Goal: Task Accomplishment & Management: Complete application form

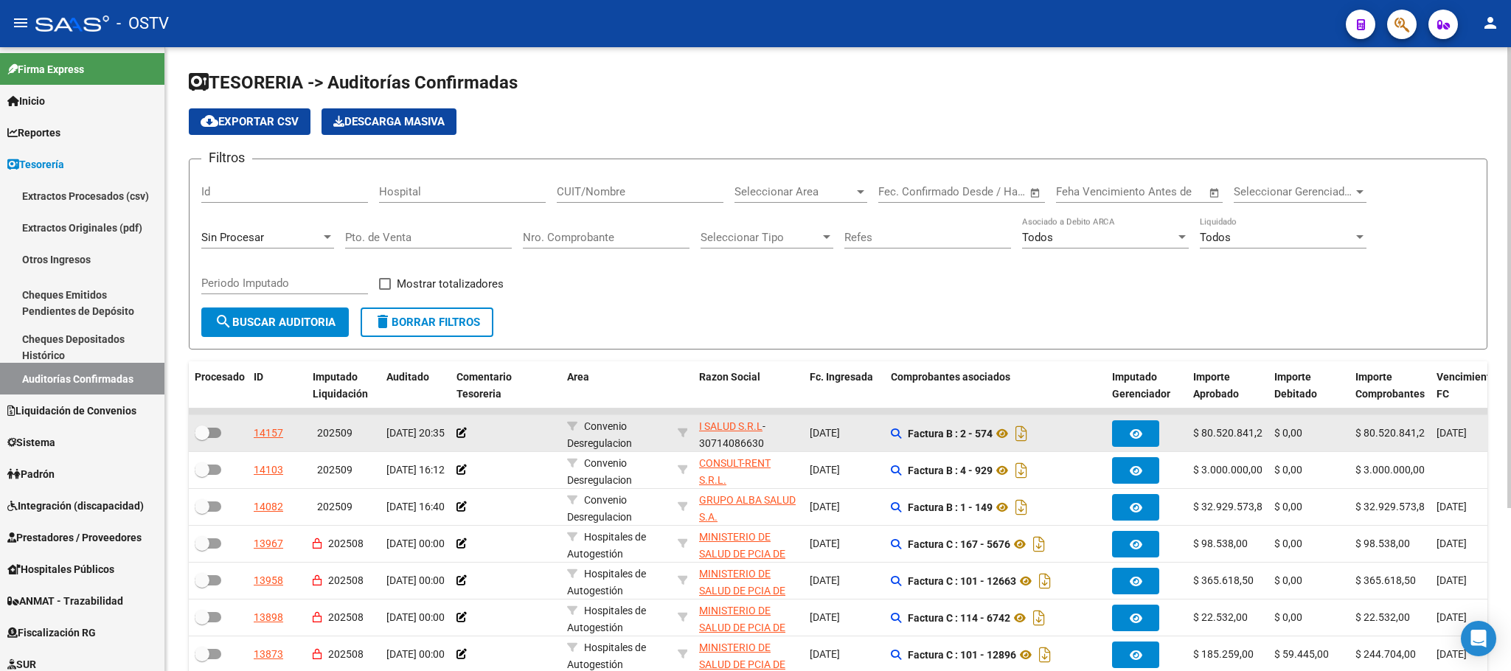
scroll to position [221, 0]
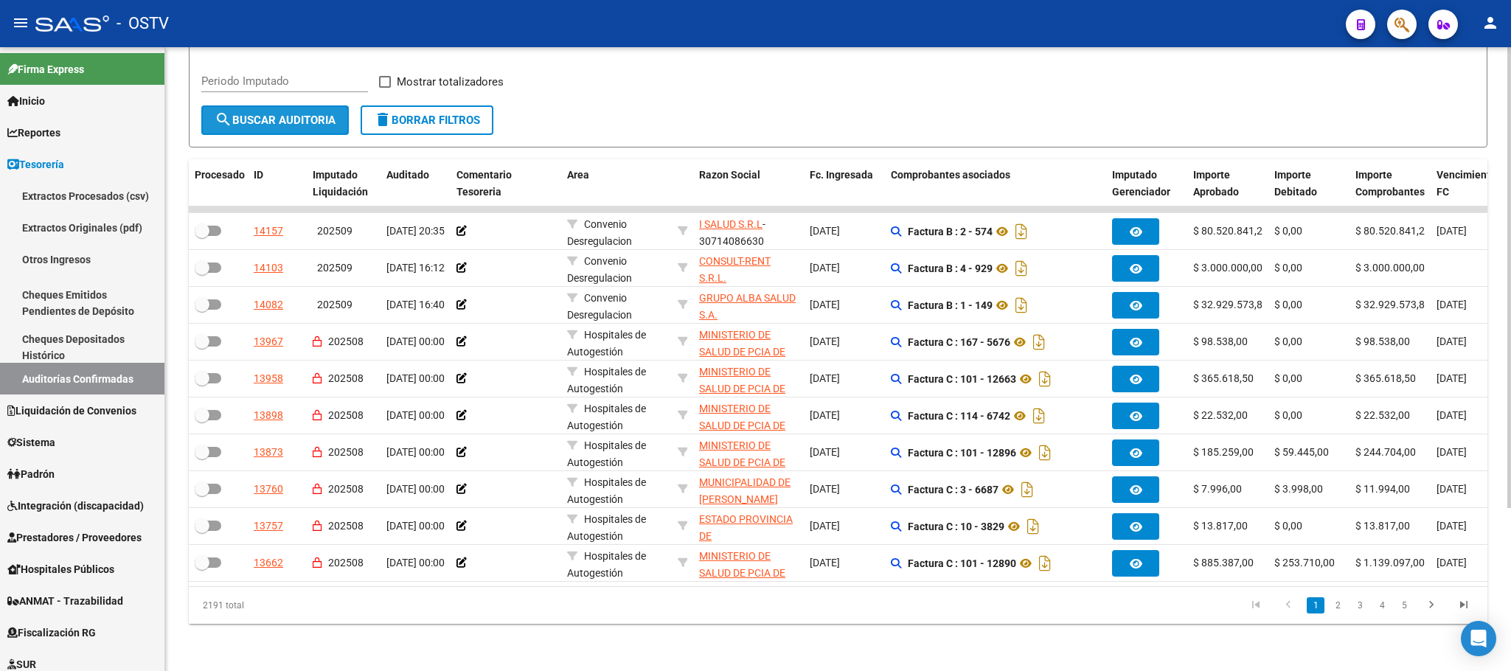
click at [315, 114] on span "search Buscar Auditoria" at bounding box center [275, 120] width 121 height 13
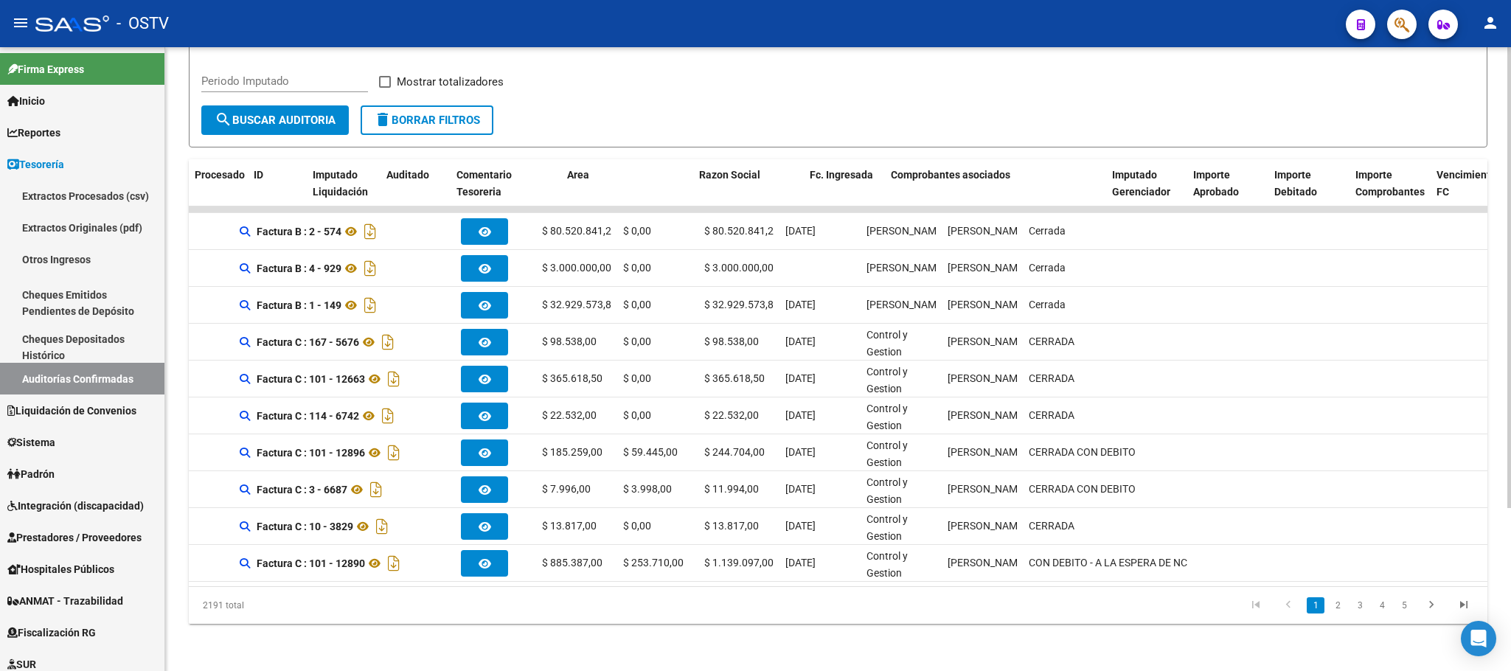
scroll to position [0, 0]
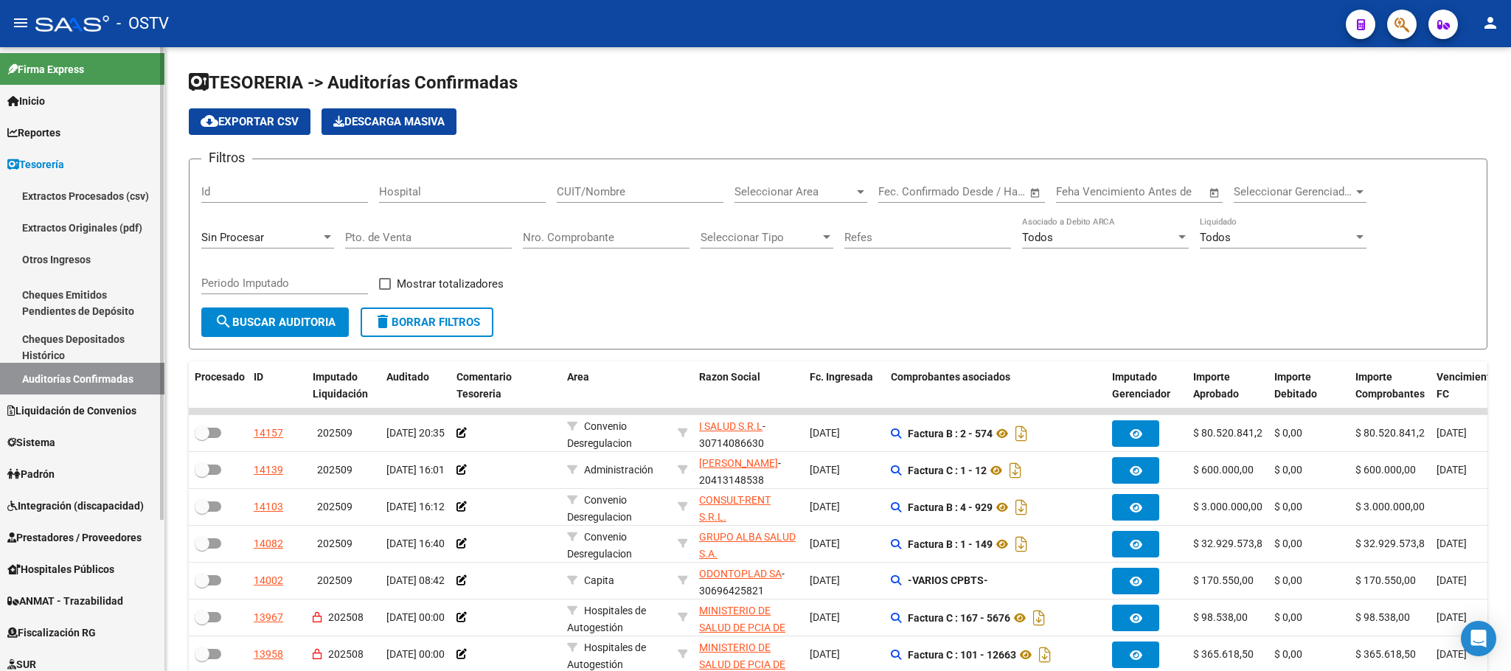
click at [69, 294] on link "Cheques Emitidos Pendientes de Depósito" at bounding box center [82, 303] width 164 height 56
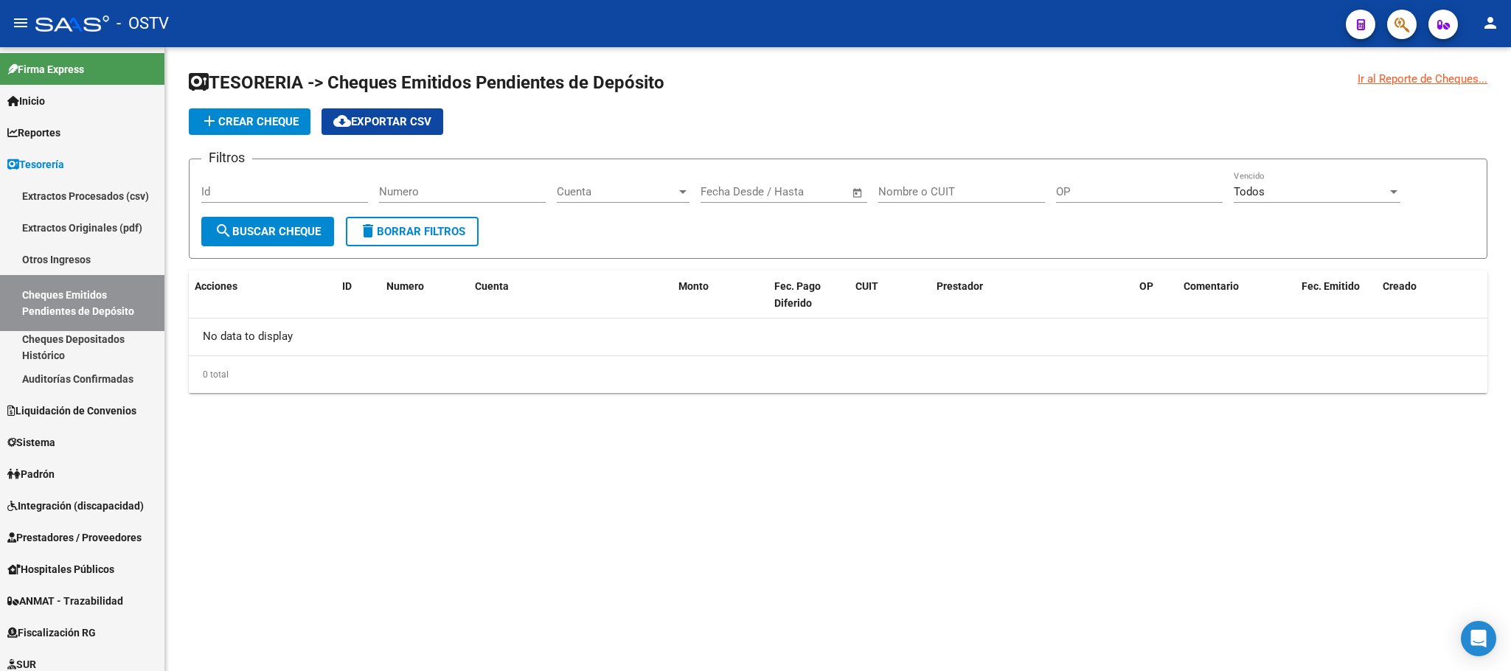
click at [293, 226] on span "search Buscar Cheque" at bounding box center [268, 231] width 106 height 13
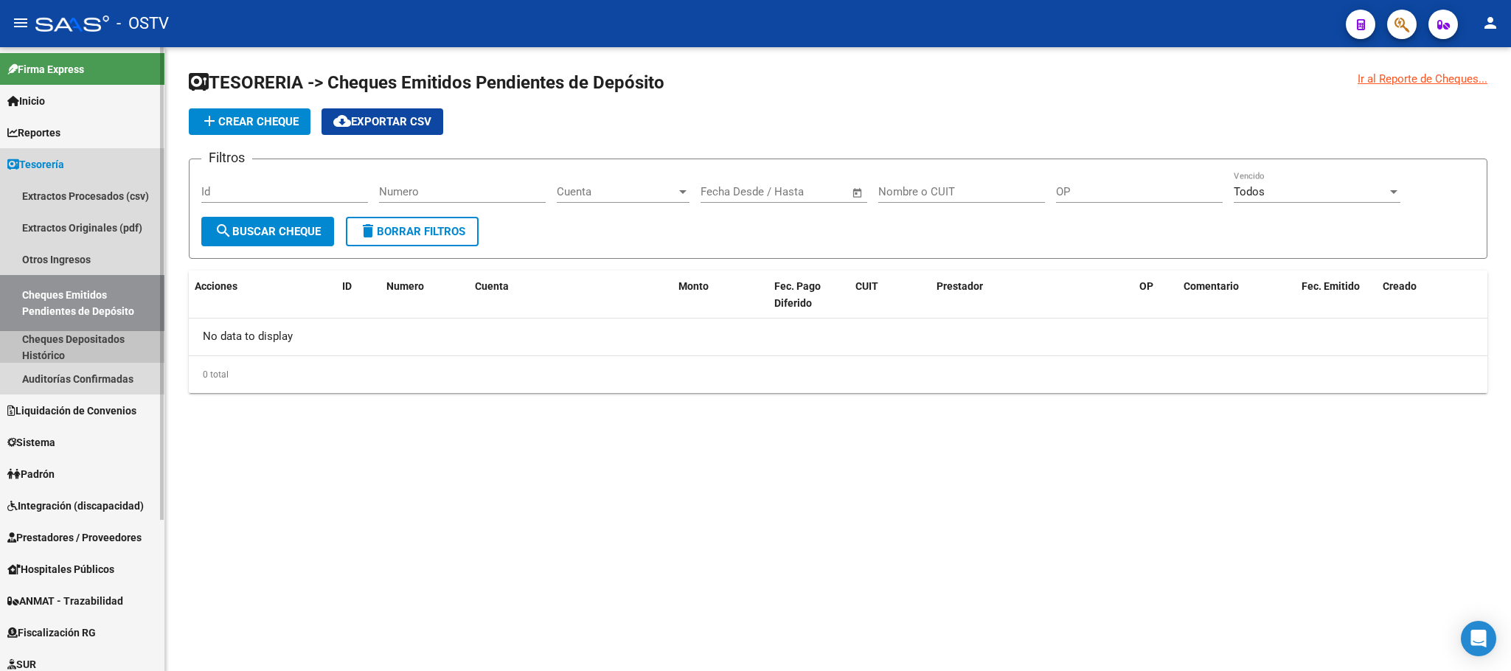
click at [107, 334] on link "Cheques Depositados Histórico" at bounding box center [82, 347] width 164 height 32
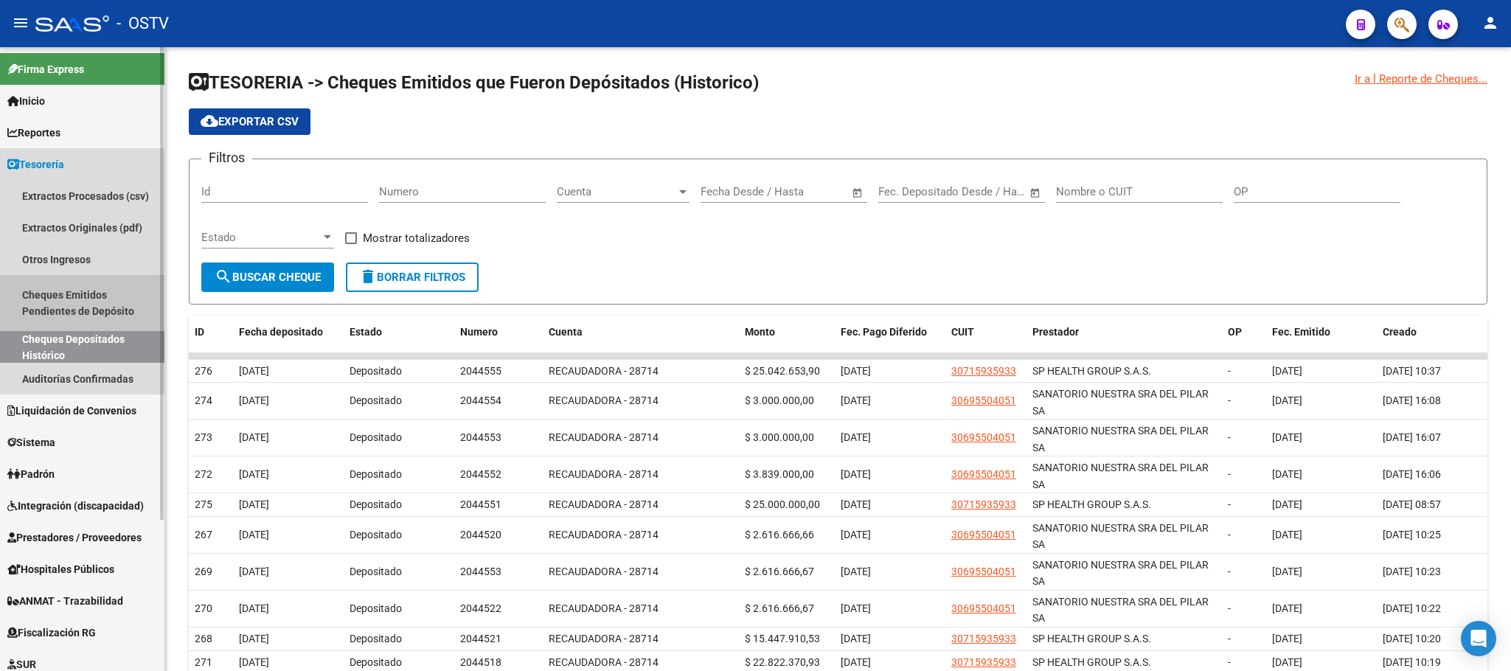
click at [65, 302] on link "Cheques Emitidos Pendientes de Depósito" at bounding box center [82, 303] width 164 height 56
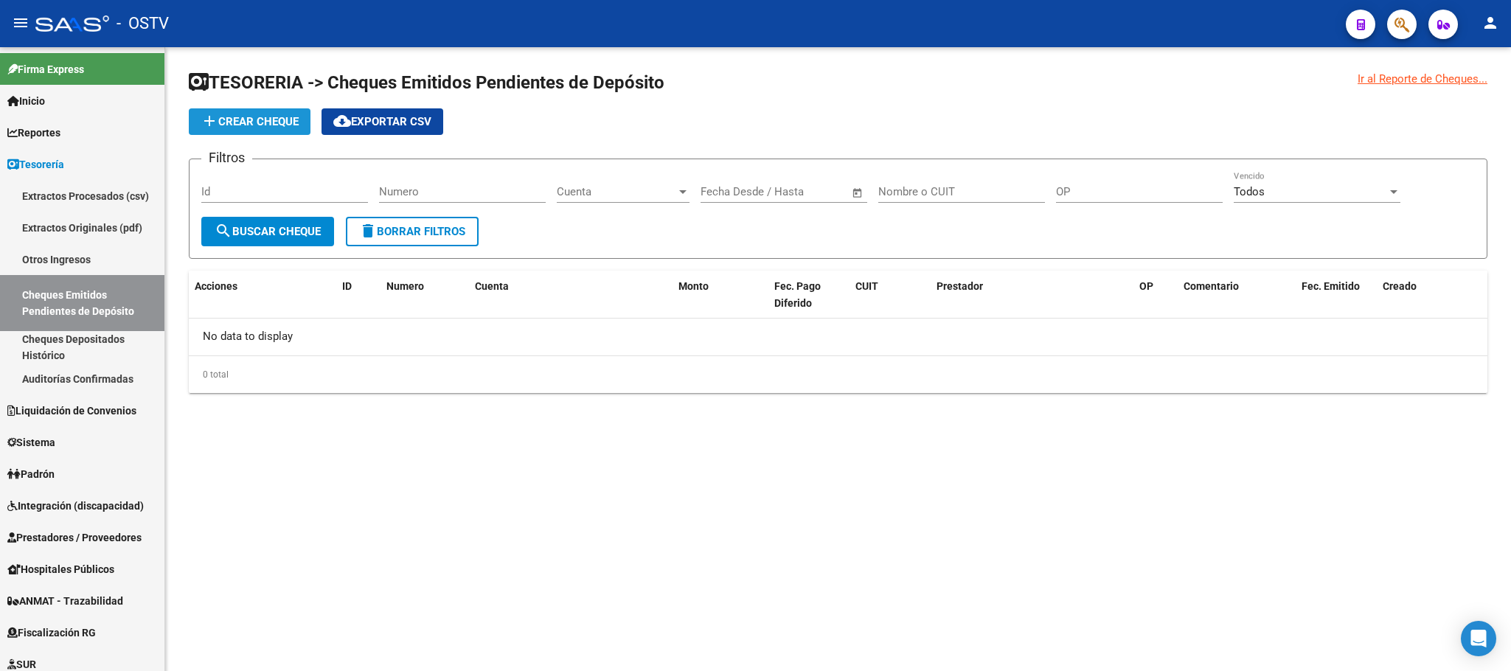
click at [268, 116] on span "add Crear Cheque" at bounding box center [250, 121] width 98 height 13
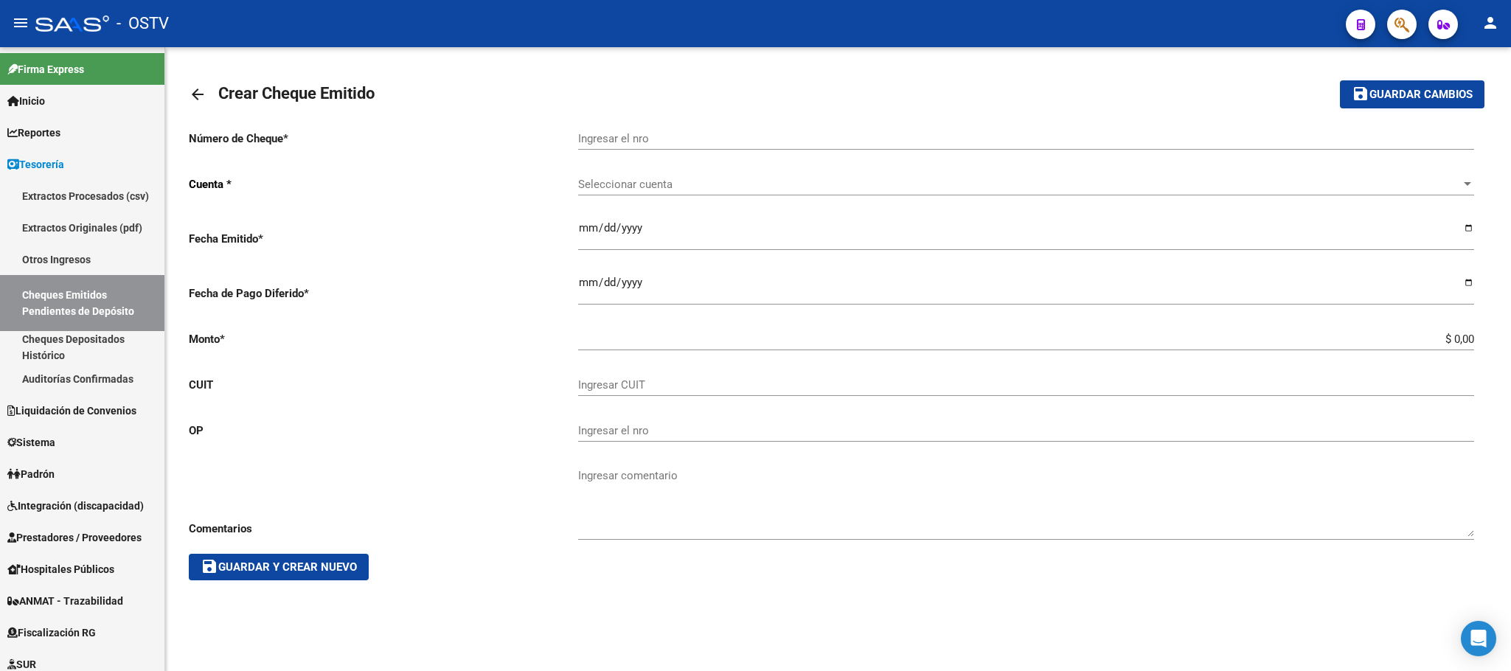
click at [625, 144] on input "Ingresar el nro" at bounding box center [1026, 138] width 896 height 13
type input "2044556"
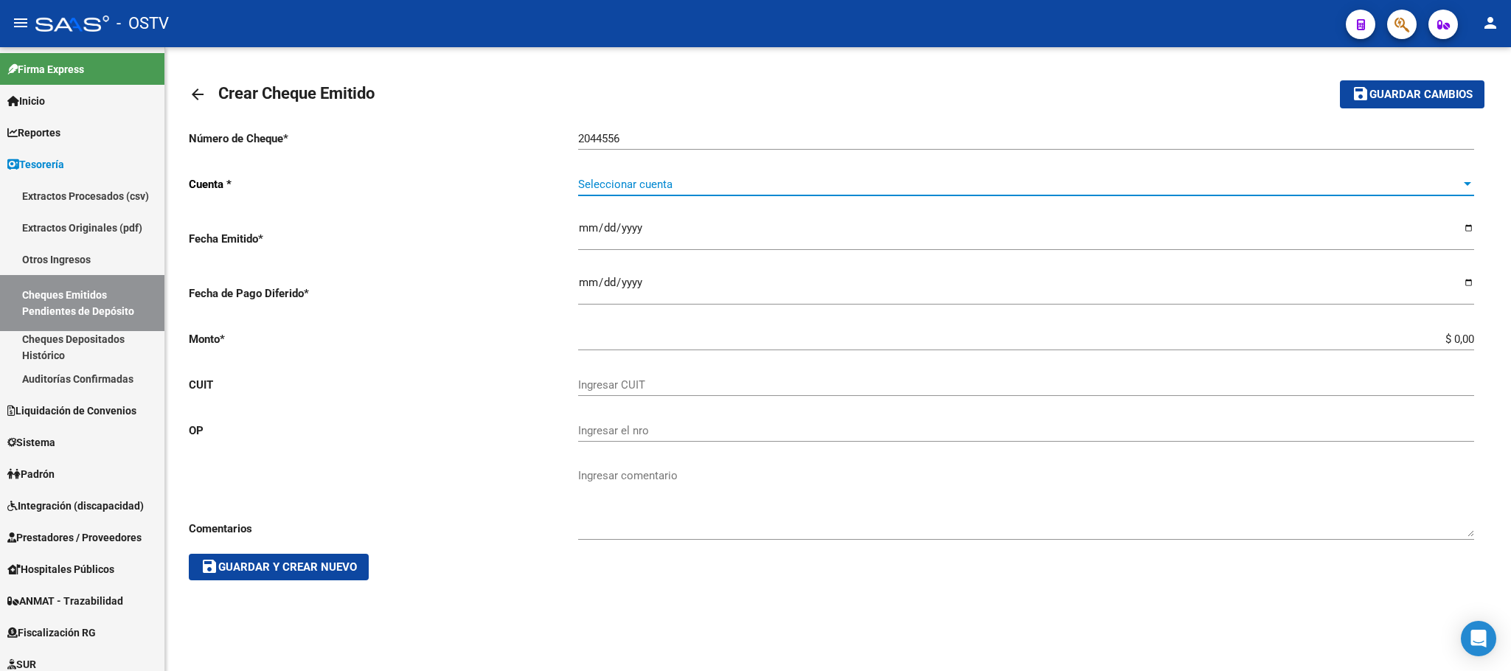
click at [706, 179] on span "Seleccionar cuenta" at bounding box center [1019, 184] width 883 height 13
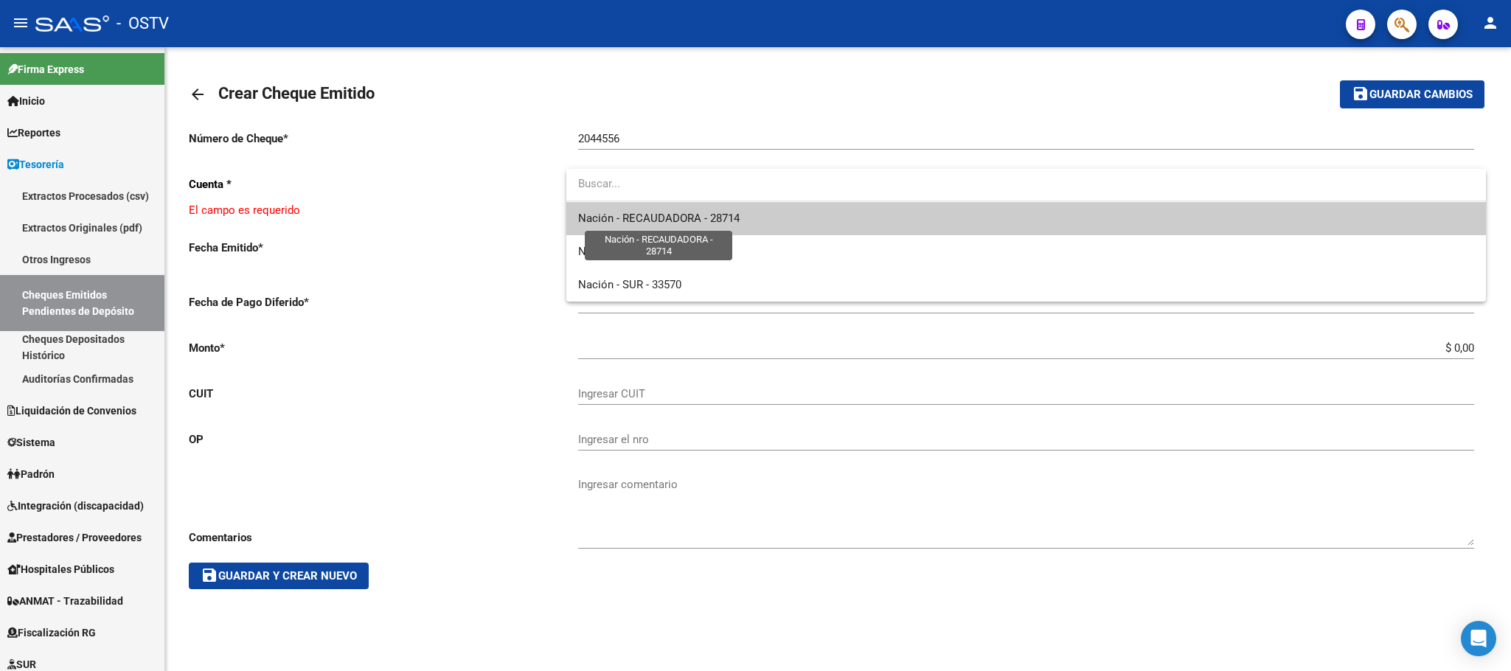
click at [680, 221] on span "Nación - RECAUDADORA - 28714" at bounding box center [659, 218] width 162 height 13
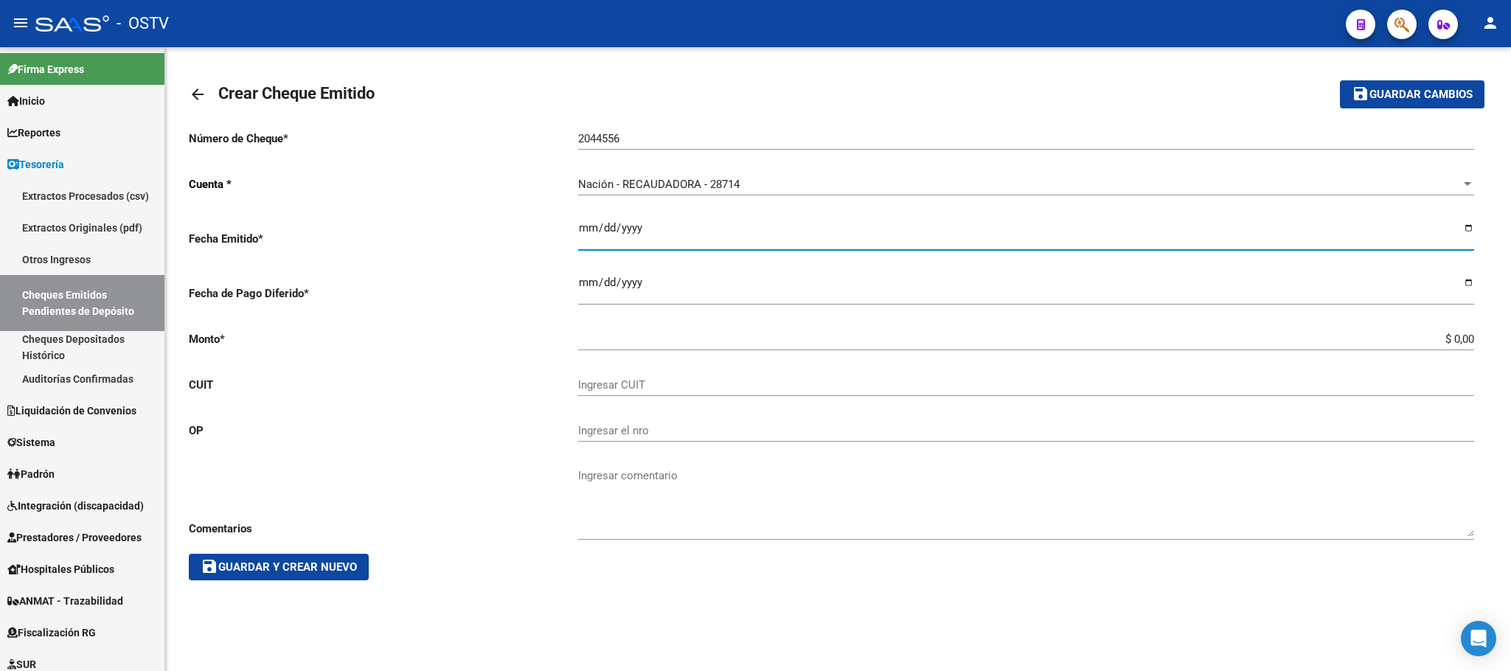
click at [664, 235] on input "Ingresar la fecha" at bounding box center [1026, 234] width 896 height 24
type input "2025-09-03"
click at [633, 285] on input "Ingresar la fecha" at bounding box center [1026, 289] width 896 height 24
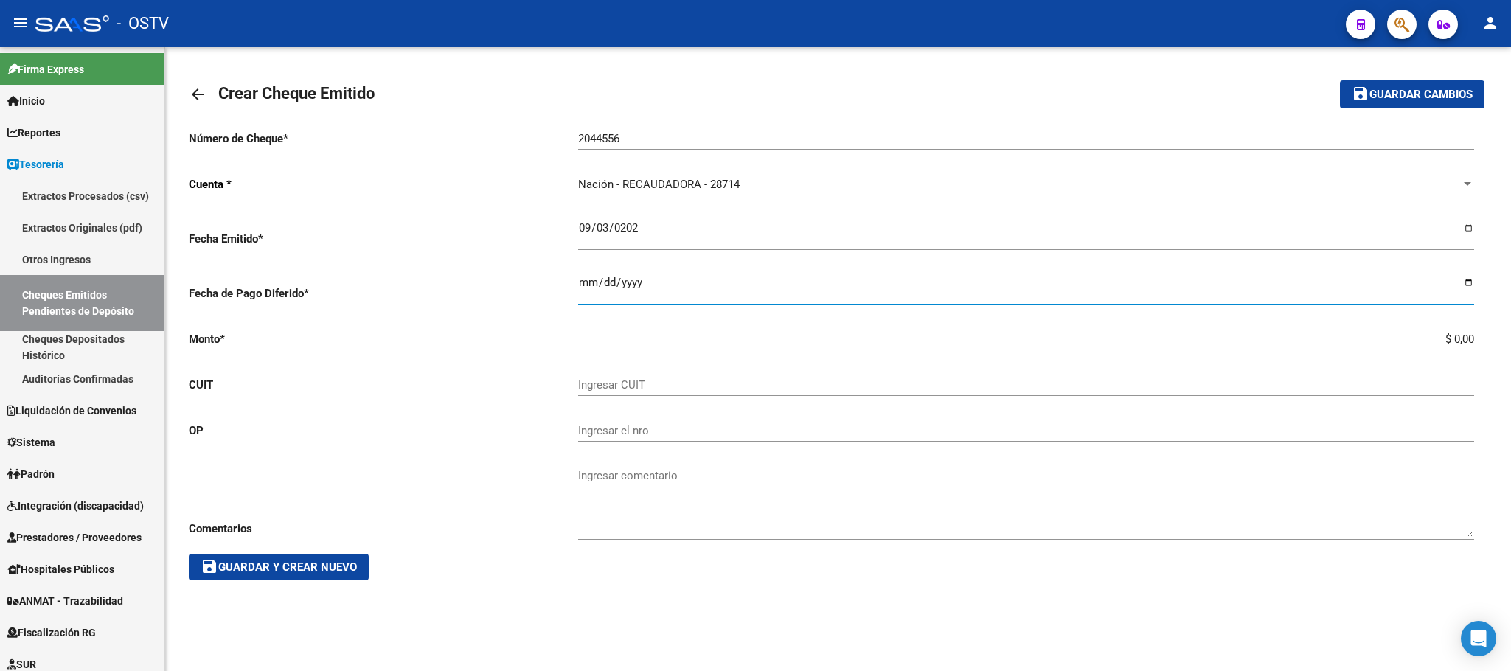
click at [586, 290] on input "Ingresar la fecha" at bounding box center [1026, 289] width 896 height 24
type input "2025-09-04"
drag, startPoint x: 1429, startPoint y: 335, endPoint x: 1510, endPoint y: 334, distance: 80.4
click at [1510, 334] on div "arrow_back Crear Cheque Emitido save Guardar cambios Número de Cheque * 2044556…" at bounding box center [838, 331] width 1346 height 569
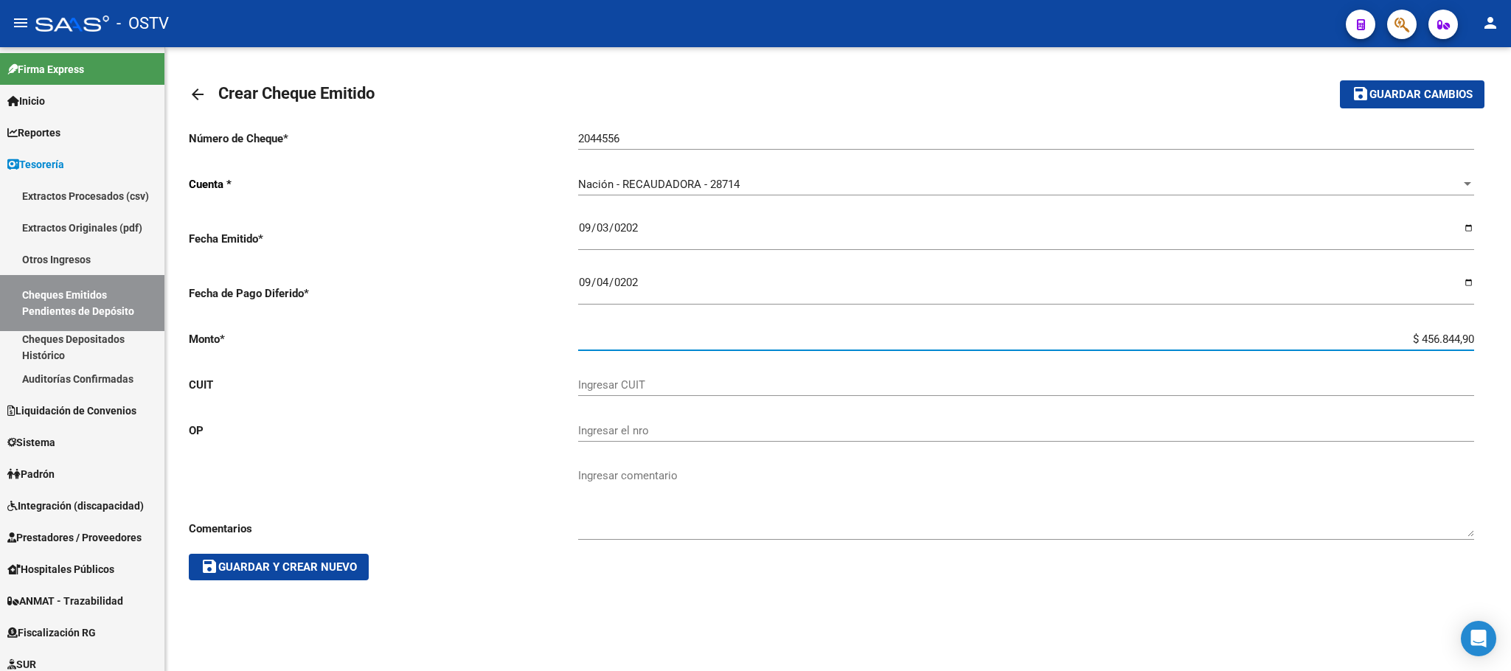
type input "$ 4.568.449,00"
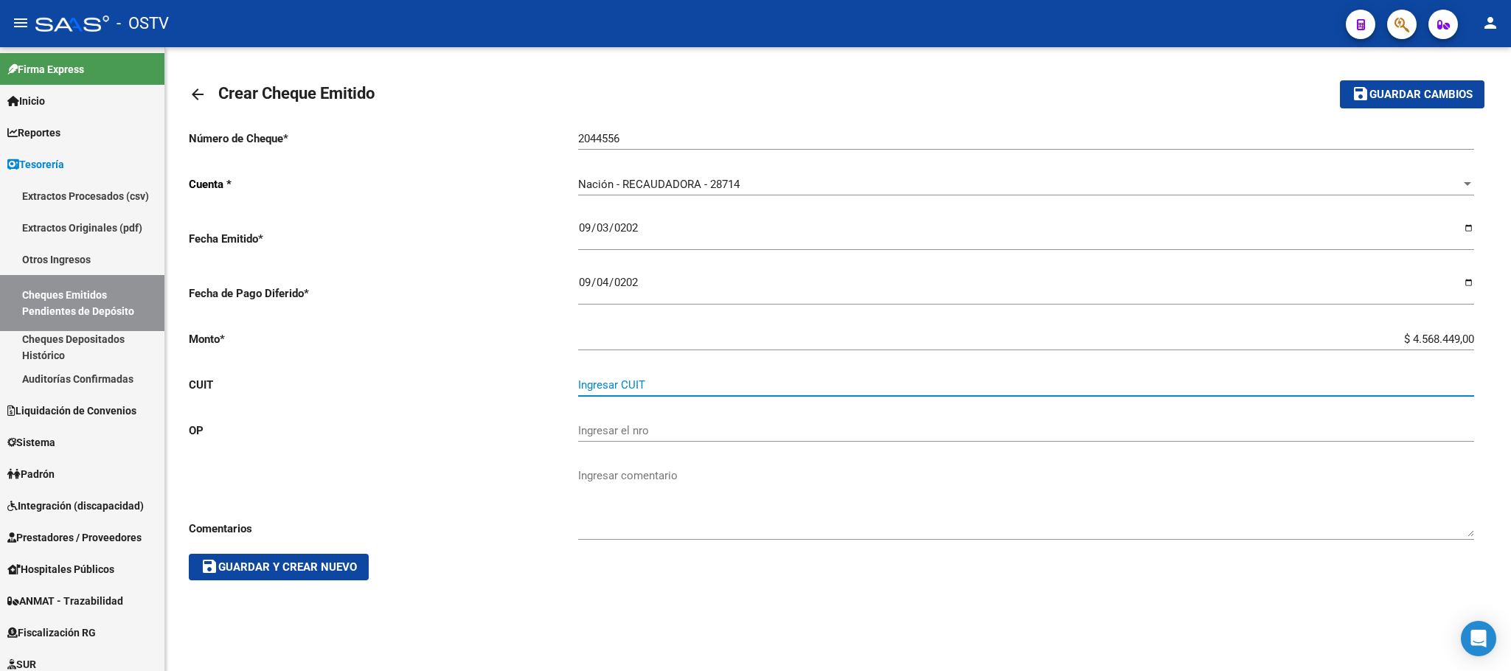
click at [628, 389] on input "Ingresar CUIT" at bounding box center [1026, 384] width 896 height 13
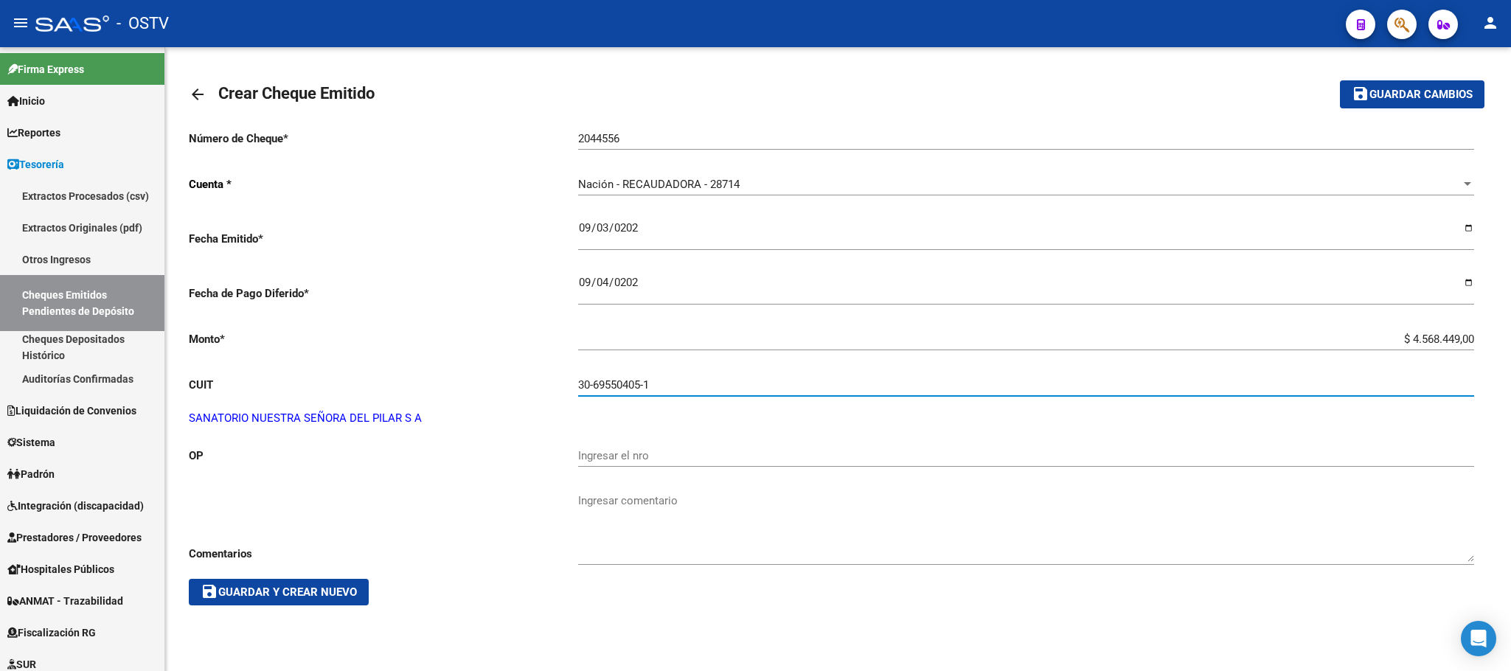
type input "30-69550405-1"
click at [616, 454] on input "Ingresar el nro" at bounding box center [1026, 455] width 896 height 13
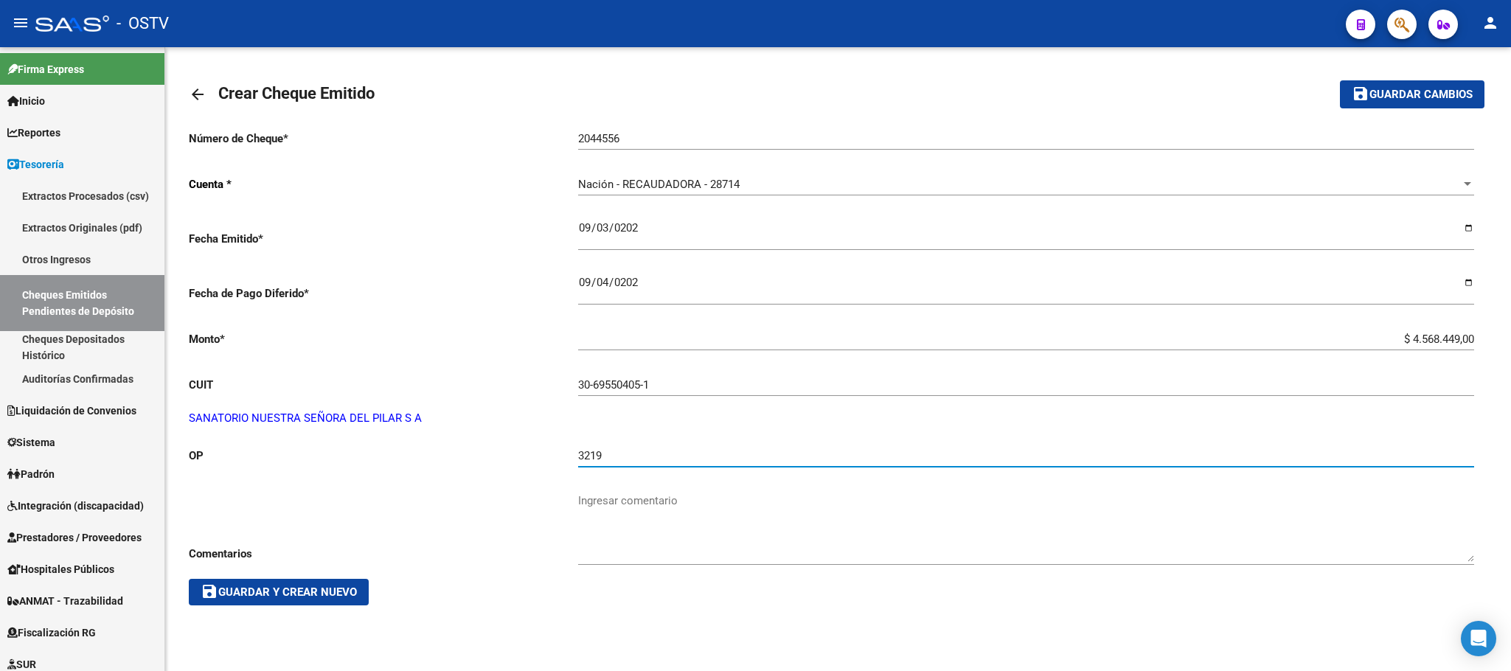
type input "3219"
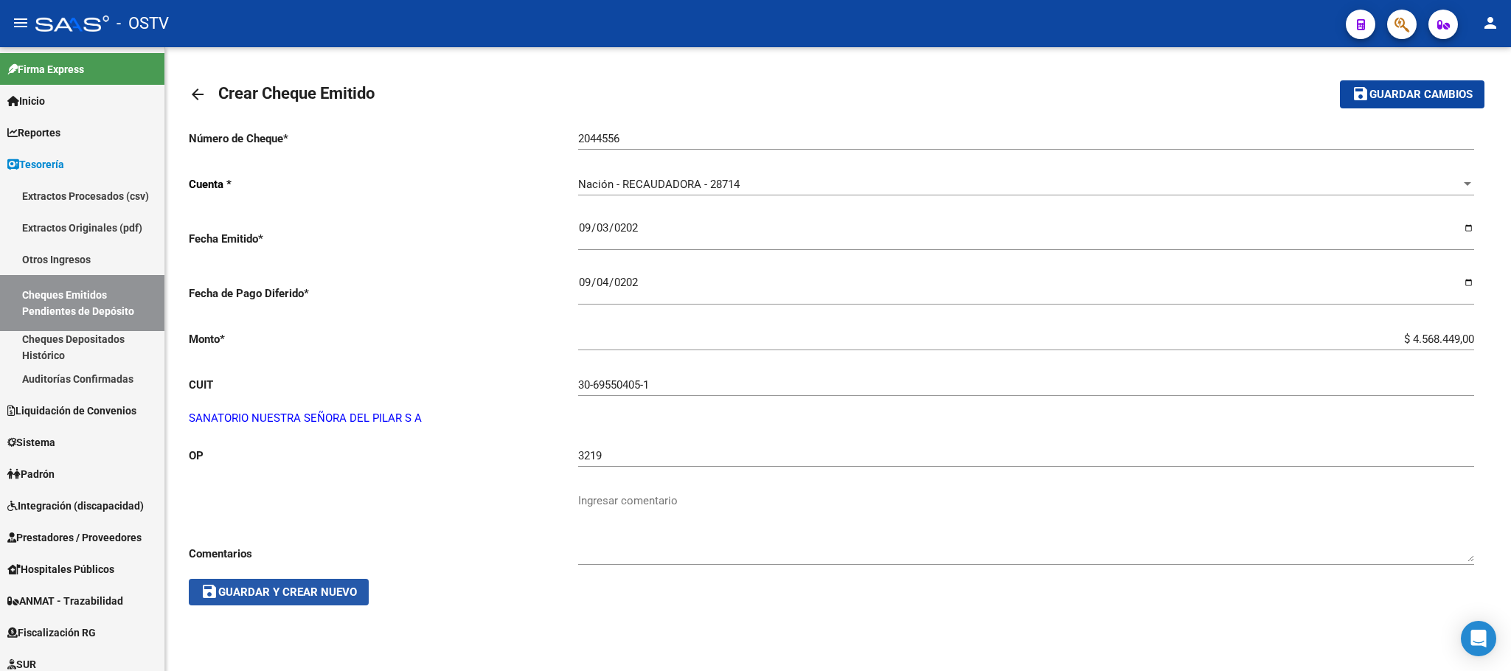
click at [285, 594] on span "save Guardar y Crear Nuevo" at bounding box center [279, 592] width 156 height 13
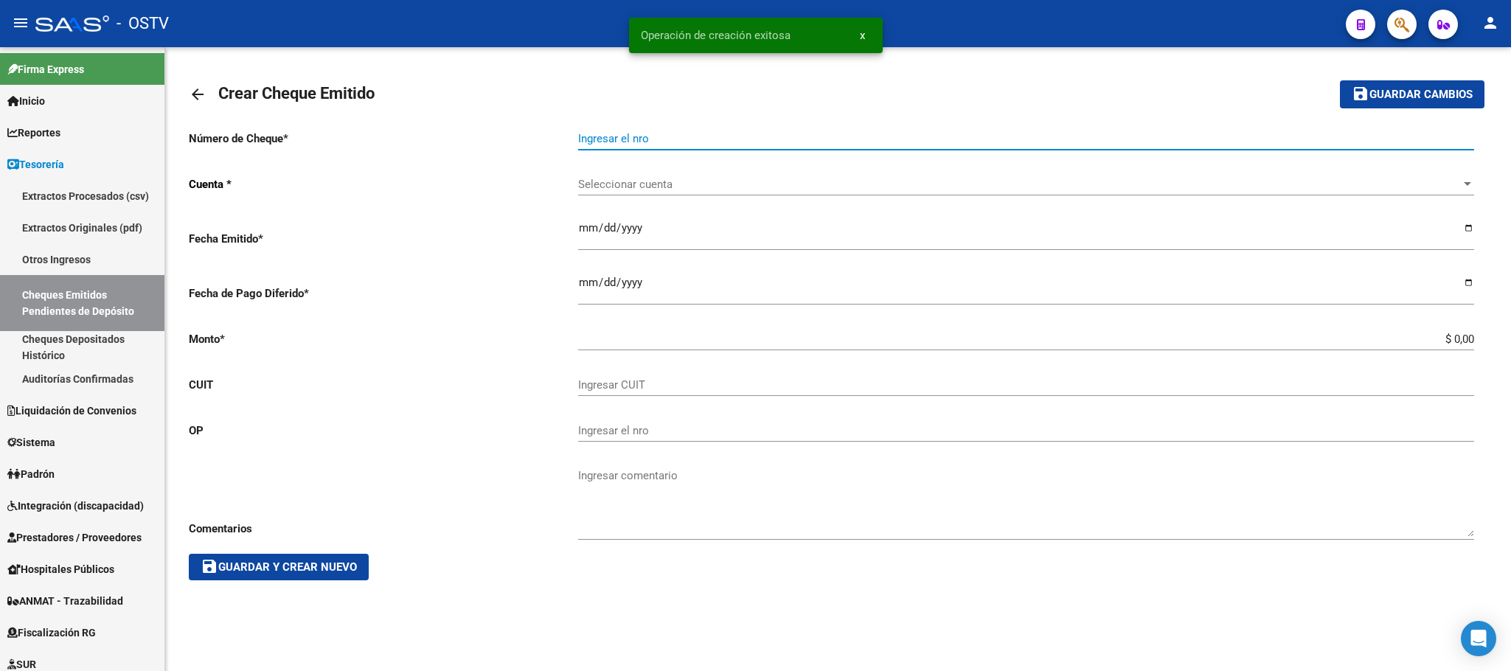
click at [606, 135] on input "Ingresar el nro" at bounding box center [1026, 138] width 896 height 13
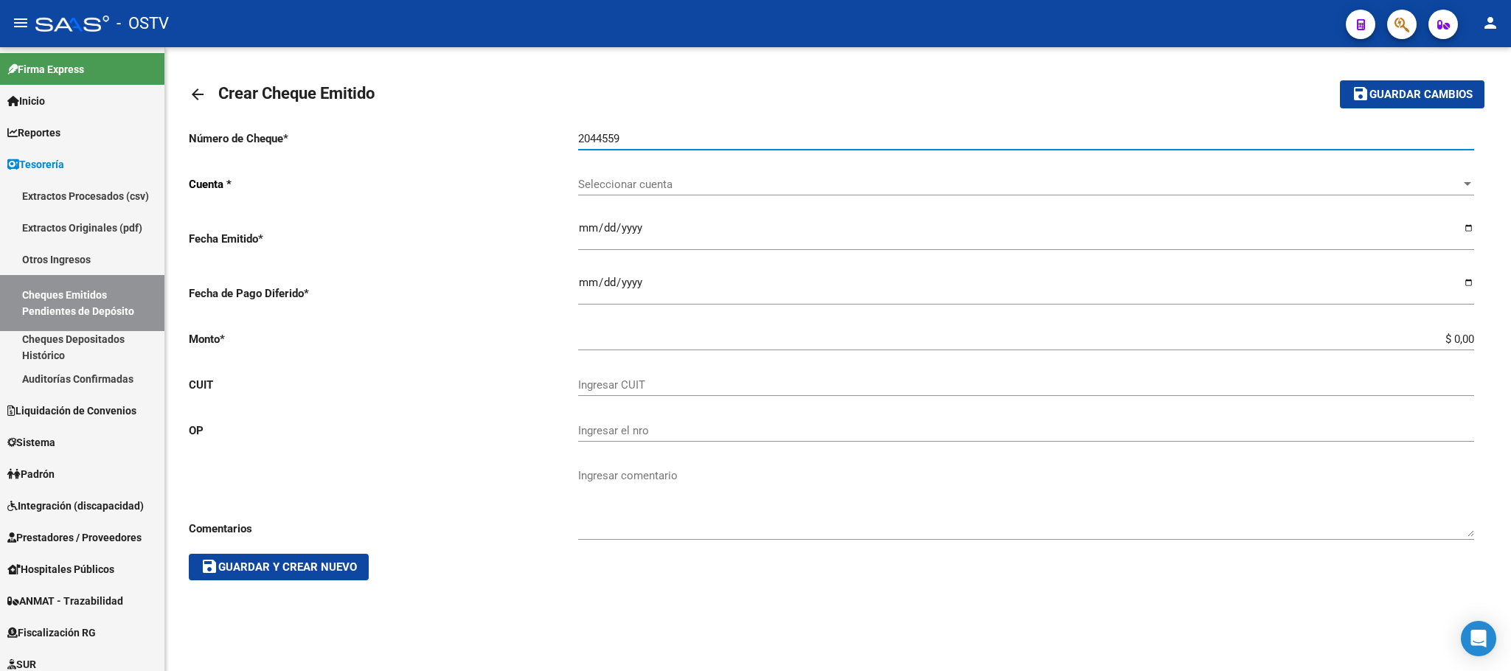
type input "2044559"
click at [620, 186] on span "Seleccionar cuenta" at bounding box center [1019, 184] width 883 height 13
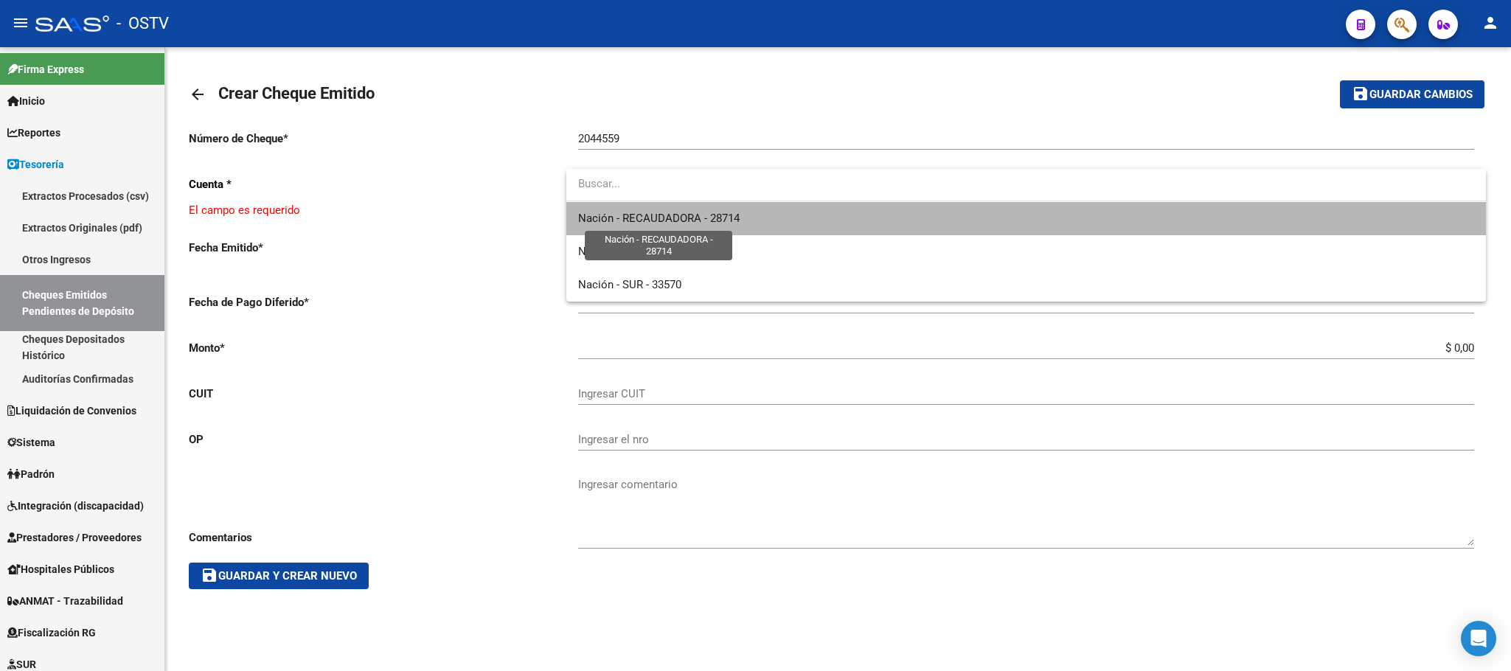
click at [622, 222] on span "Nación - RECAUDADORA - 28714" at bounding box center [659, 218] width 162 height 13
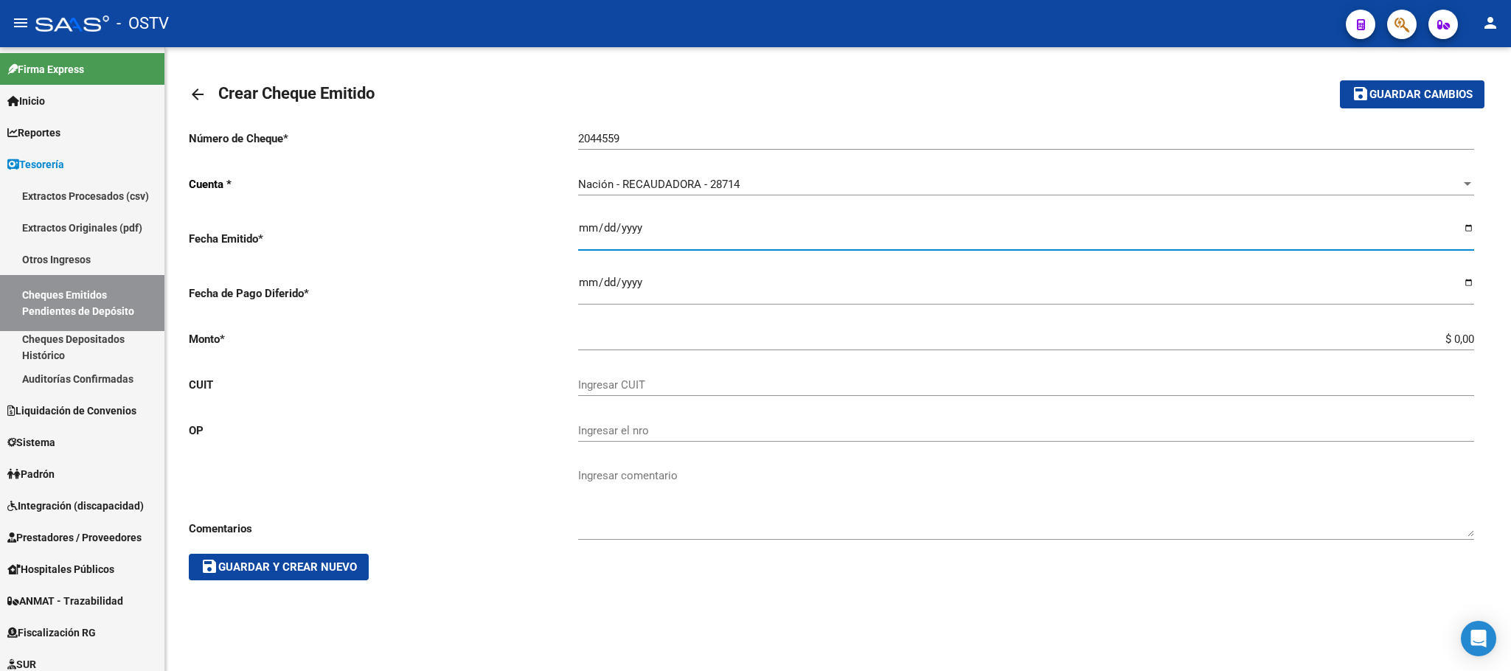
click at [620, 230] on input "Ingresar la fecha" at bounding box center [1026, 234] width 896 height 24
type input "2025-09-03"
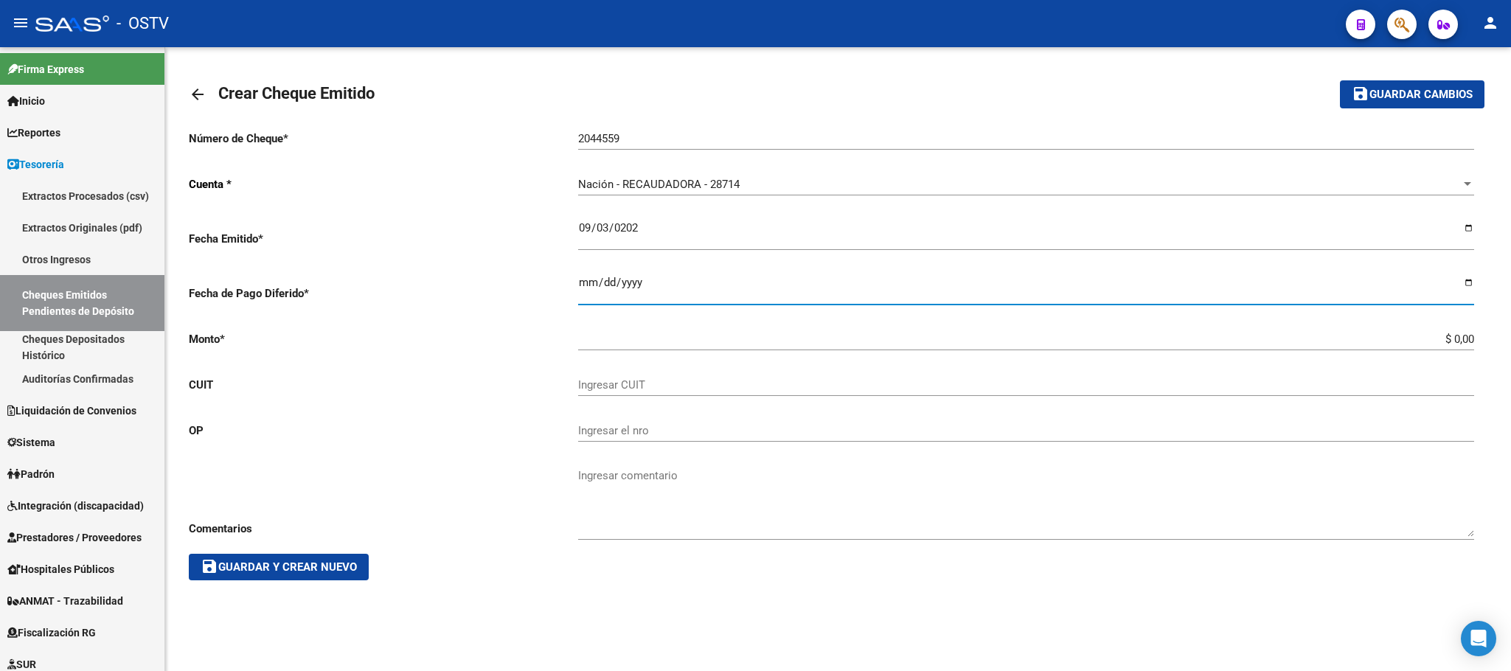
click at [587, 280] on input "Ingresar la fecha" at bounding box center [1026, 289] width 896 height 24
type input "2025-09-04"
click at [1319, 336] on input "$ 0,00" at bounding box center [1026, 339] width 896 height 13
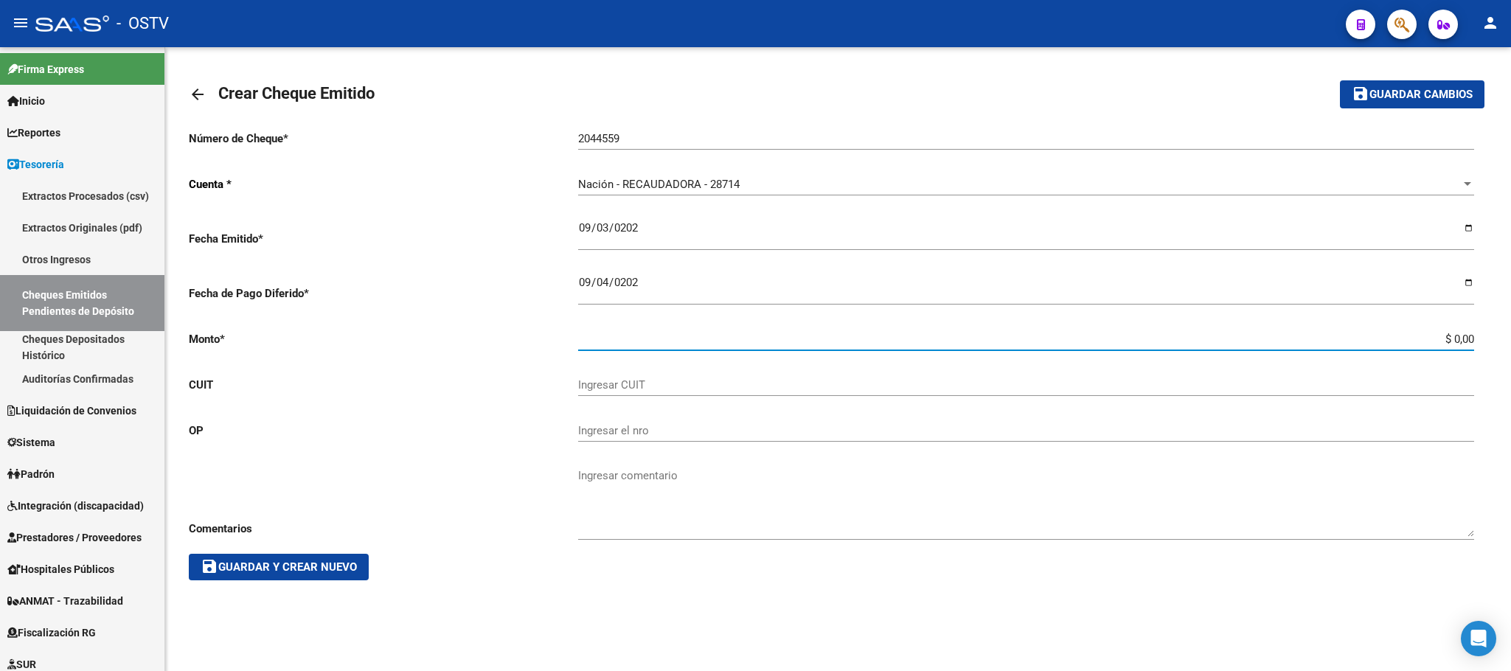
drag, startPoint x: 1372, startPoint y: 336, endPoint x: 1510, endPoint y: 336, distance: 137.9
click at [1505, 336] on div "arrow_back Crear Cheque Emitido save Guardar cambios Número de Cheque * 2044559…" at bounding box center [838, 331] width 1346 height 569
type input "$ 4.568.449,00"
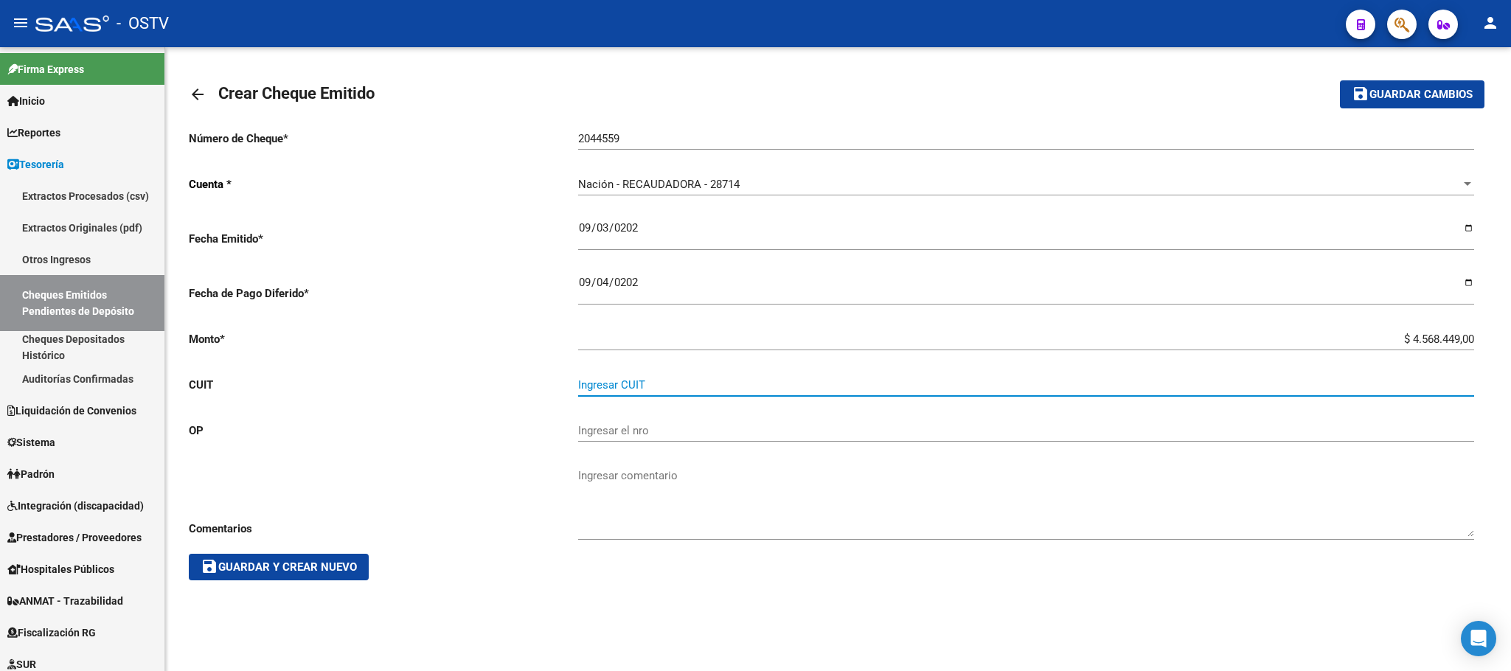
click at [618, 388] on input "Ingresar CUIT" at bounding box center [1026, 384] width 896 height 13
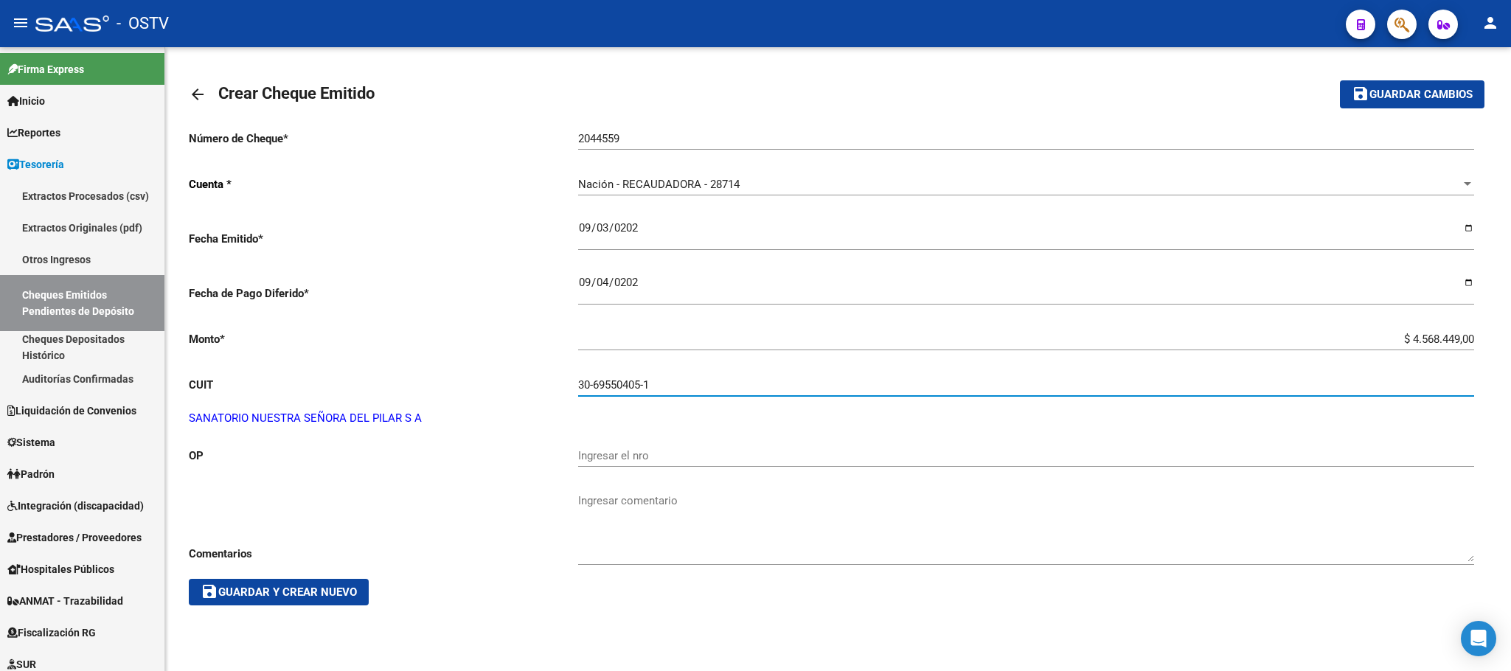
type input "30-69550405-1"
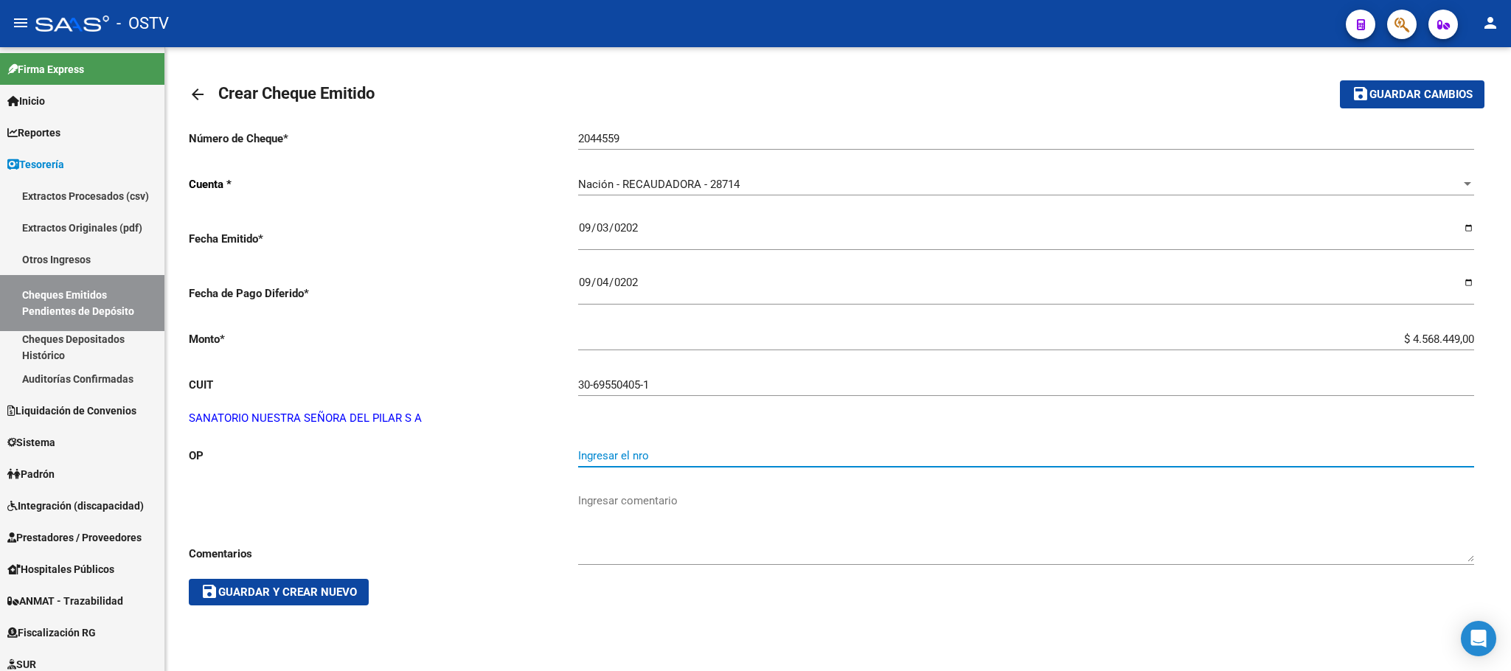
click at [637, 454] on input "Ingresar el nro" at bounding box center [1026, 455] width 896 height 13
type input "3220"
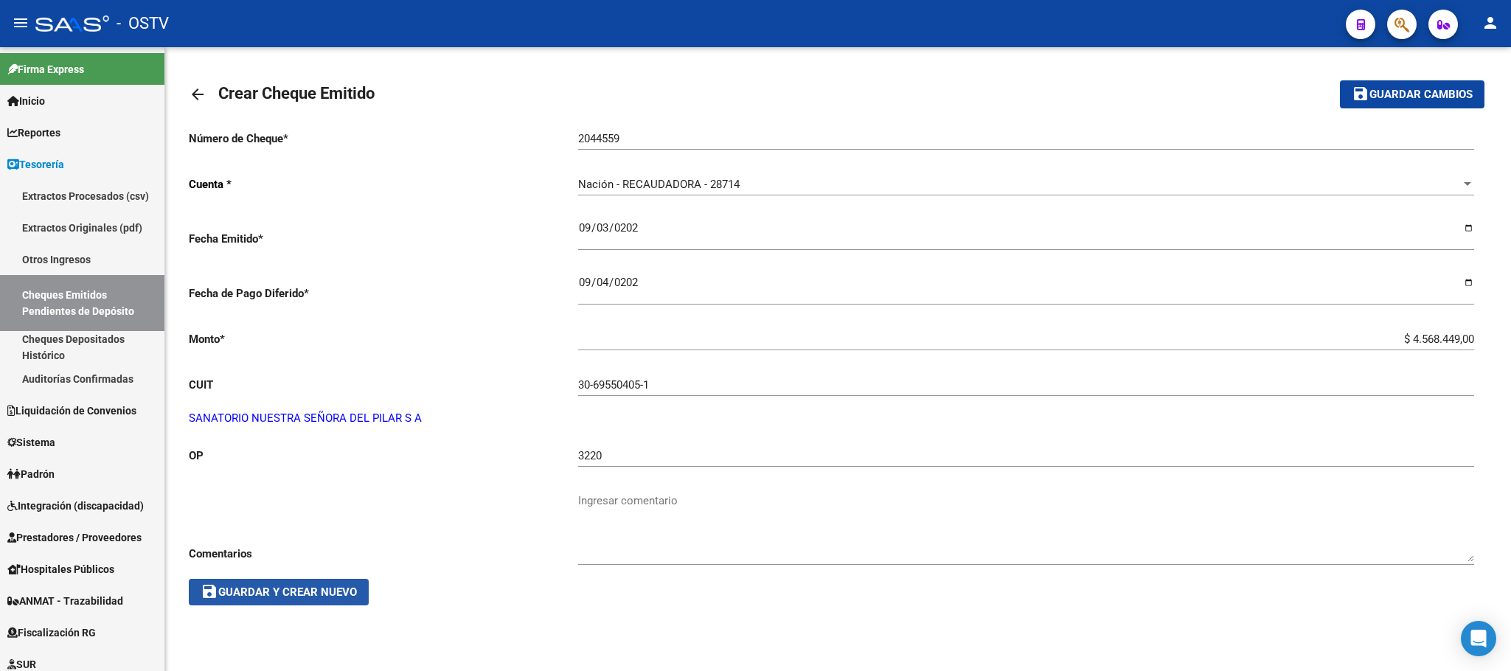
click at [282, 593] on span "save Guardar y Crear Nuevo" at bounding box center [279, 592] width 156 height 13
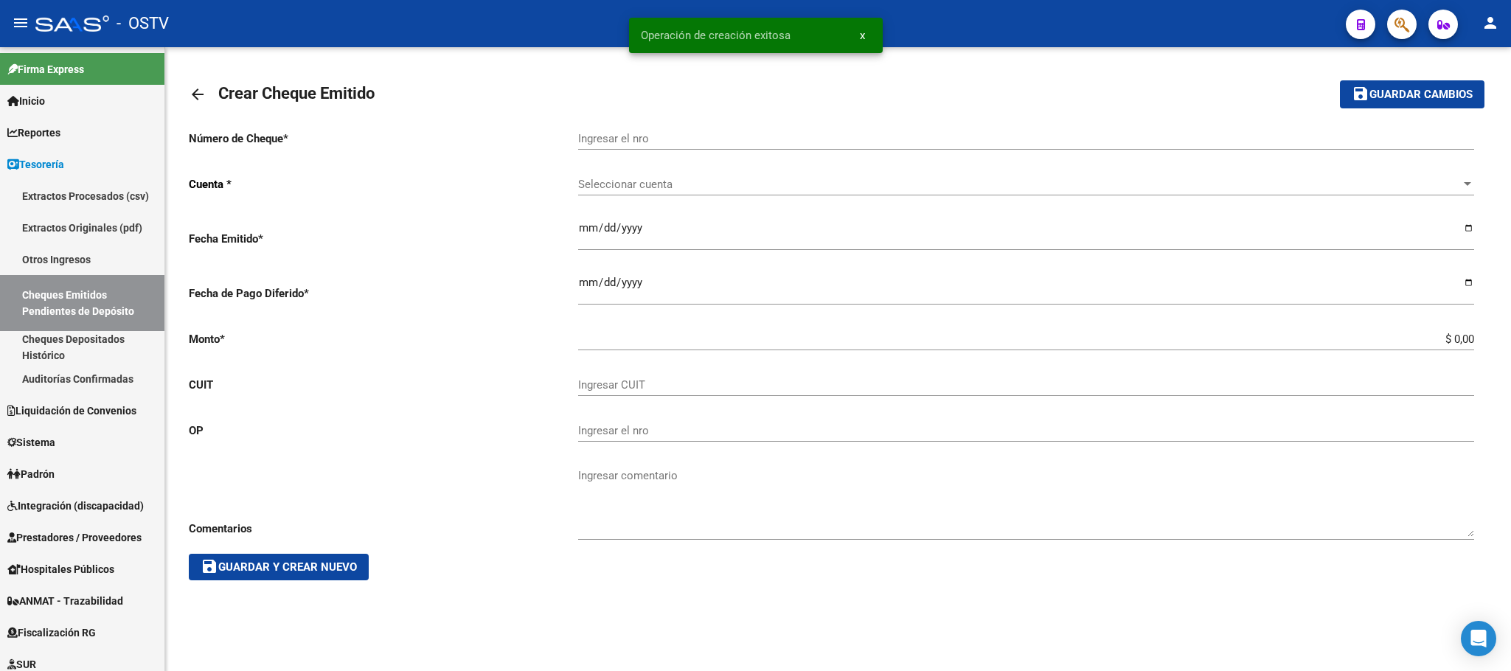
click at [645, 132] on input "Ingresar el nro" at bounding box center [1026, 138] width 896 height 13
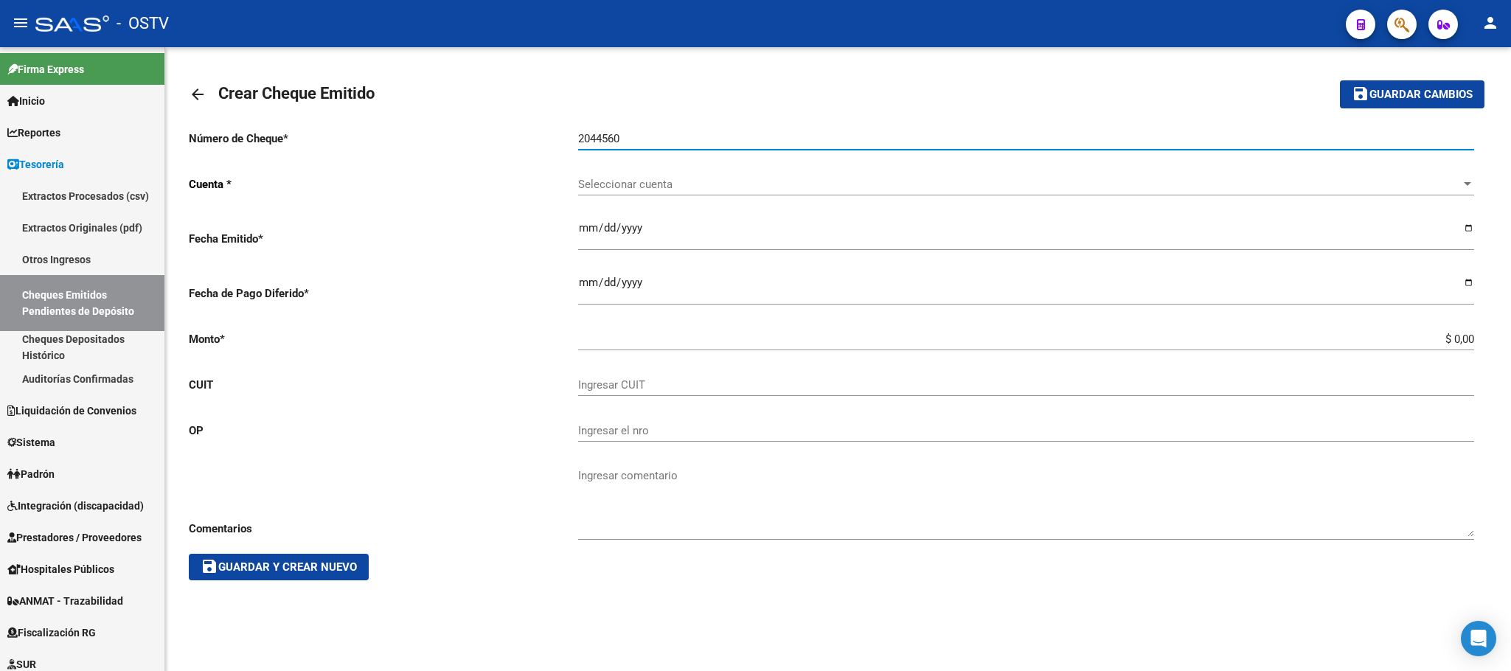
type input "2044560"
click at [631, 186] on span "Seleccionar cuenta" at bounding box center [1019, 184] width 883 height 13
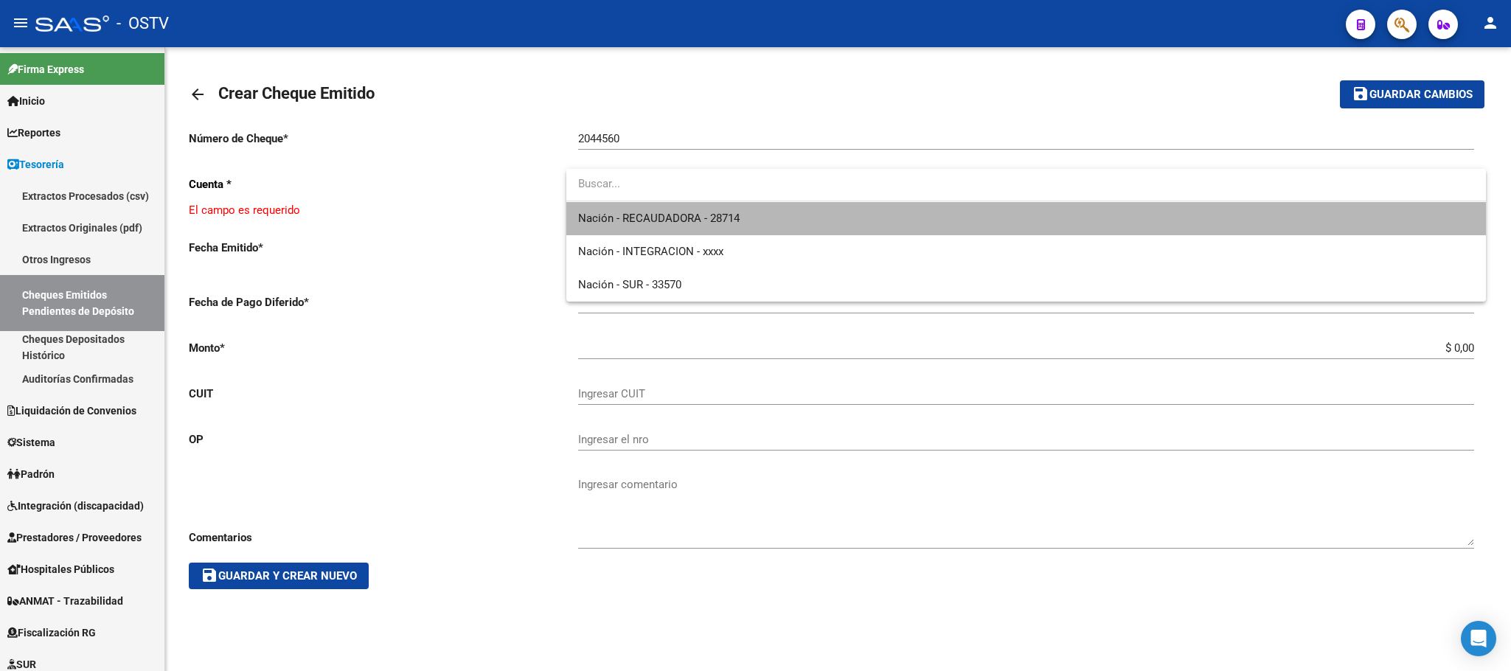
click at [640, 226] on span "Nación - RECAUDADORA - 28714" at bounding box center [1026, 218] width 896 height 33
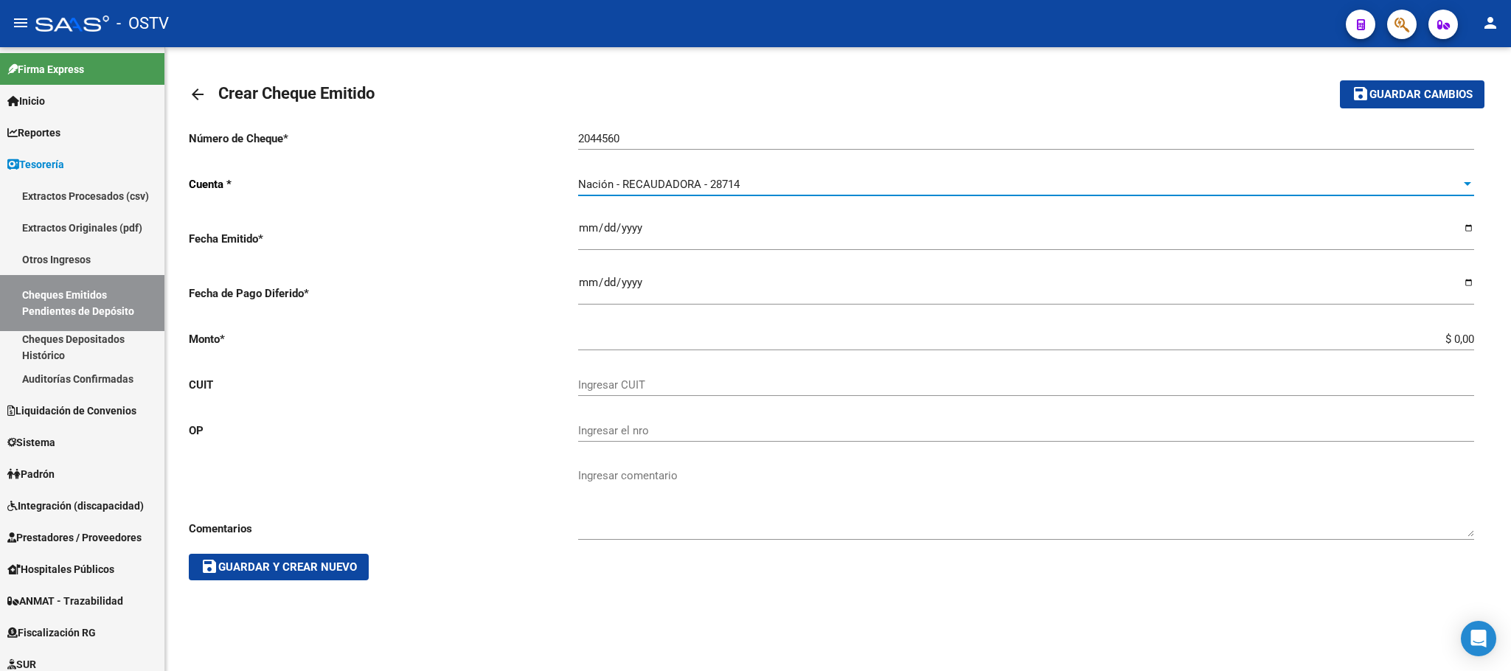
click at [589, 233] on input "Ingresar la fecha" at bounding box center [1026, 234] width 896 height 24
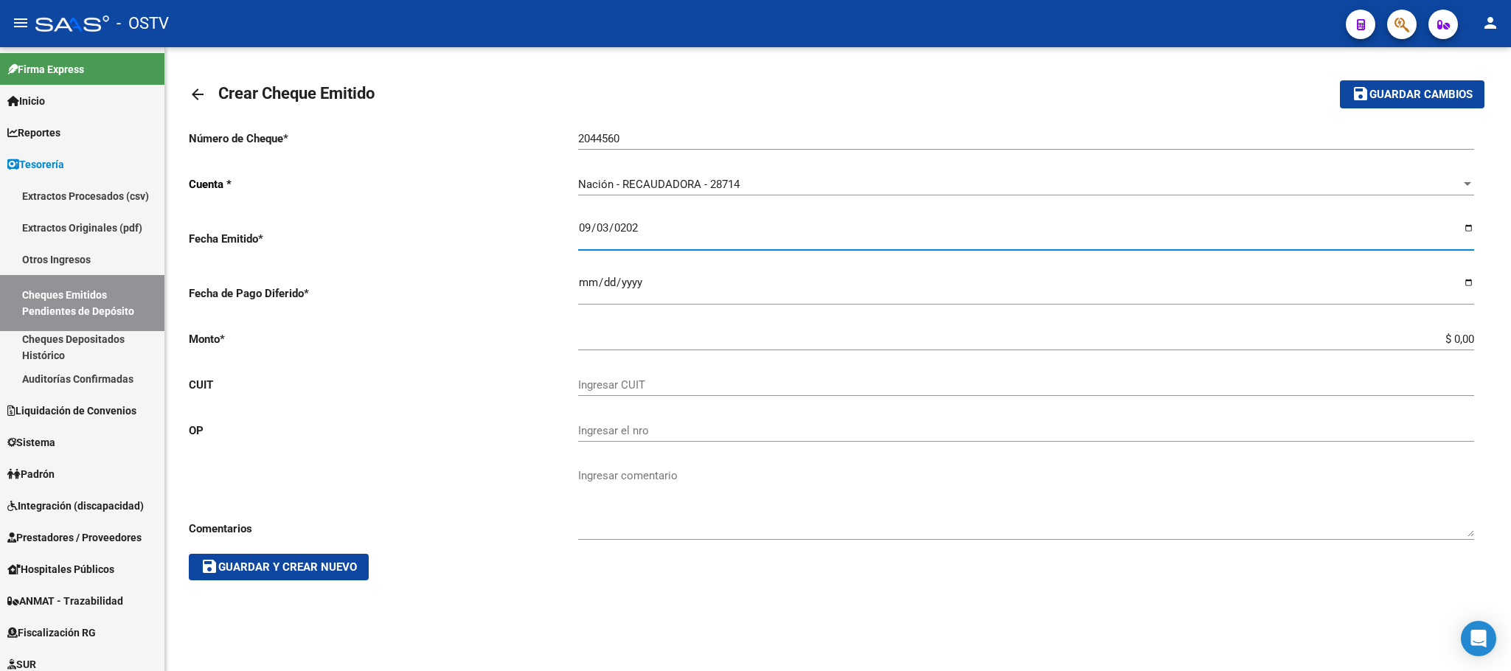
type input "2025-09-03"
click at [580, 283] on input "Ingresar la fecha" at bounding box center [1026, 289] width 896 height 24
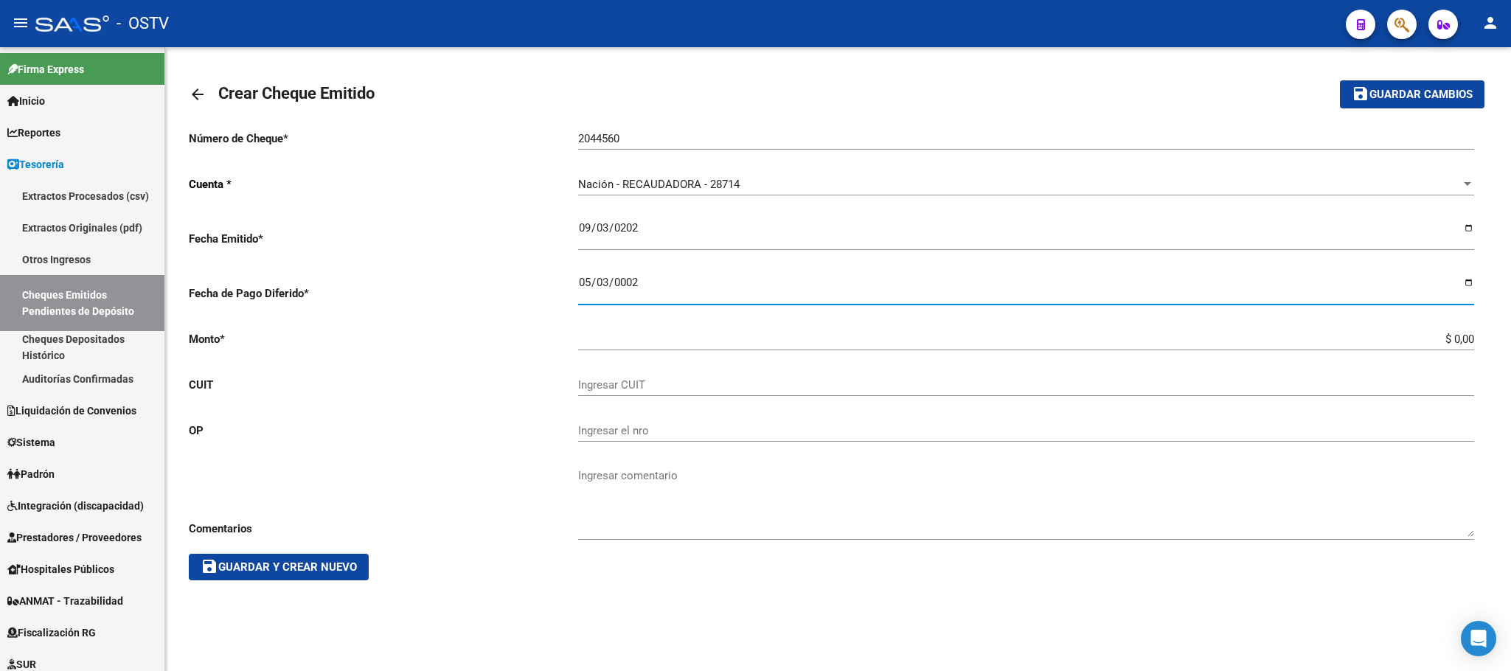
type input "0020-05-03"
click at [611, 285] on input "0020-05-03" at bounding box center [1026, 289] width 896 height 24
click at [1465, 280] on input "0020-05-03" at bounding box center [1026, 289] width 896 height 24
click at [698, 282] on input "0020-05-03" at bounding box center [1026, 289] width 896 height 24
type input "0020-05-03"
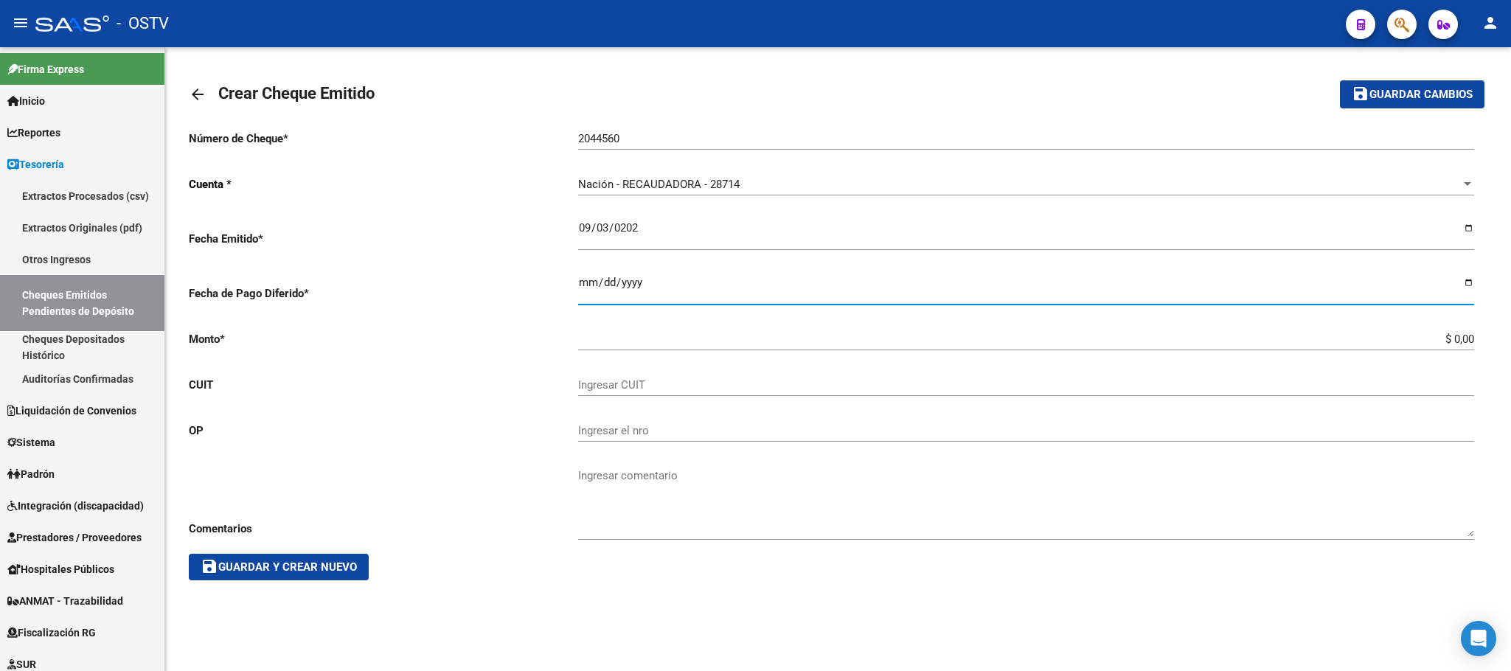
type input "0020-05-03"
click at [609, 293] on input "Ingresar la fecha" at bounding box center [1026, 289] width 896 height 24
click at [580, 281] on input "Ingresar la fecha" at bounding box center [1026, 289] width 896 height 24
type input "2025-09-03"
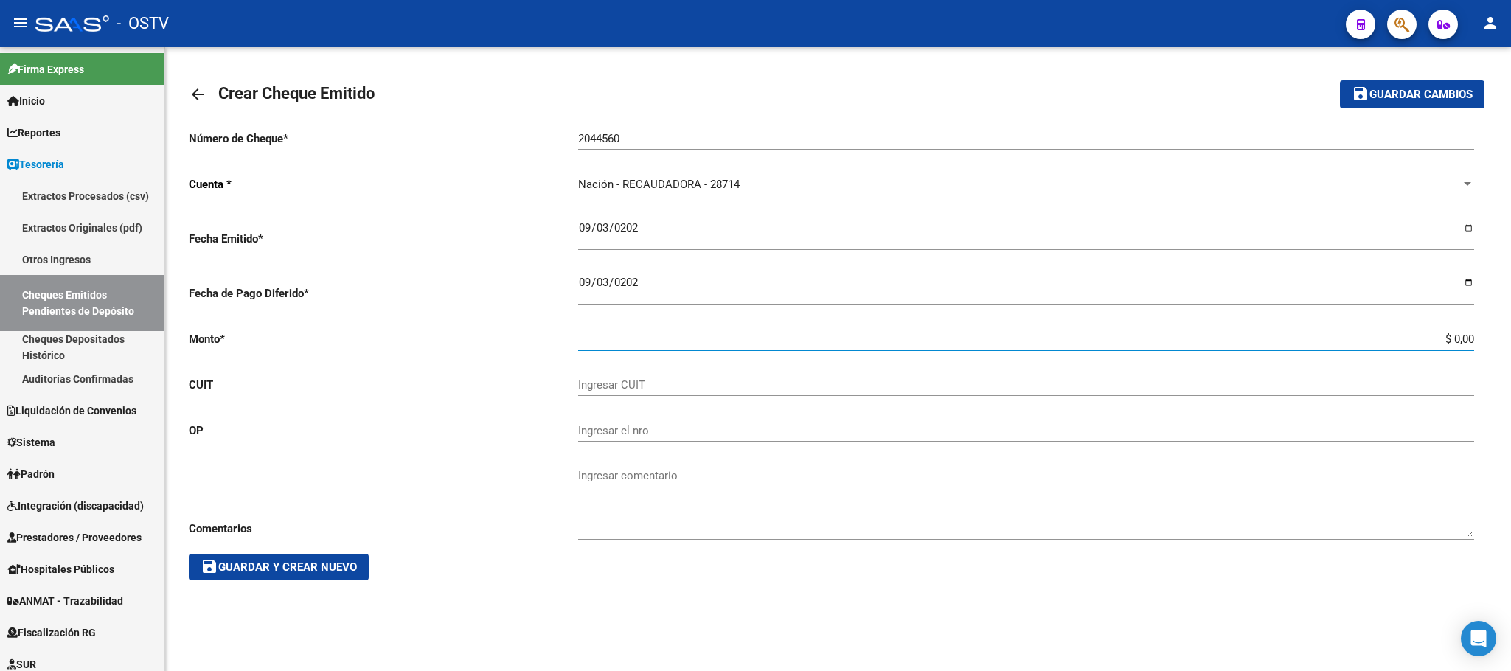
drag, startPoint x: 1421, startPoint y: 343, endPoint x: 1510, endPoint y: 343, distance: 89.2
click at [1510, 343] on div "arrow_back Crear Cheque Emitido save Guardar cambios Número de Cheque * 2044560…" at bounding box center [838, 331] width 1346 height 569
type input "$ 17.500.000,00"
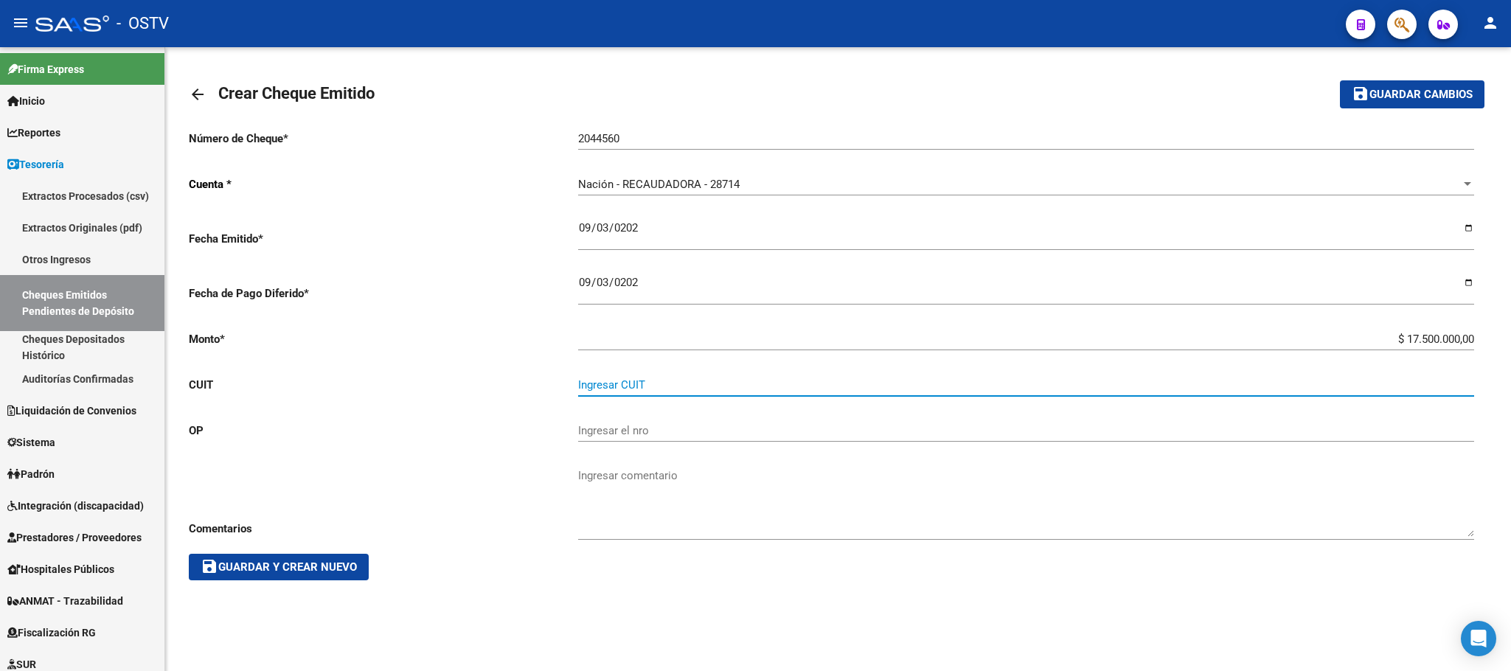
click at [646, 386] on input "Ingresar CUIT" at bounding box center [1026, 384] width 896 height 13
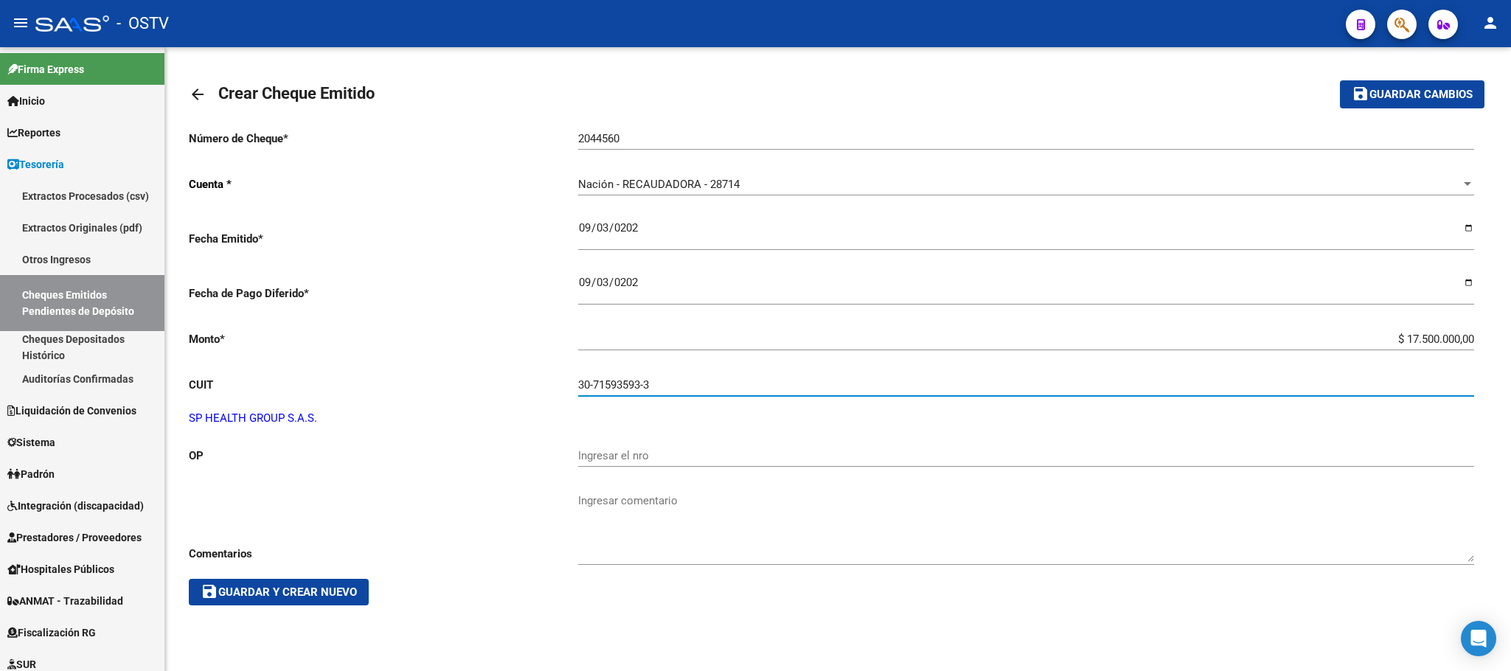
drag, startPoint x: 666, startPoint y: 385, endPoint x: 549, endPoint y: 389, distance: 116.6
click at [549, 389] on app-form-text-field "CUIT 30-71593593-3 Ingresar CUIT" at bounding box center [832, 384] width 1286 height 13
type input "30-71593593-3"
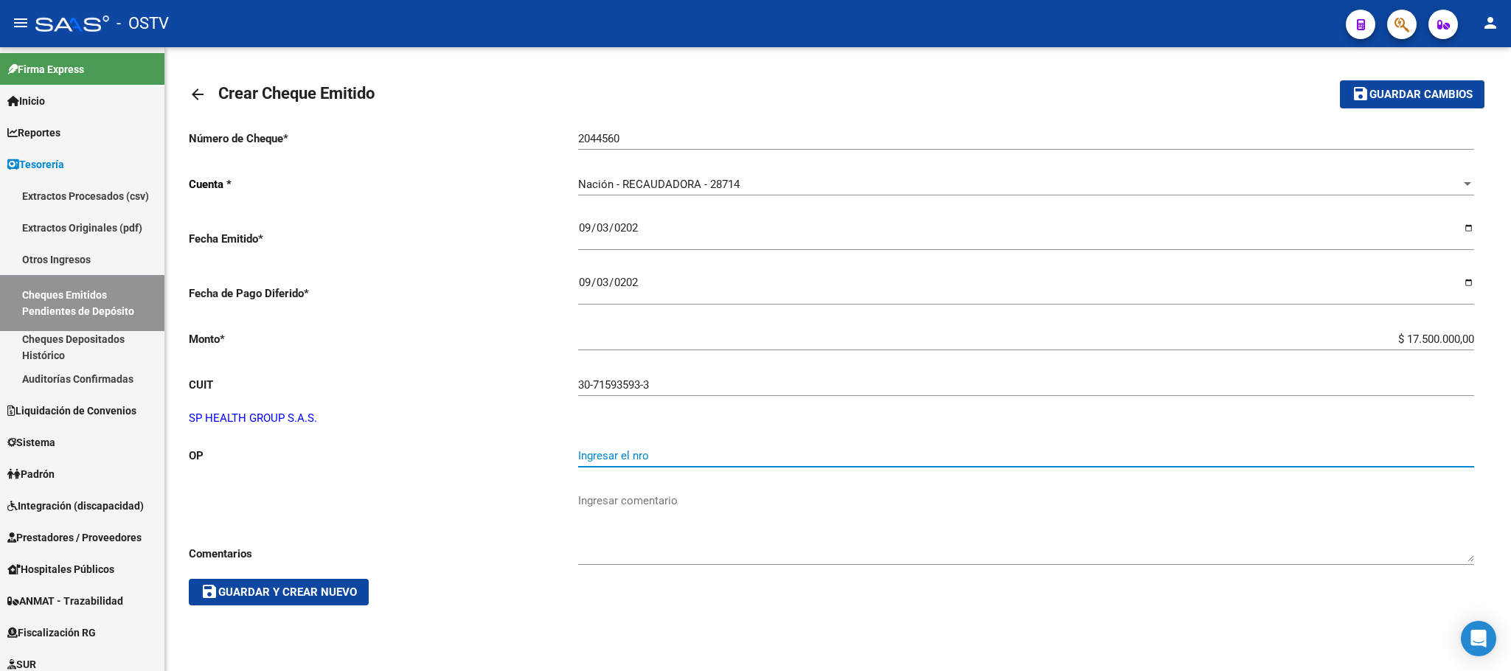
click at [611, 454] on input "Ingresar el nro" at bounding box center [1026, 455] width 896 height 13
type input "2"
type input "51717"
click at [305, 594] on span "save Guardar y Crear Nuevo" at bounding box center [279, 592] width 156 height 13
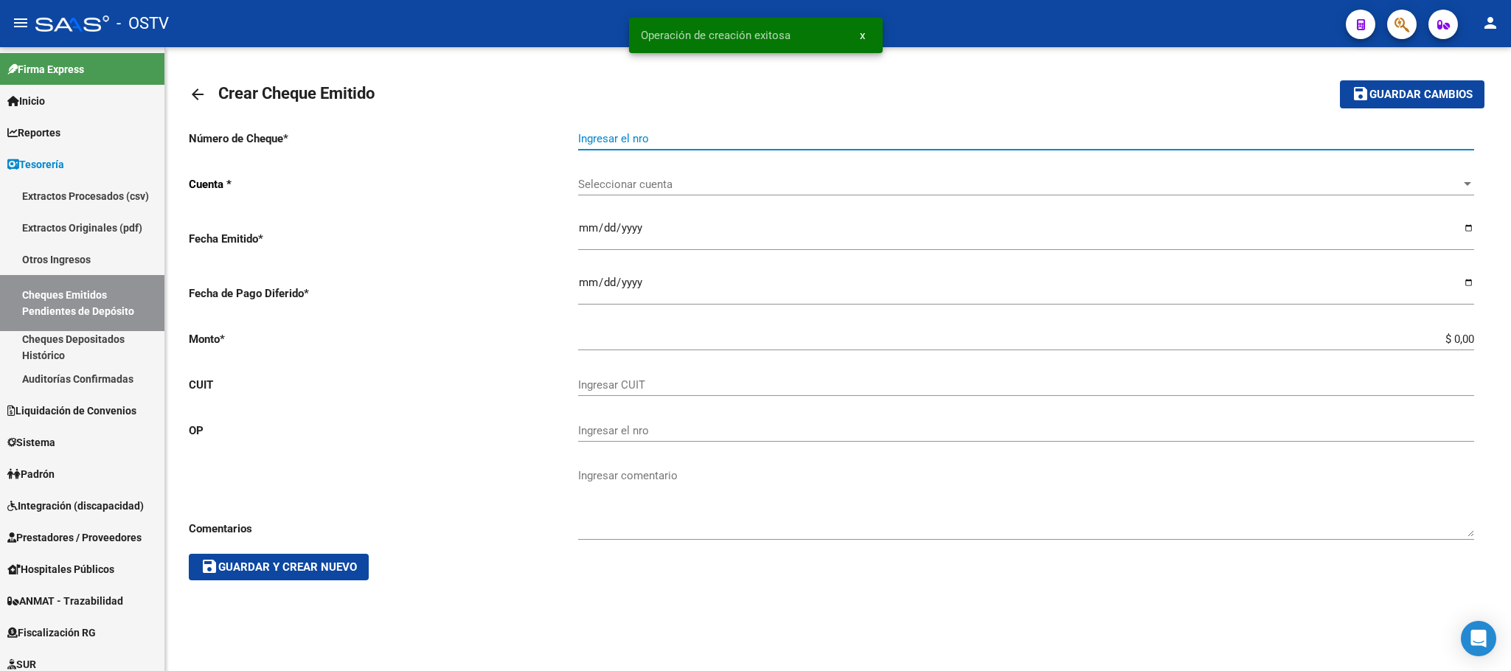
click at [609, 139] on input "Ingresar el nro" at bounding box center [1026, 138] width 896 height 13
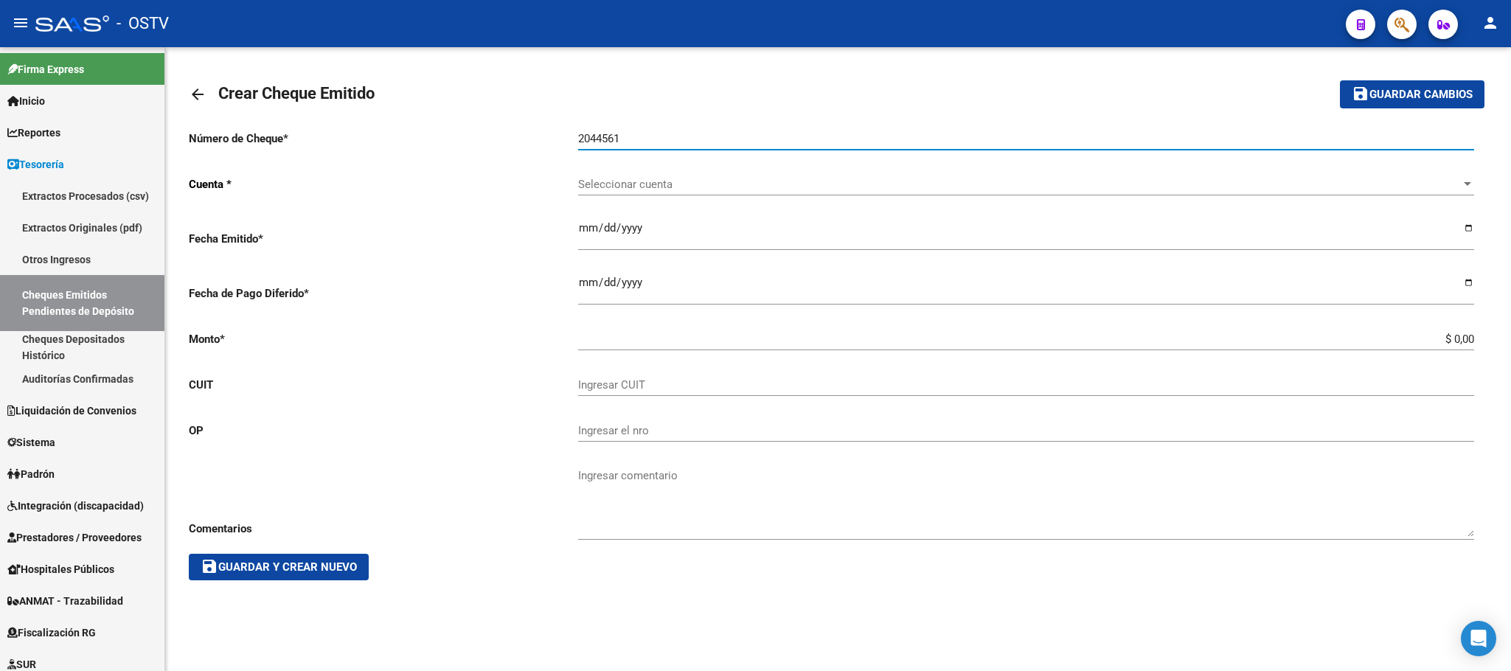
type input "2044561"
click at [625, 177] on div "Seleccionar cuenta Seleccionar cuenta" at bounding box center [1026, 180] width 896 height 32
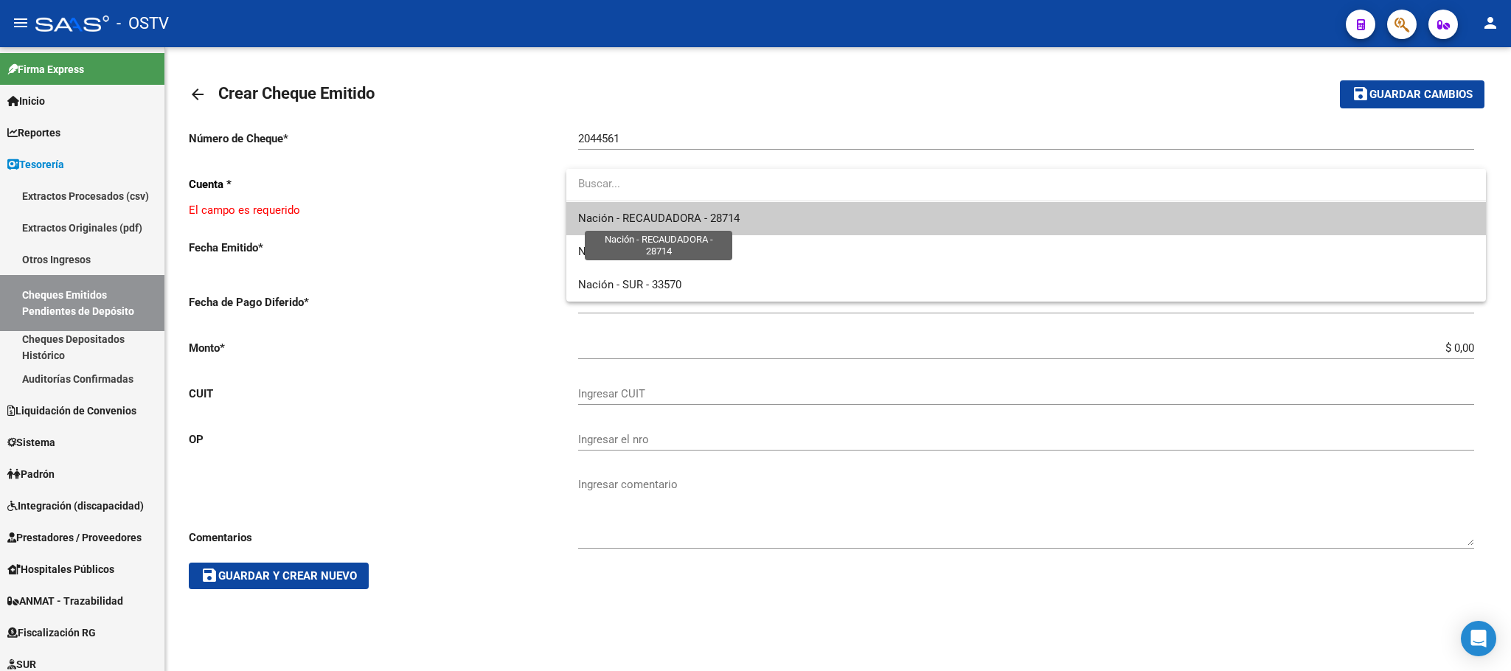
click at [645, 222] on span "Nación - RECAUDADORA - 28714" at bounding box center [659, 218] width 162 height 13
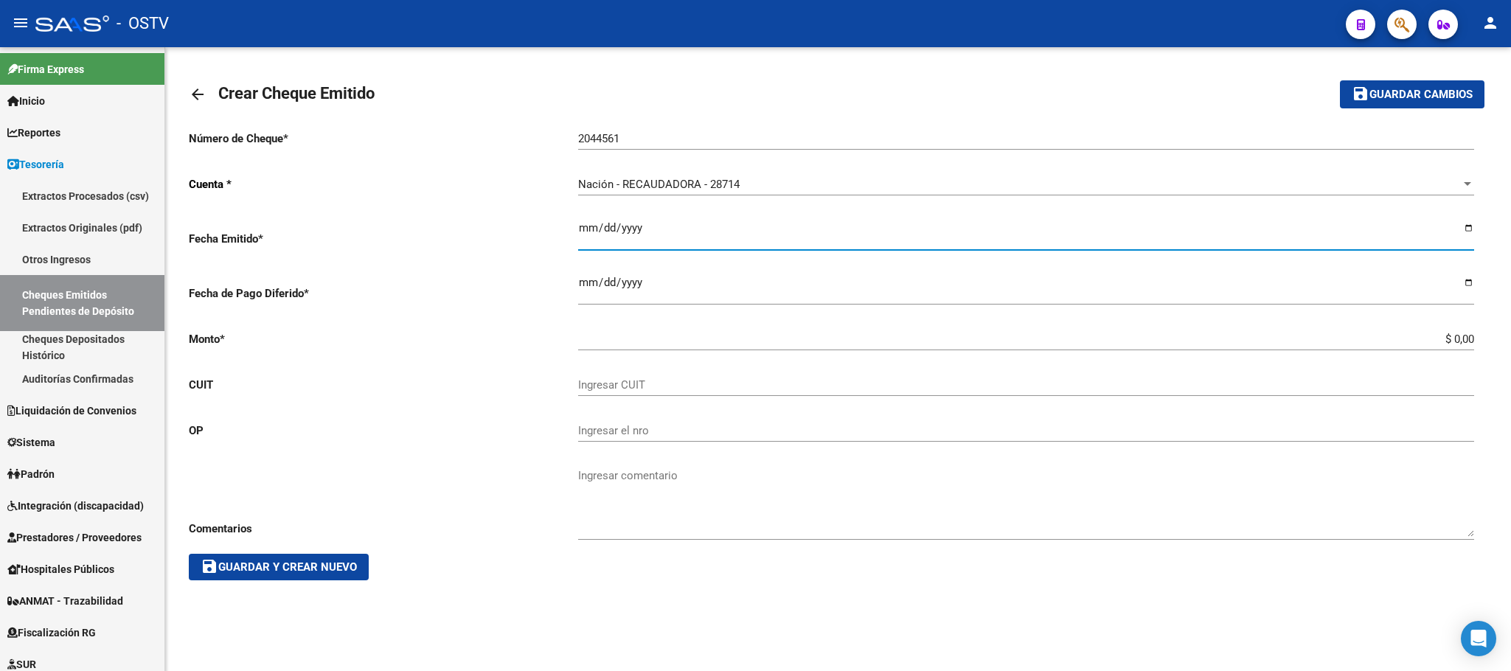
click at [1468, 226] on input "Ingresar la fecha" at bounding box center [1026, 234] width 896 height 24
type input "2025-09-03"
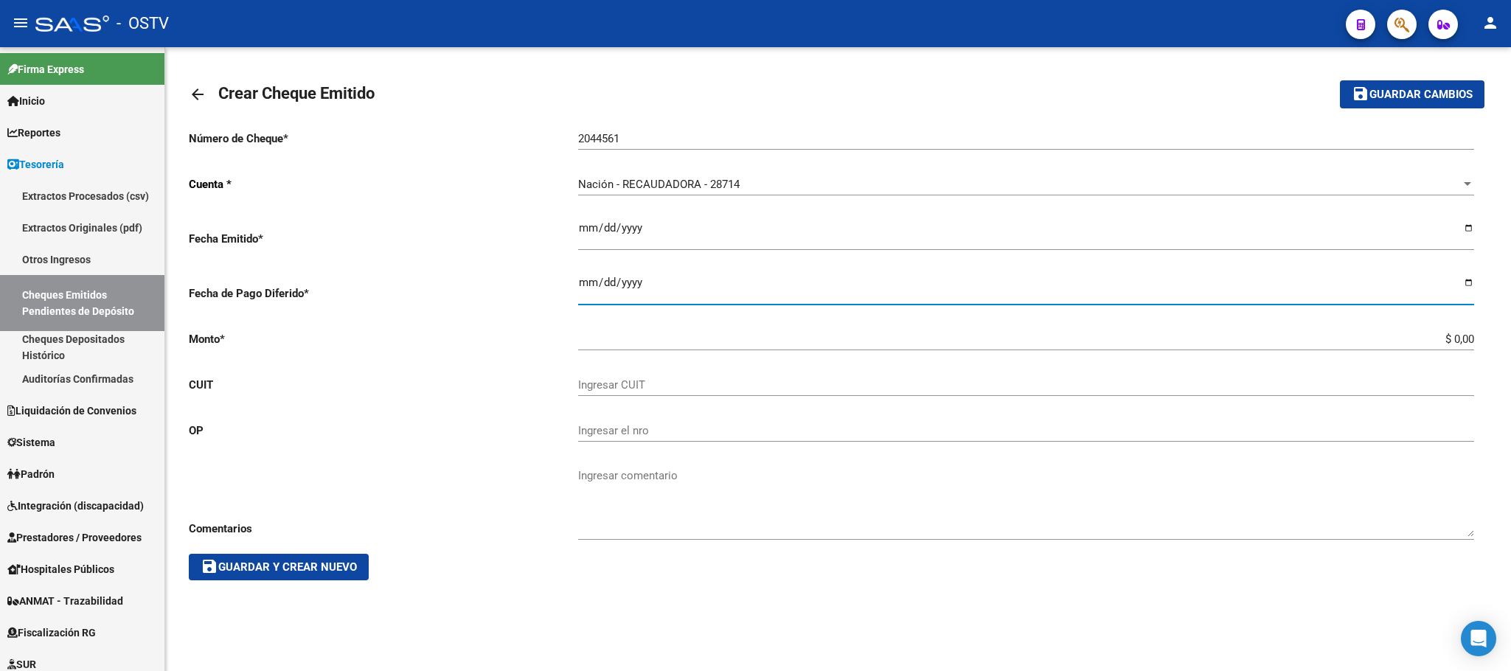
click at [1463, 283] on input "Ingresar la fecha" at bounding box center [1026, 289] width 896 height 24
type input "2025-09-03"
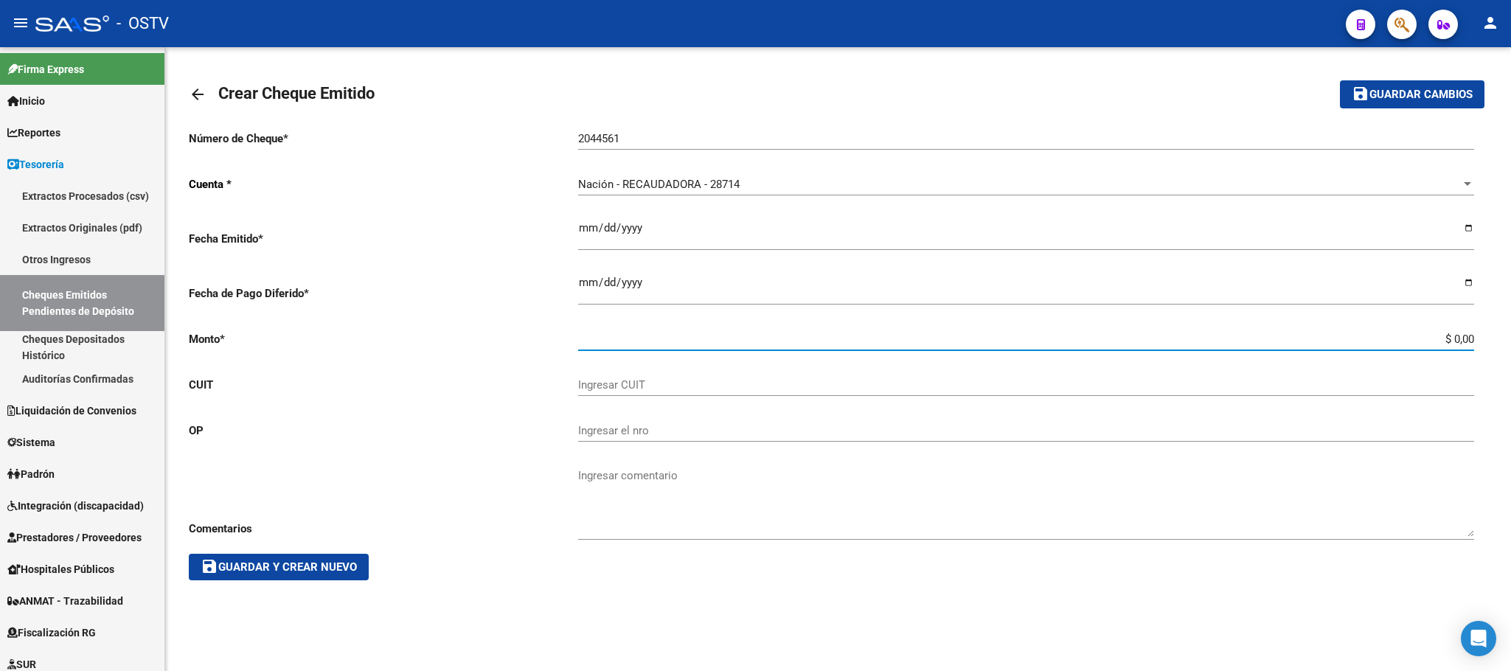
drag, startPoint x: 1405, startPoint y: 339, endPoint x: 1510, endPoint y: 339, distance: 104.7
click at [1510, 339] on div "arrow_back Crear Cheque Emitido save Guardar cambios Número de Cheque * 2044561…" at bounding box center [838, 331] width 1346 height 569
type input "$ 17.500.000,00"
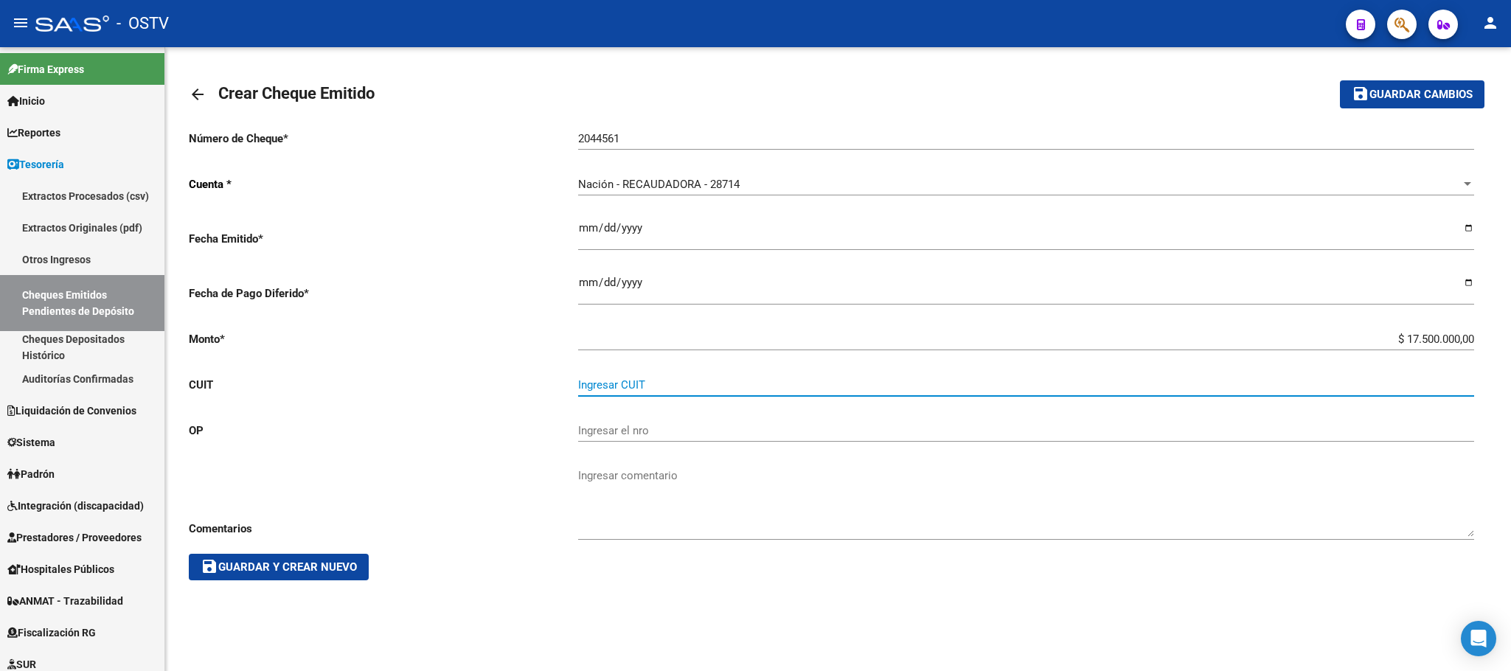
click at [624, 386] on input "Ingresar CUIT" at bounding box center [1026, 384] width 896 height 13
paste input "30-71593593-3"
type input "30-71593593-3"
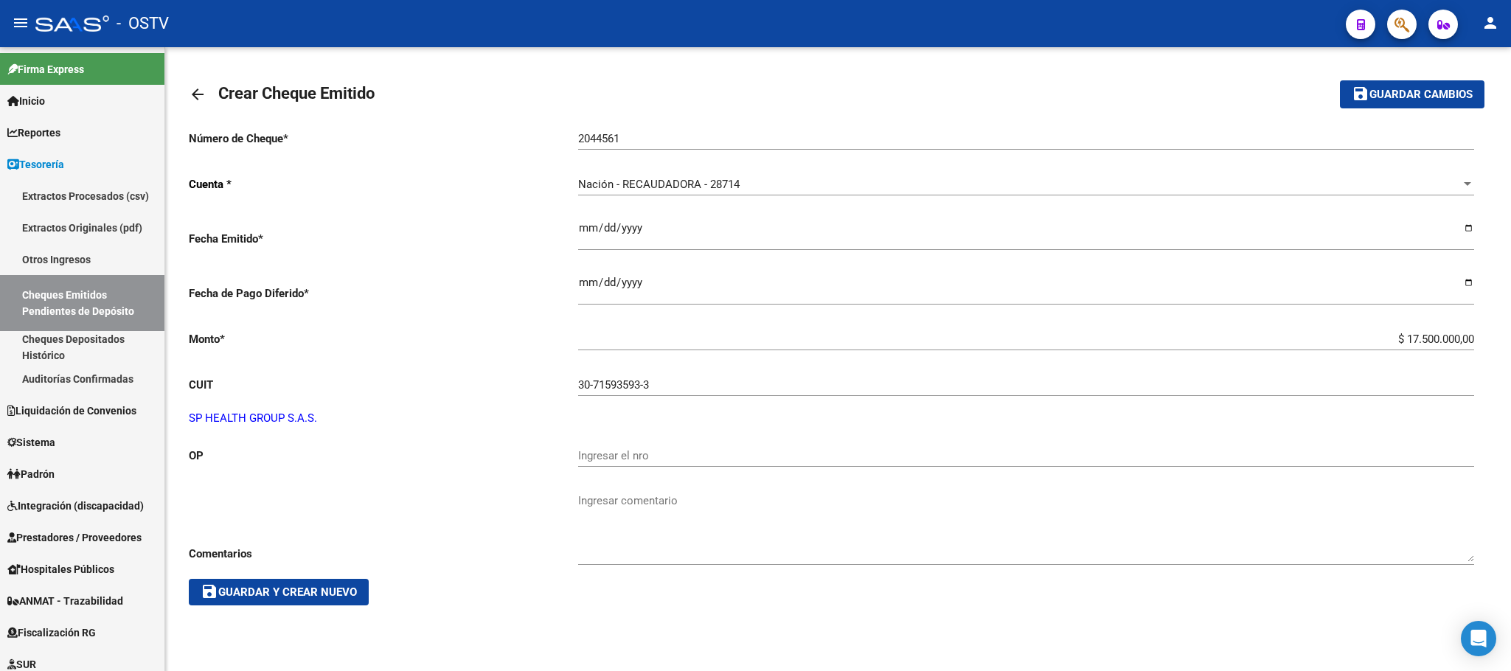
click at [624, 429] on div "Número de Cheque * 2044561 Ingresar el nro Cuenta * Nación - RECAUDADORA - 2871…" at bounding box center [838, 362] width 1299 height 488
click at [609, 445] on div "Ingresar el nro" at bounding box center [1026, 451] width 896 height 32
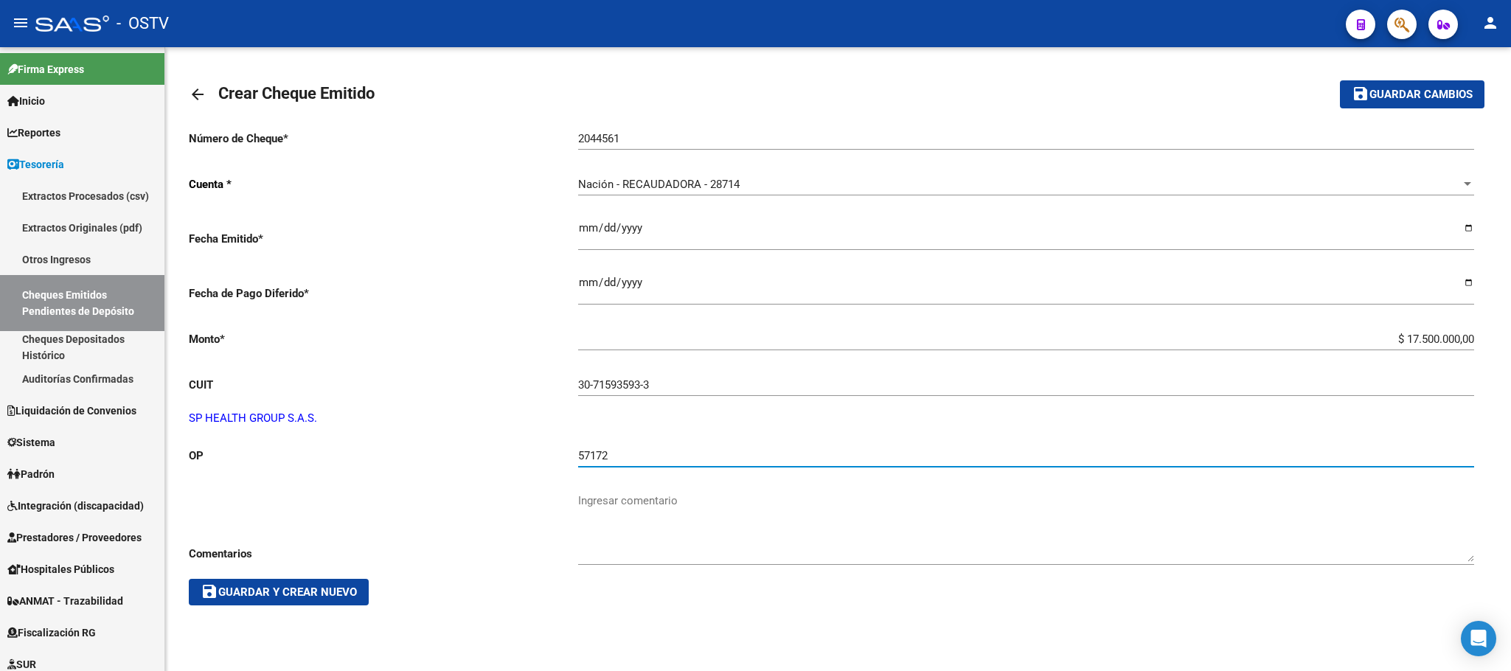
type input "57172"
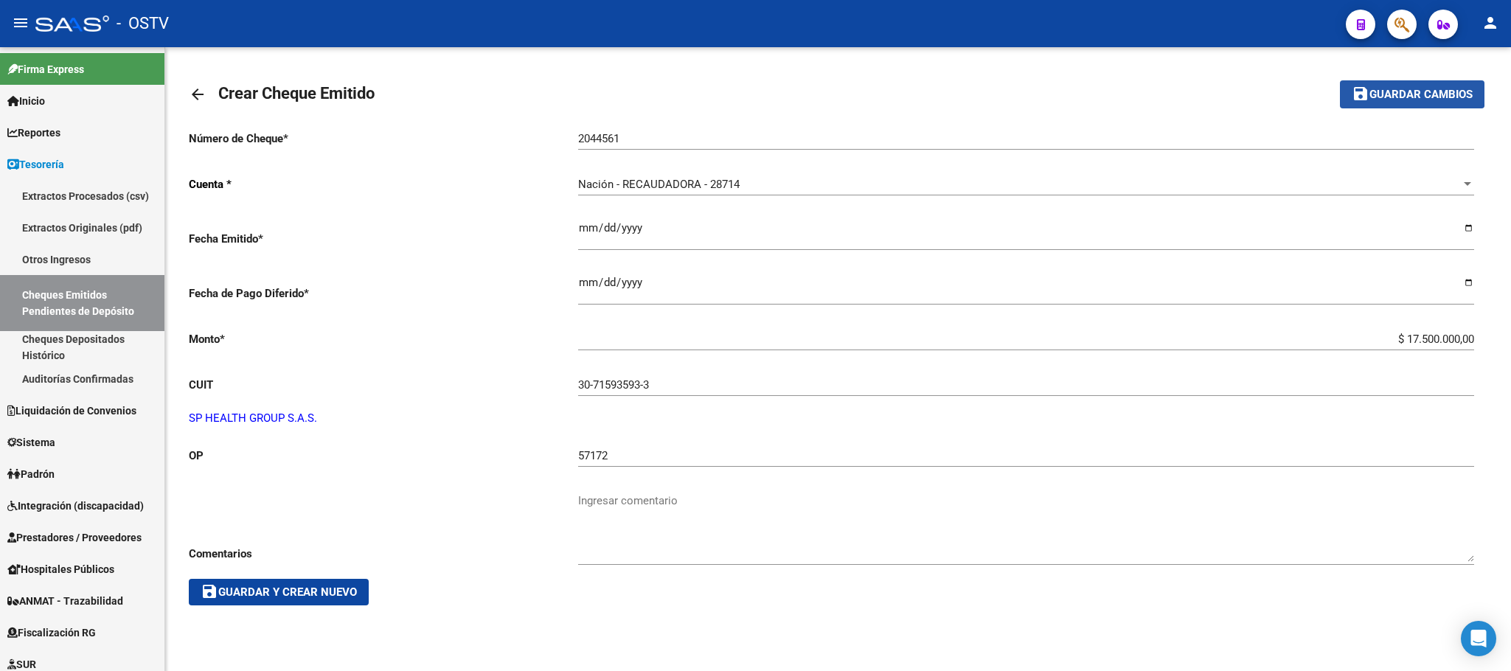
click at [1405, 89] on span "Guardar cambios" at bounding box center [1421, 95] width 103 height 13
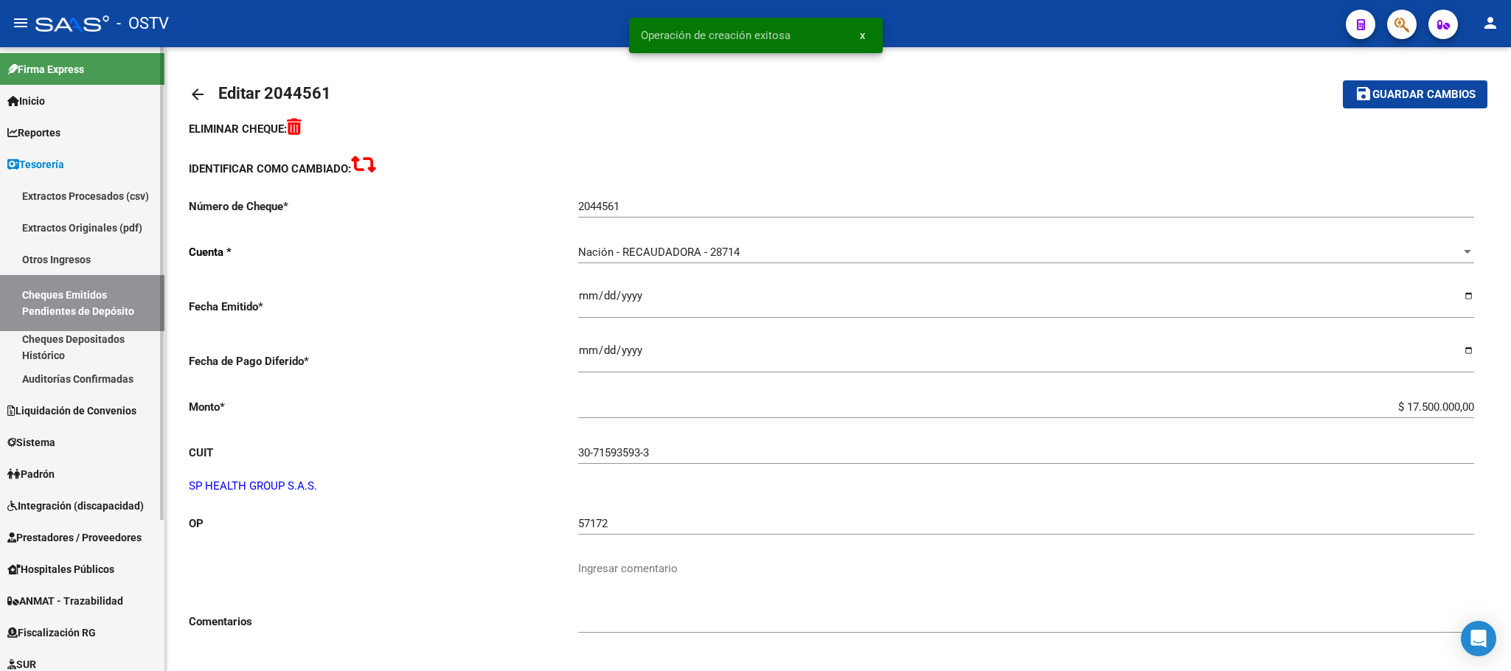
click at [73, 339] on link "Cheques Depositados Histórico" at bounding box center [82, 347] width 164 height 32
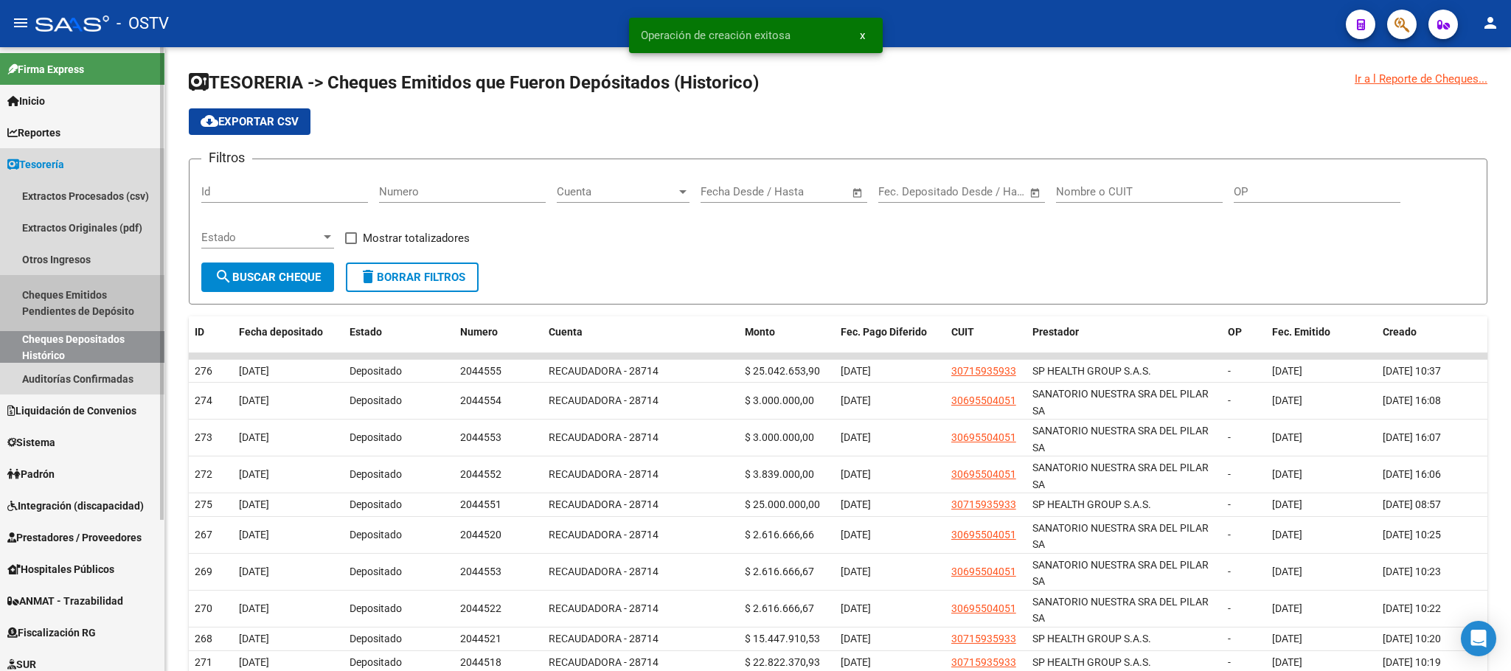
click at [65, 295] on link "Cheques Emitidos Pendientes de Depósito" at bounding box center [82, 303] width 164 height 56
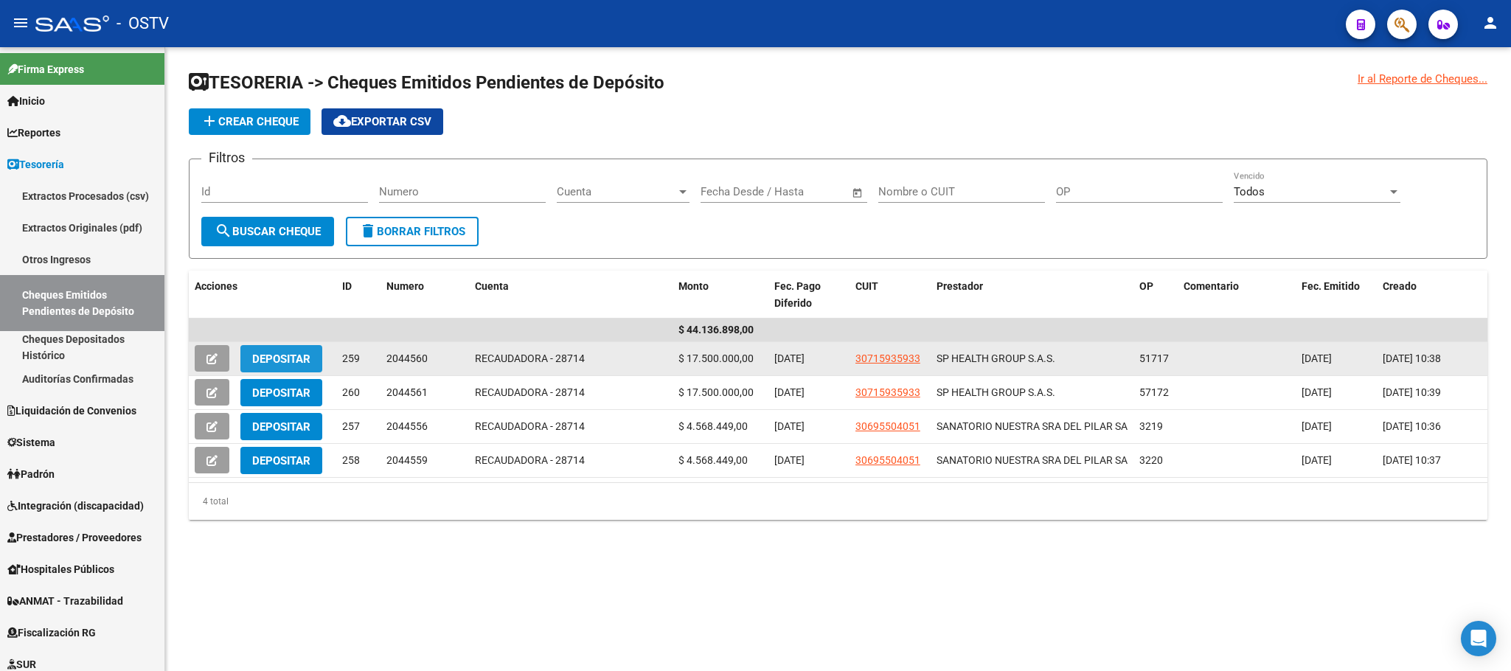
click at [266, 355] on span "Depositar" at bounding box center [281, 359] width 58 height 13
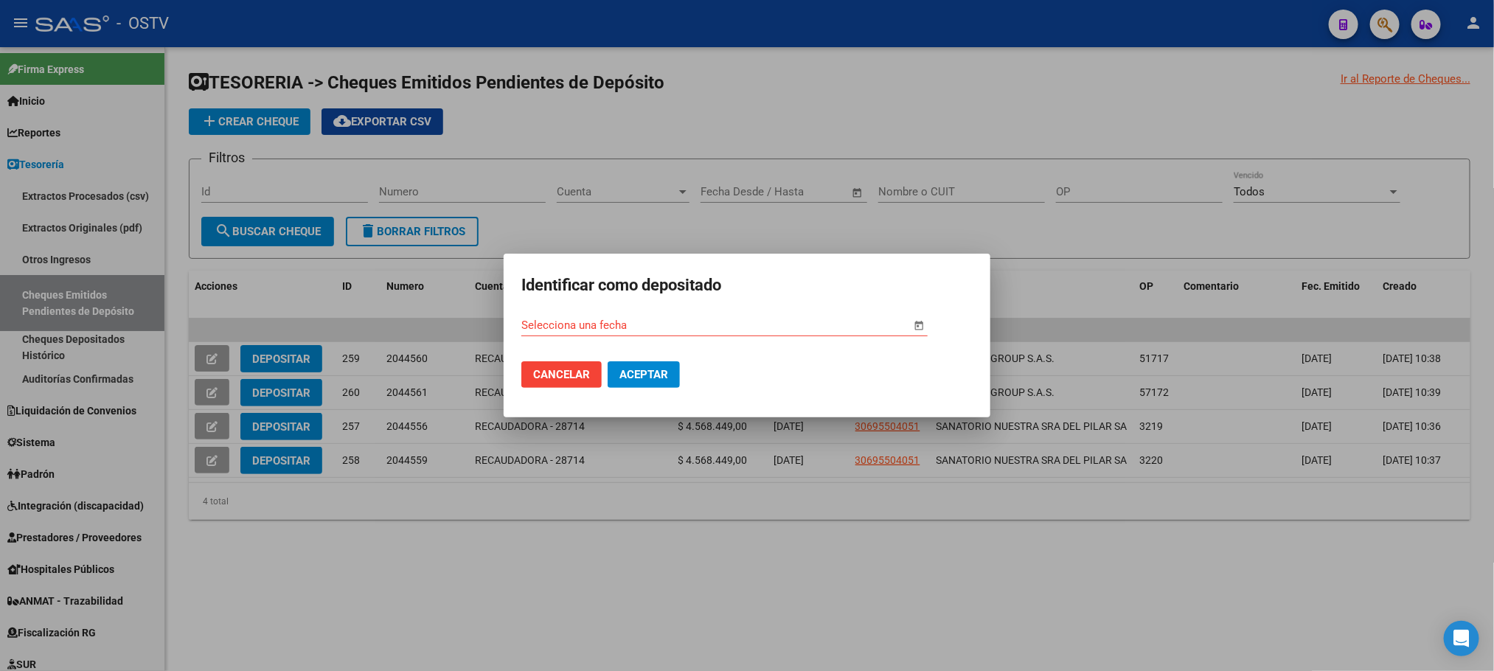
click at [916, 323] on span "Open calendar" at bounding box center [919, 325] width 35 height 35
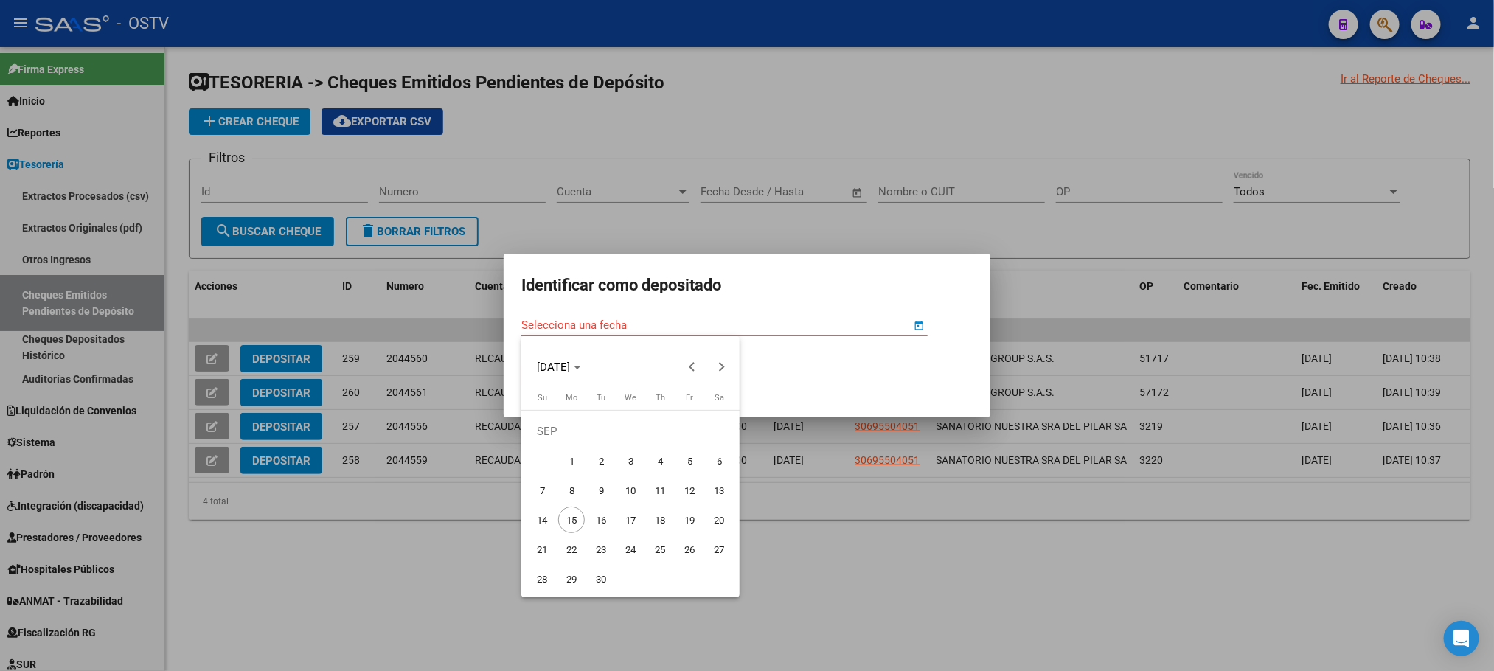
click at [690, 491] on span "12" at bounding box center [689, 490] width 27 height 27
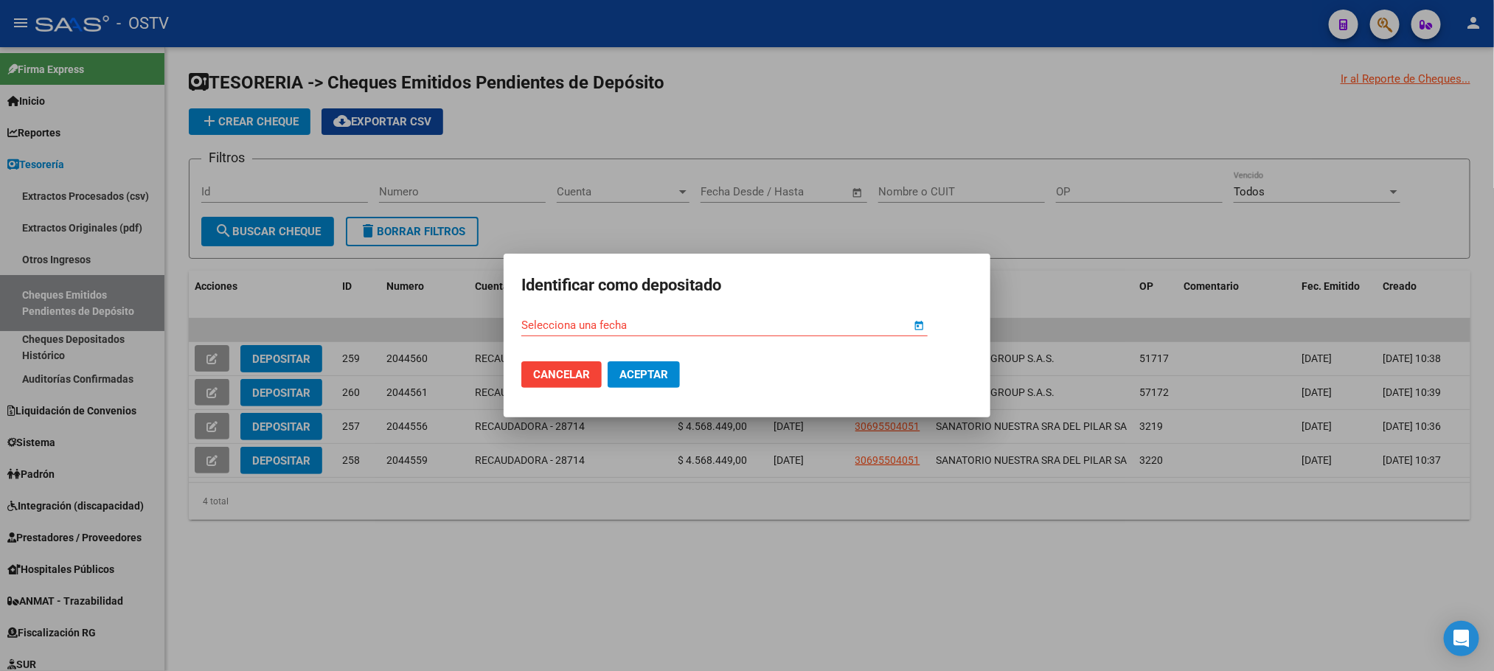
type input "12/09/2025"
click at [625, 372] on span "Aceptar" at bounding box center [644, 374] width 49 height 13
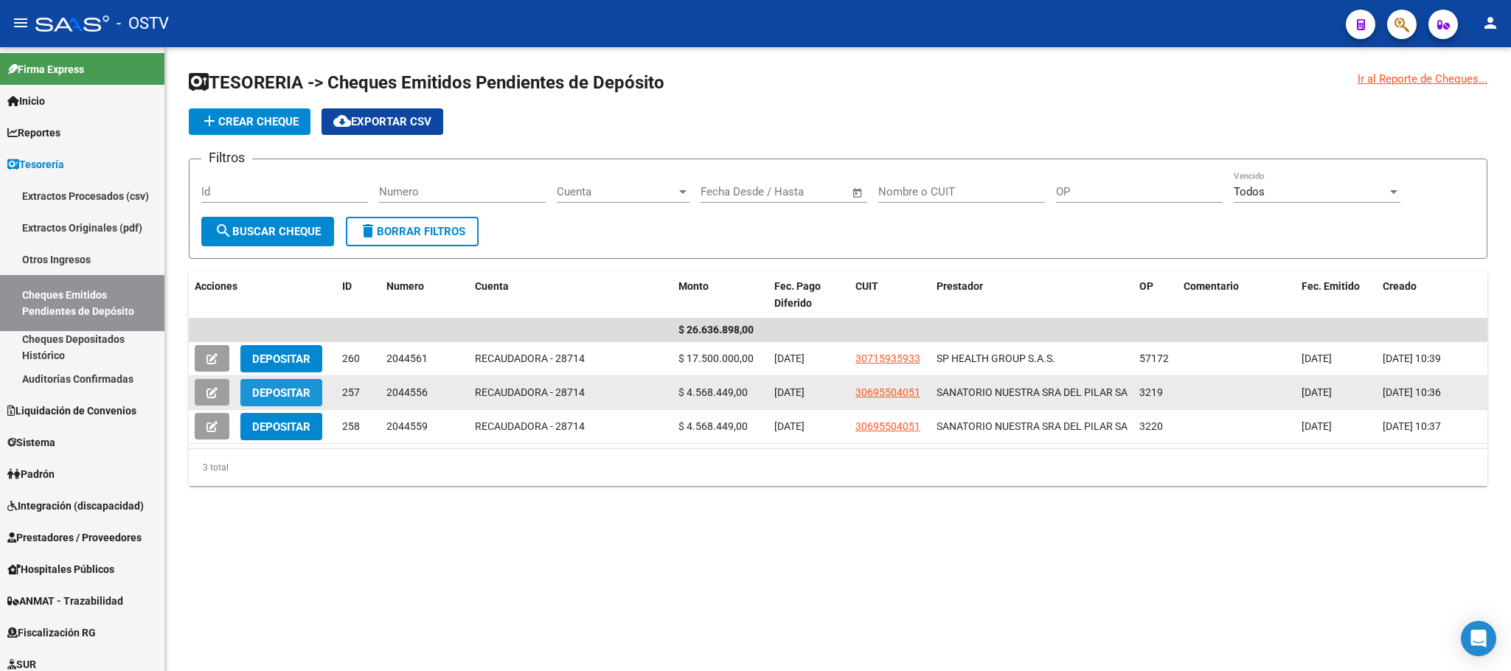
click at [264, 386] on span "Depositar" at bounding box center [281, 392] width 58 height 13
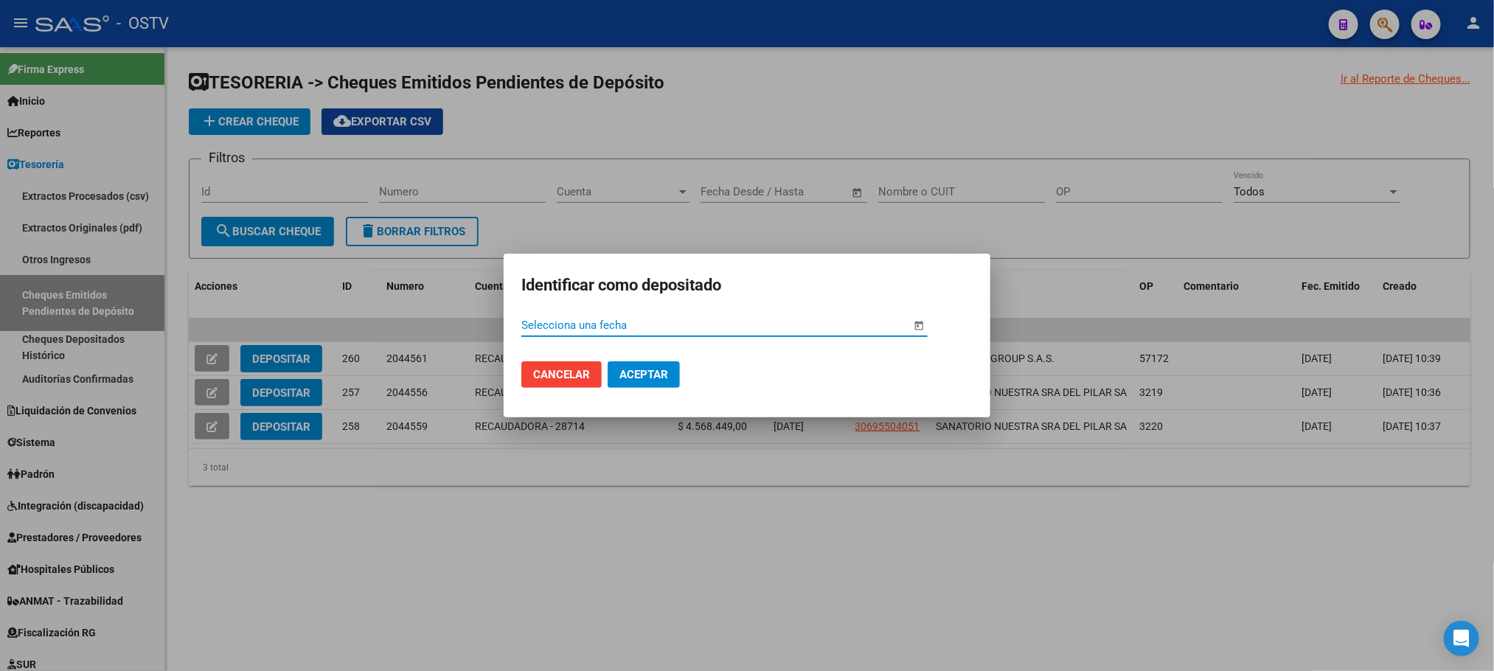
click at [919, 330] on span "Open calendar" at bounding box center [919, 325] width 35 height 35
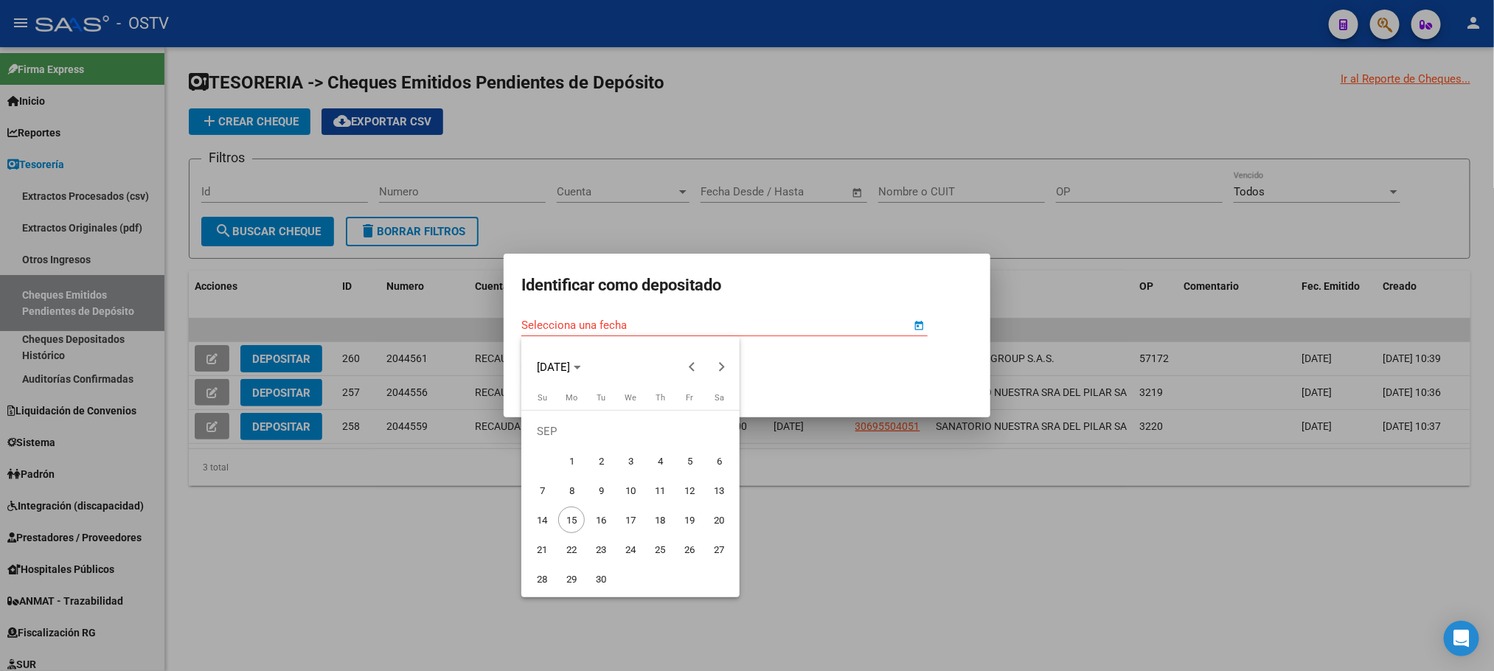
click at [687, 490] on span "12" at bounding box center [689, 490] width 27 height 27
type input "12/09/2025"
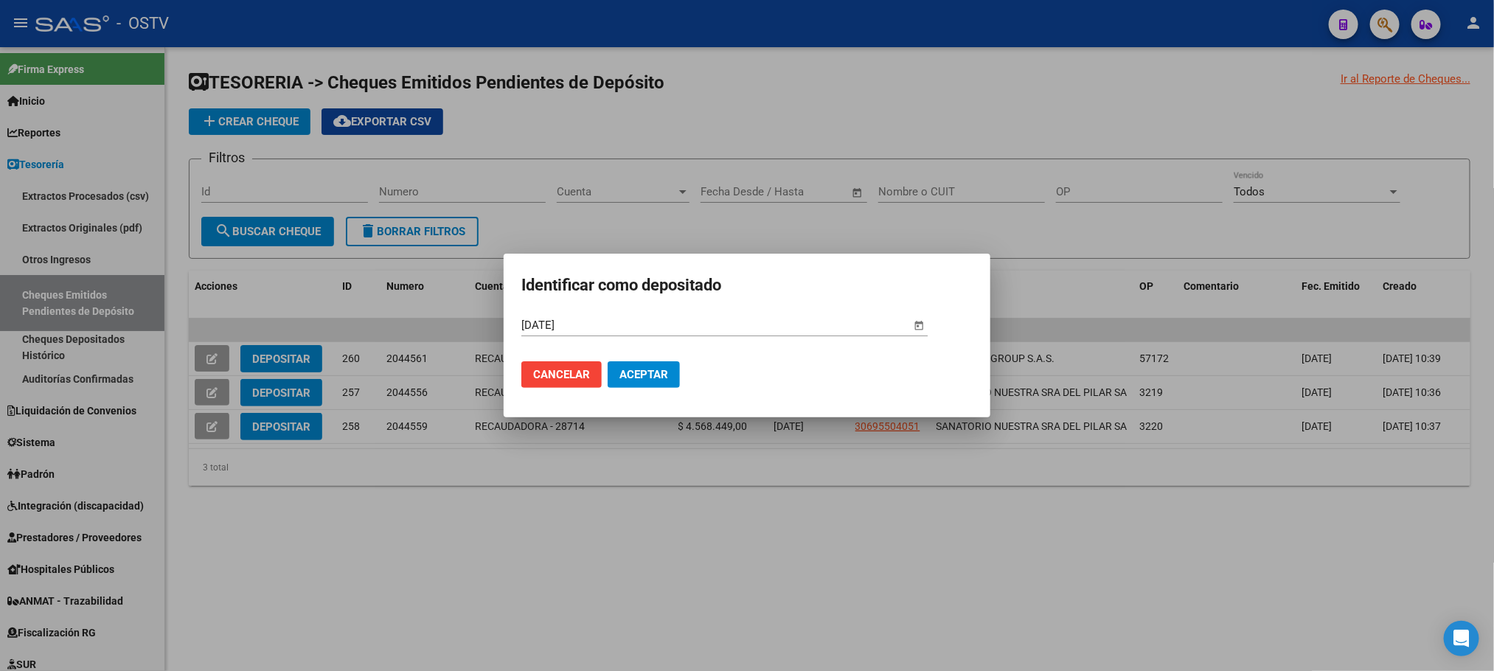
click at [633, 375] on span "Aceptar" at bounding box center [644, 374] width 49 height 13
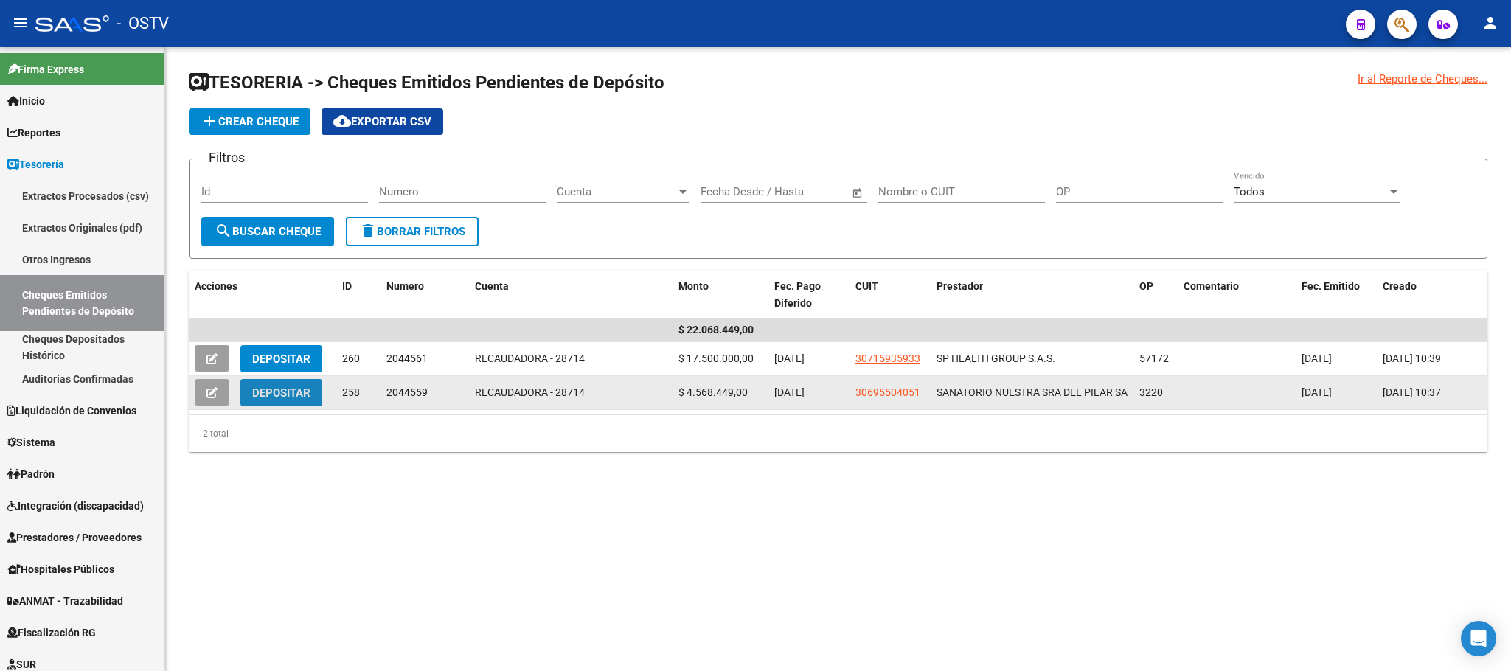
click at [261, 390] on span "Depositar" at bounding box center [281, 392] width 58 height 13
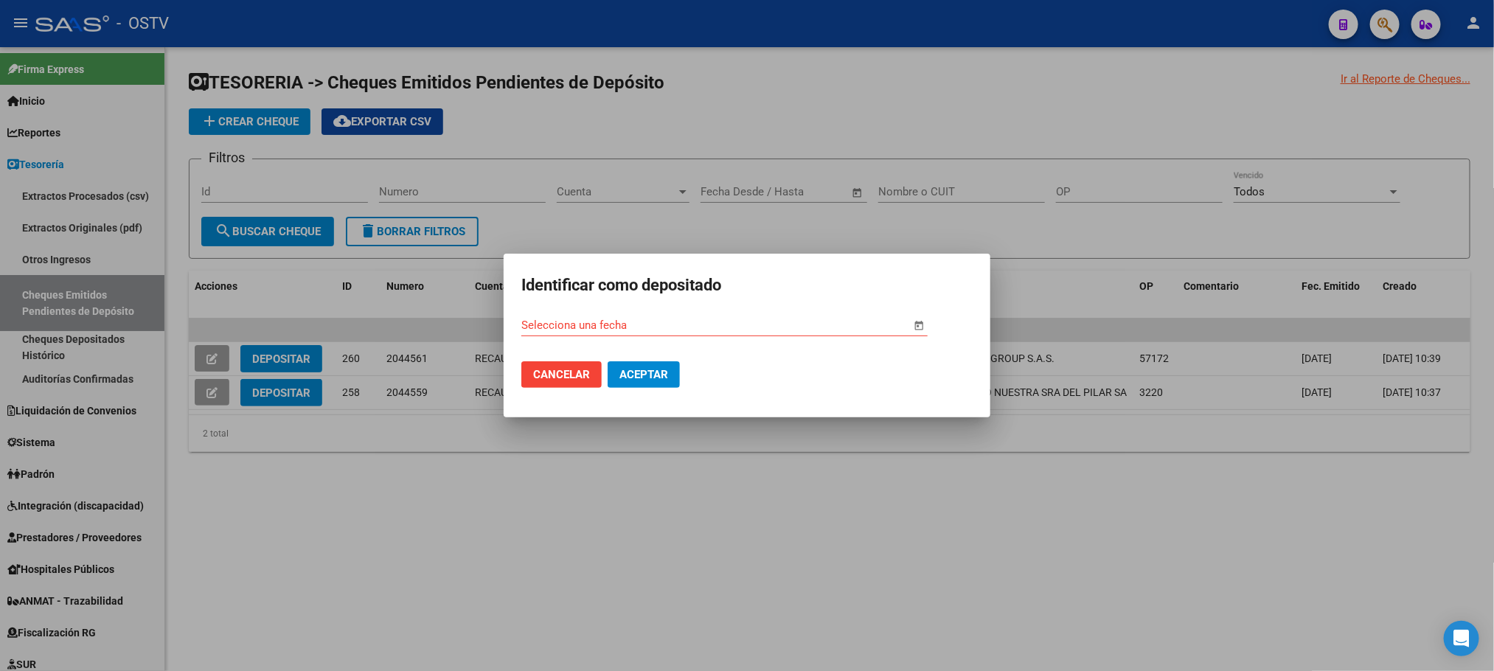
click at [921, 328] on span "Open calendar" at bounding box center [919, 325] width 35 height 35
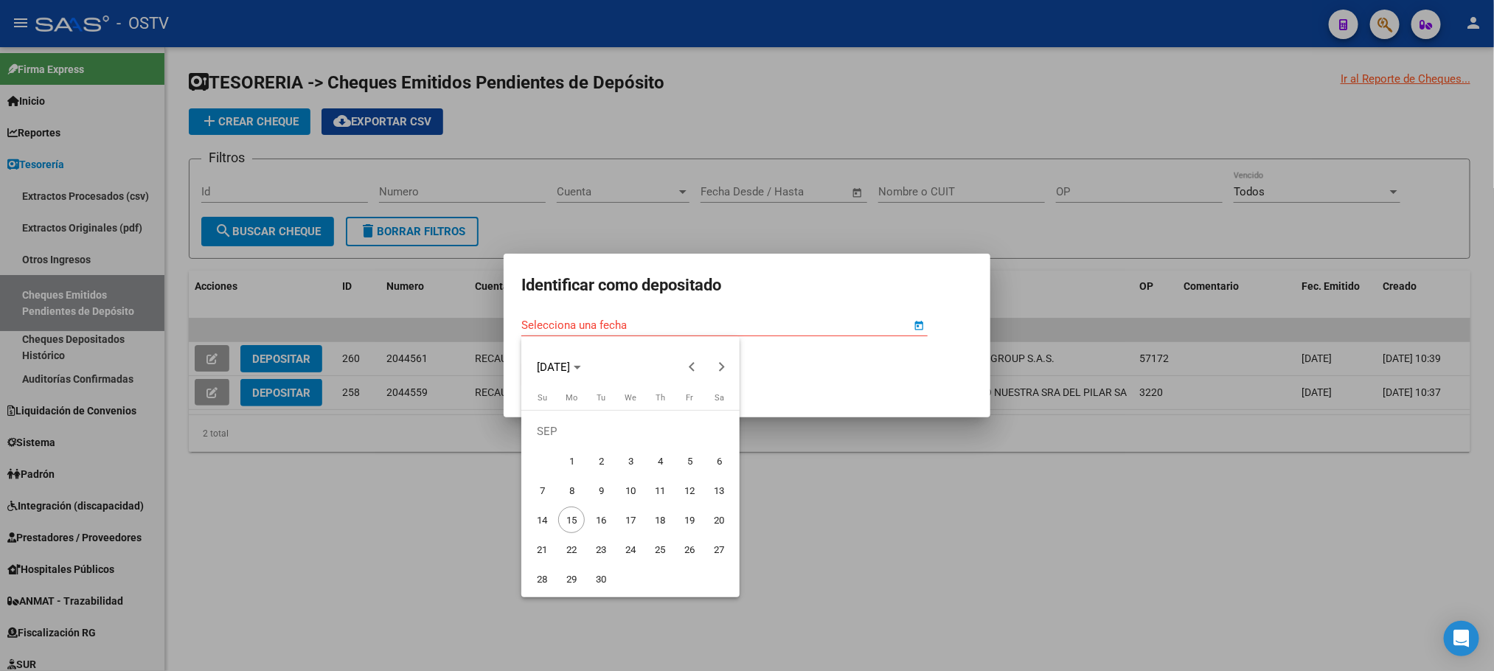
click at [662, 488] on span "11" at bounding box center [660, 490] width 27 height 27
type input "11/09/2025"
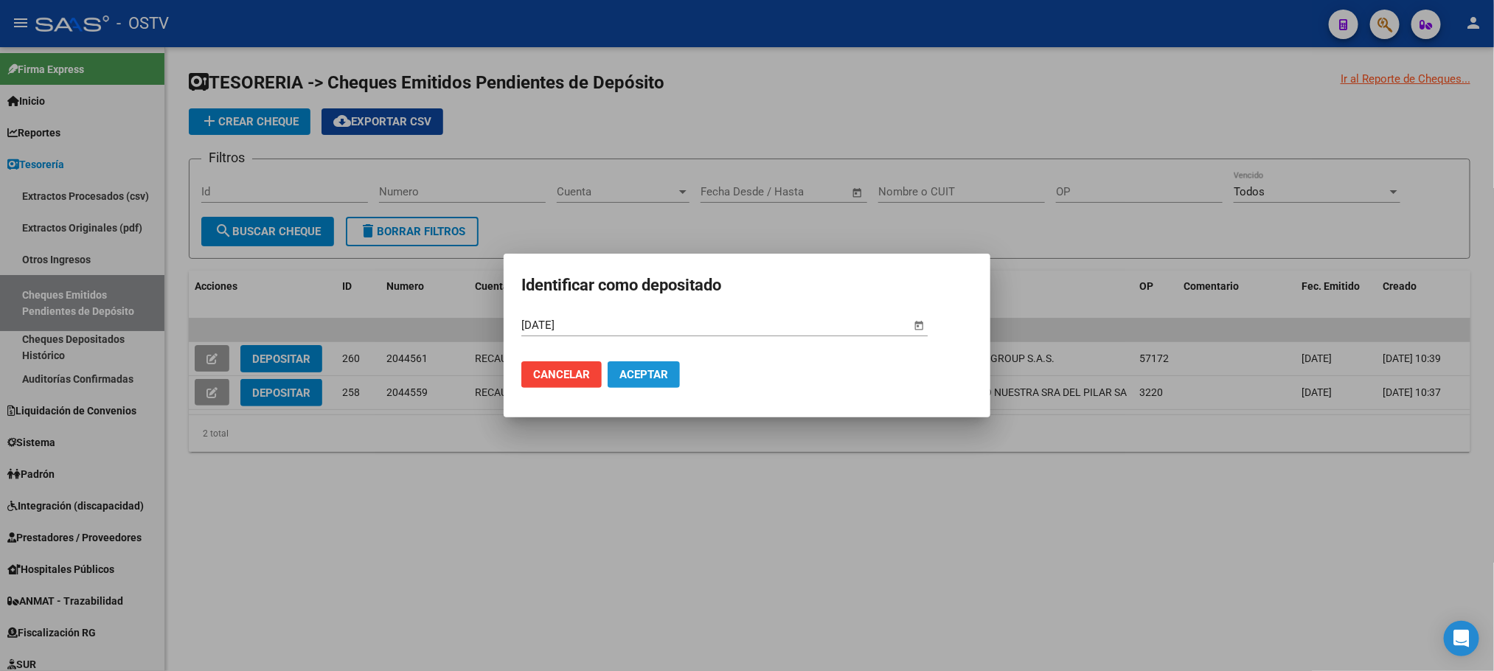
click at [631, 379] on span "Aceptar" at bounding box center [644, 374] width 49 height 13
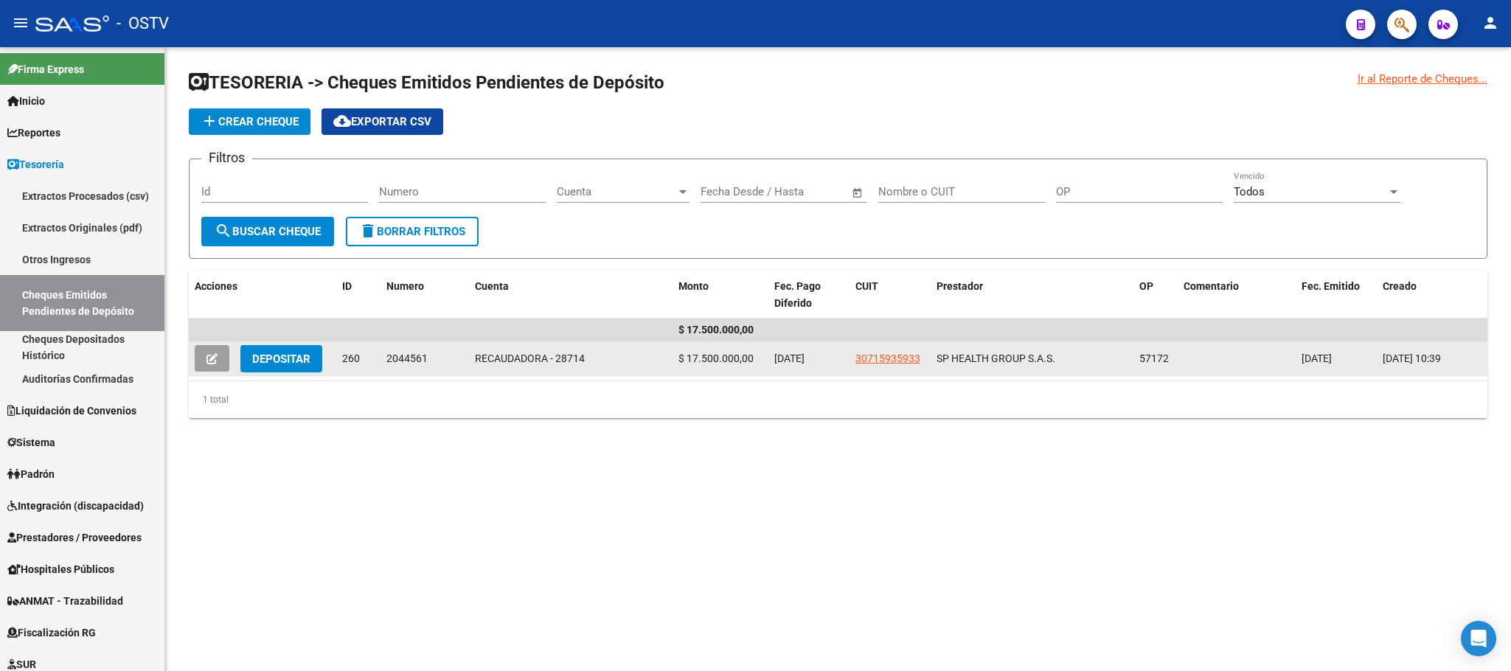
click at [272, 358] on span "Depositar" at bounding box center [281, 359] width 58 height 13
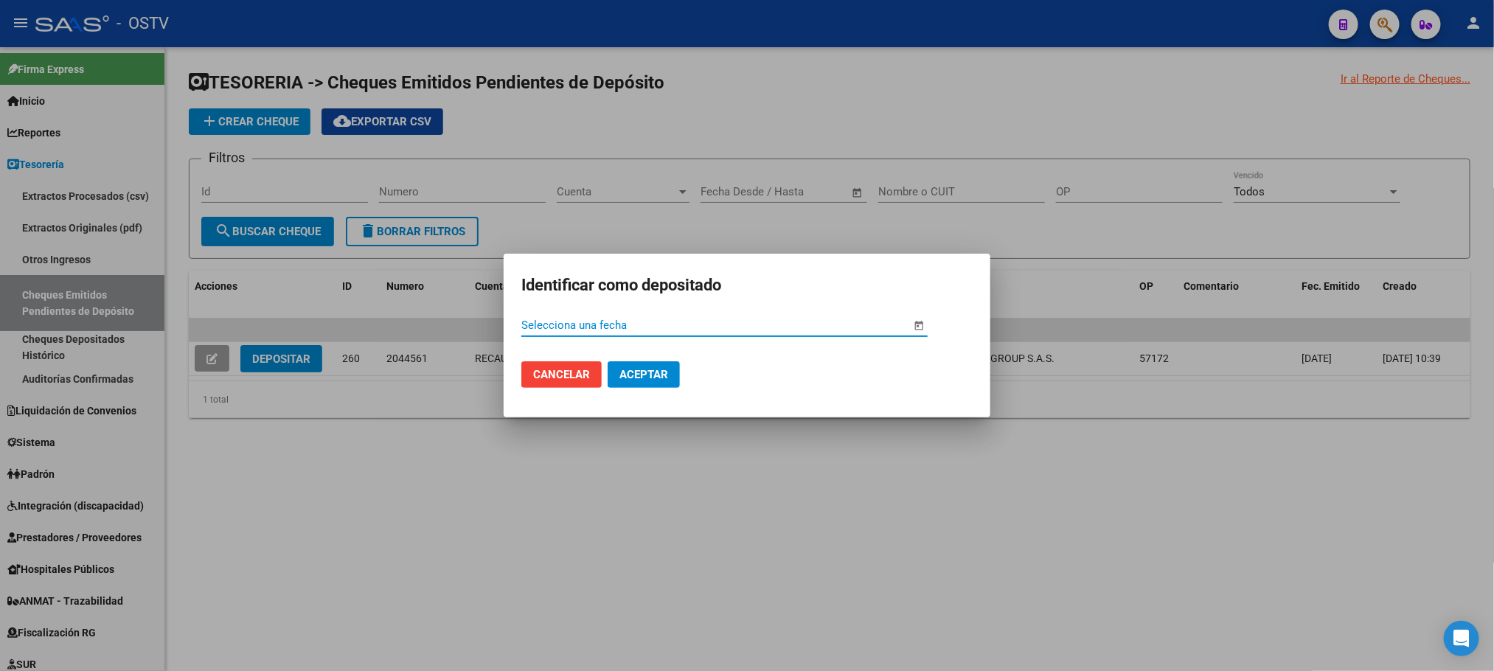
click at [917, 328] on span "Open calendar" at bounding box center [919, 325] width 35 height 35
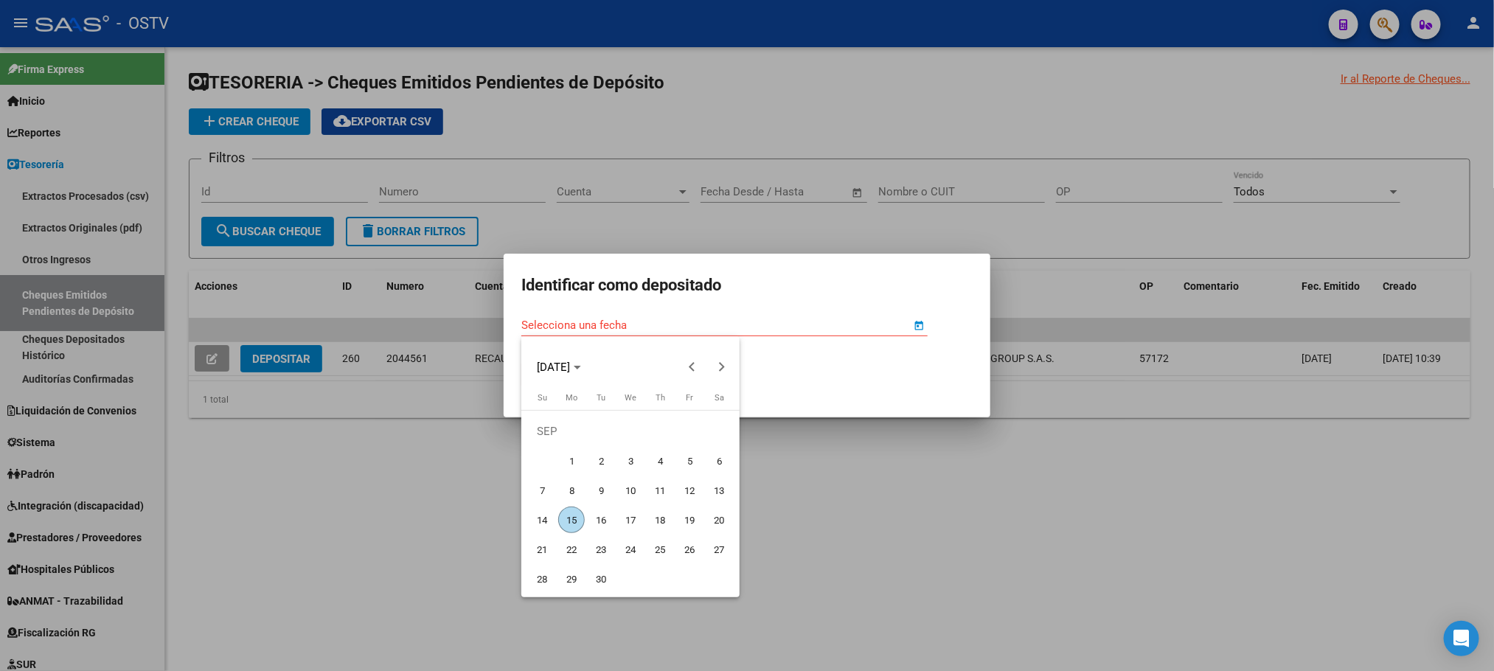
click at [627, 492] on span "10" at bounding box center [630, 490] width 27 height 27
type input "[DATE]"
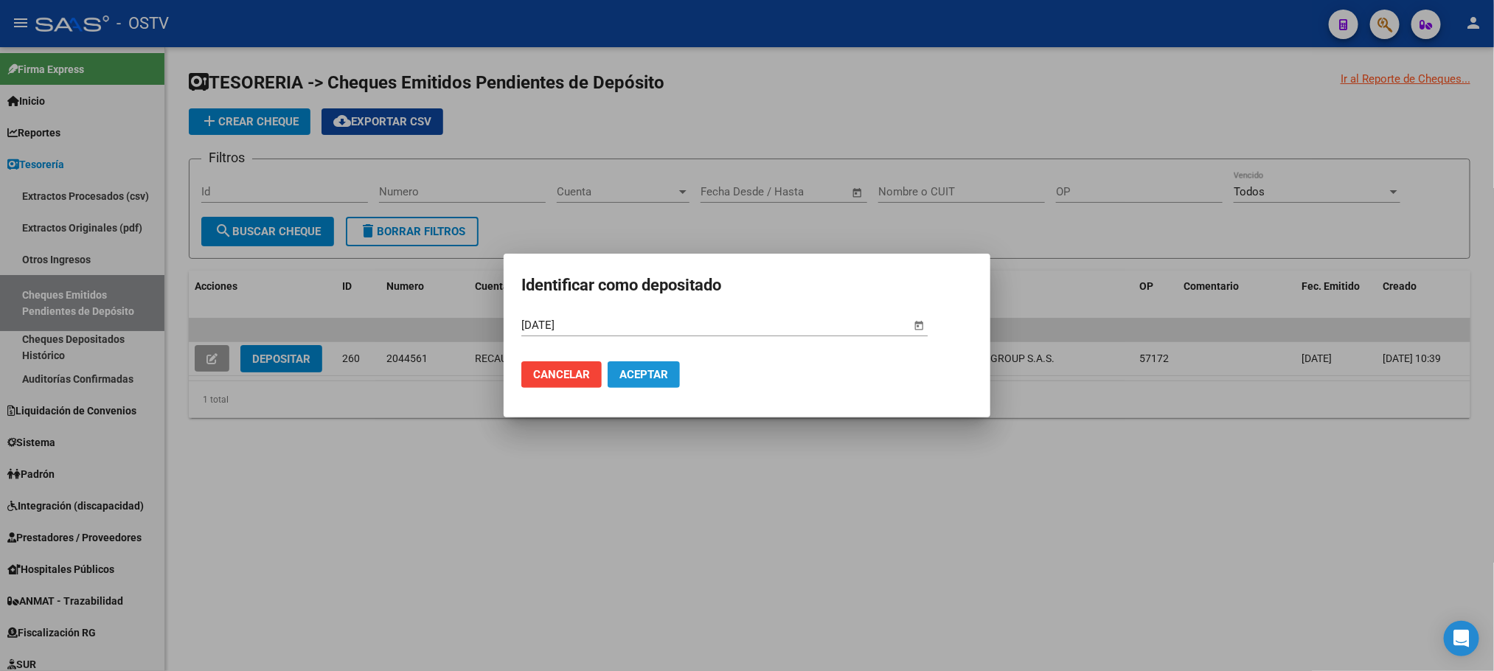
click at [633, 374] on span "Aceptar" at bounding box center [644, 374] width 49 height 13
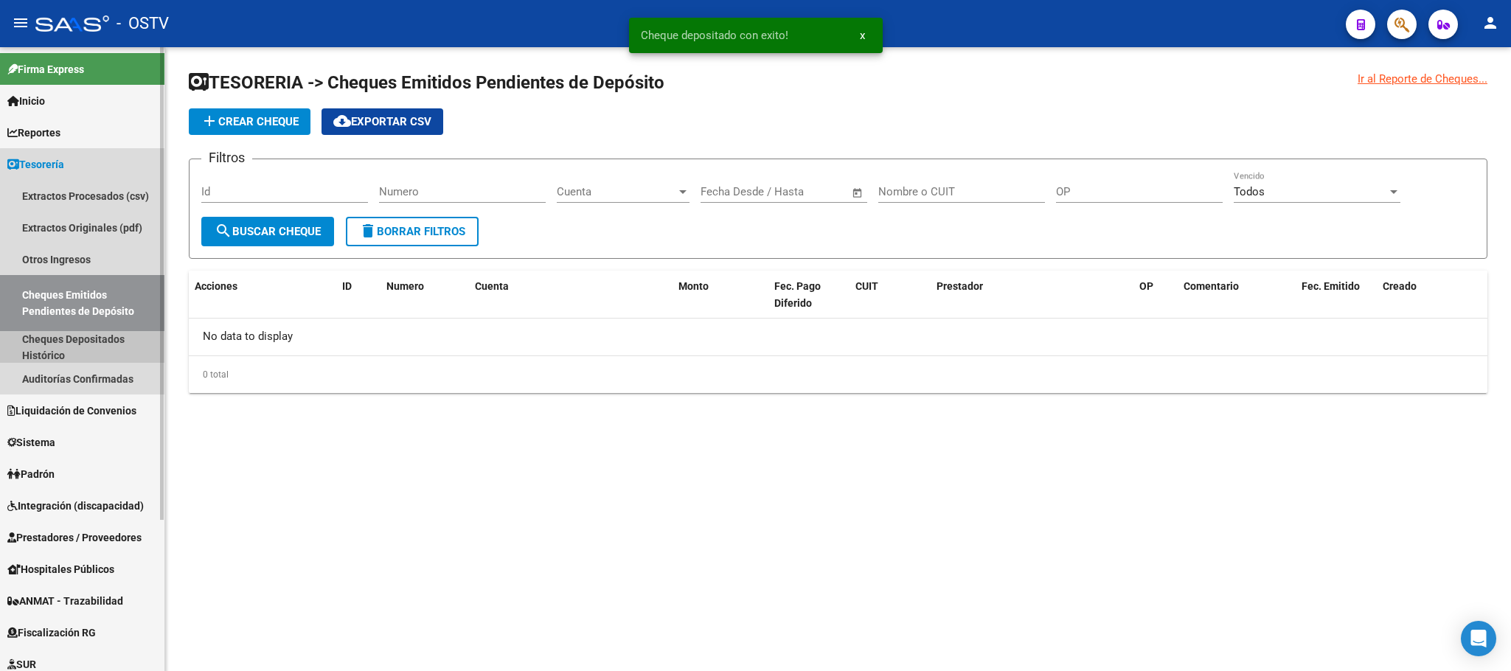
click at [87, 343] on link "Cheques Depositados Histórico" at bounding box center [82, 347] width 164 height 32
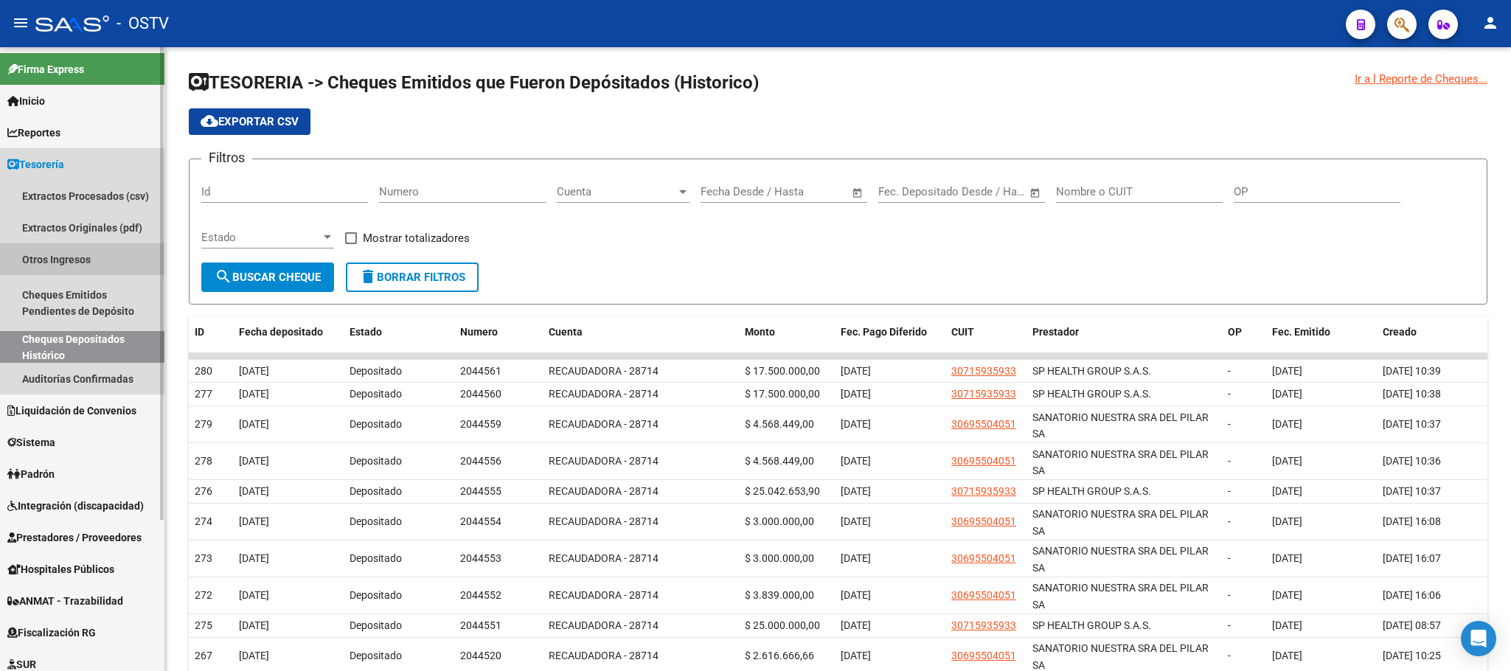
click at [56, 252] on link "Otros Ingresos" at bounding box center [82, 259] width 164 height 32
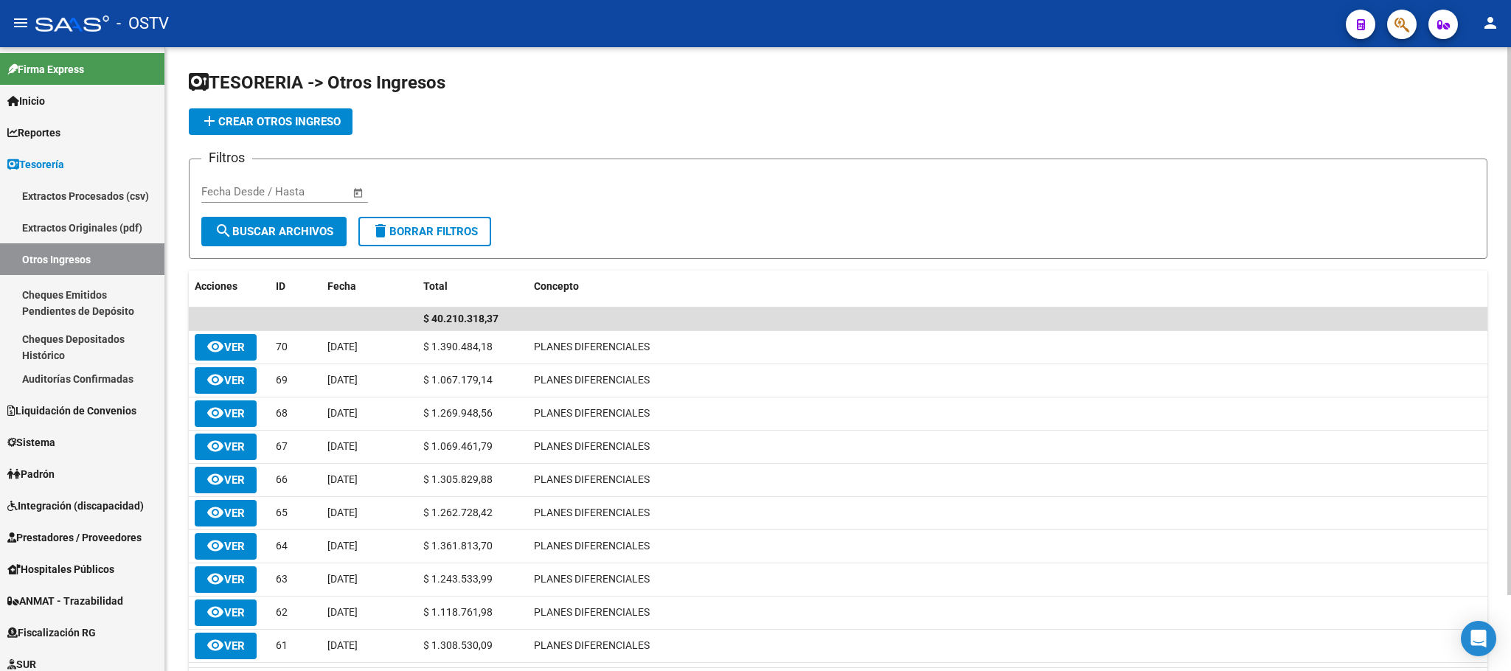
click at [290, 115] on span "add Crear Otros Ingreso" at bounding box center [271, 121] width 140 height 13
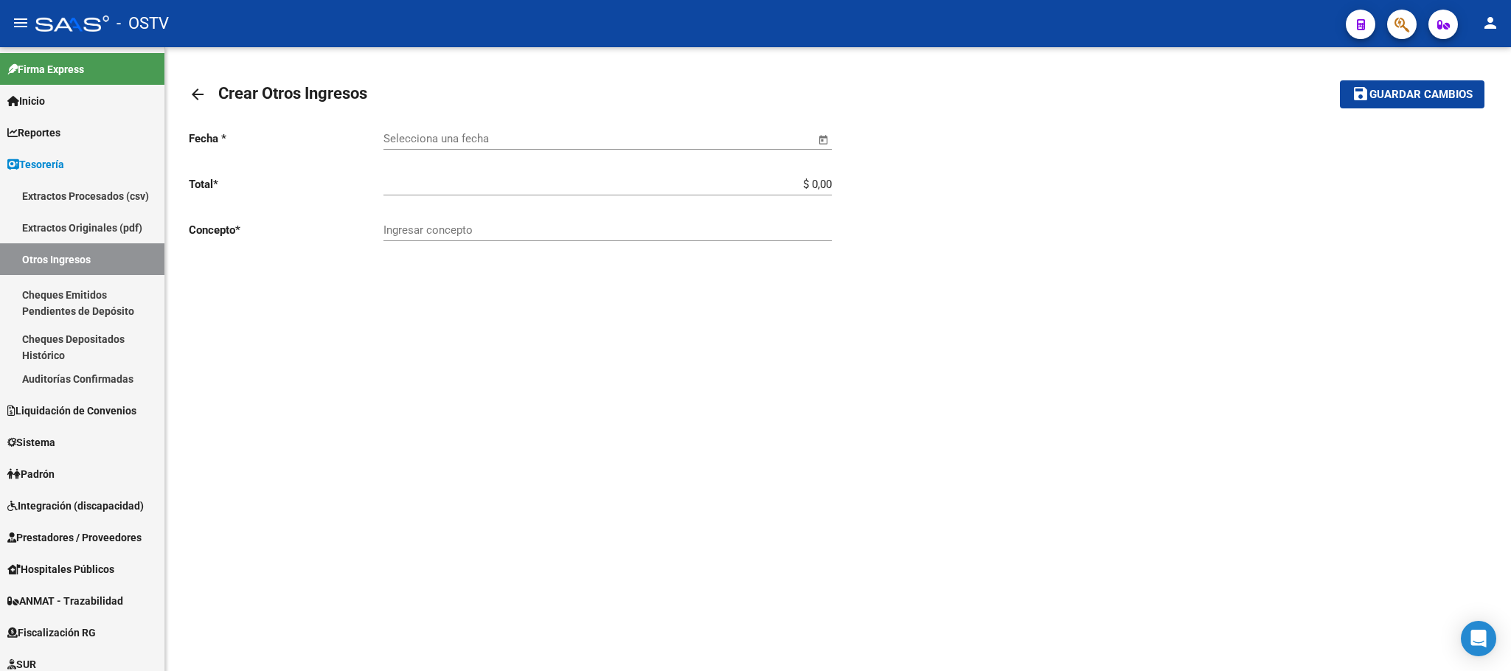
click at [824, 139] on span "Open calendar" at bounding box center [822, 139] width 35 height 35
click at [551, 184] on span "Previous month" at bounding box center [554, 181] width 30 height 30
click at [410, 394] on span "31" at bounding box center [404, 393] width 27 height 27
type input "31/08/2025"
drag, startPoint x: 732, startPoint y: 182, endPoint x: 819, endPoint y: 182, distance: 86.3
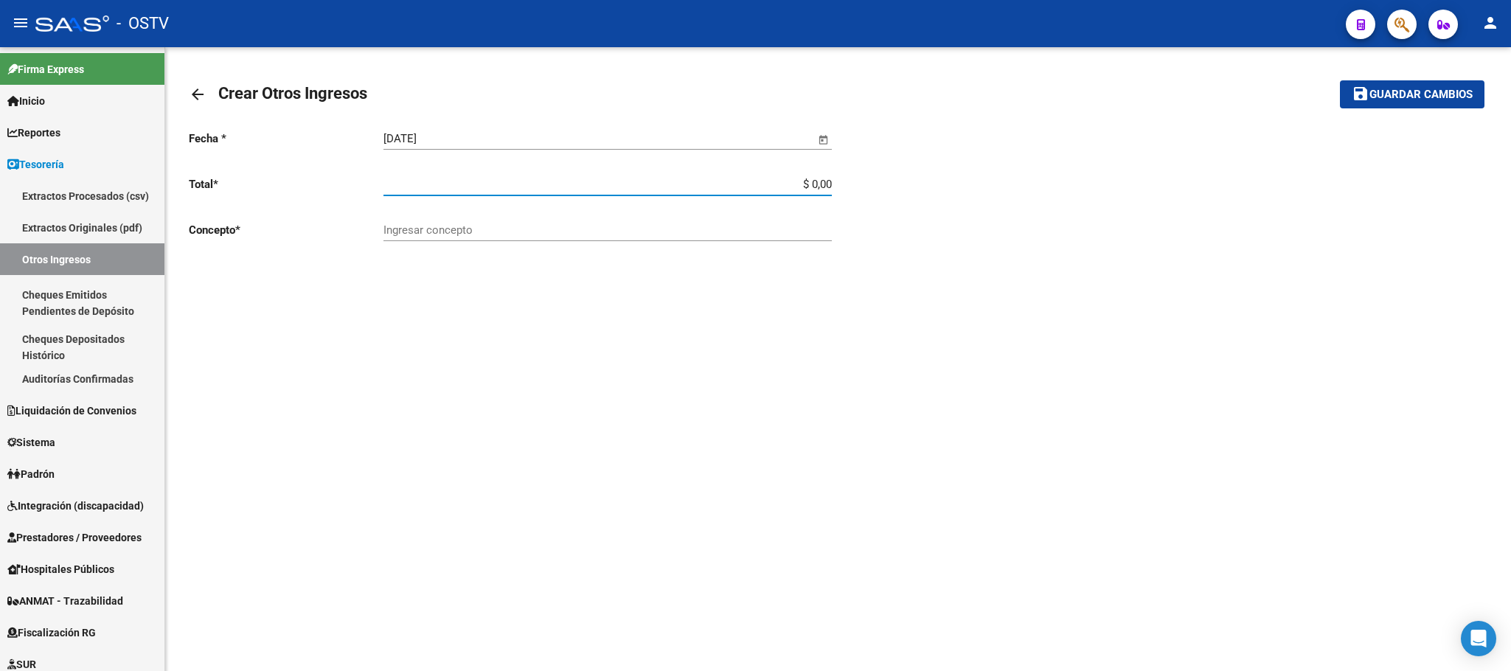
click at [819, 182] on input "$ 0,00" at bounding box center [608, 184] width 448 height 13
click at [815, 175] on div "$ 0,00 Ingresar total" at bounding box center [608, 180] width 448 height 32
click at [837, 188] on div "Fecha * 31/08/2025 Selecciona una fecha Total * $ 0,00 Ingresar total Concepto …" at bounding box center [514, 186] width 650 height 136
drag, startPoint x: 830, startPoint y: 186, endPoint x: 757, endPoint y: 190, distance: 73.2
click at [757, 189] on input "$ 0,00" at bounding box center [608, 184] width 448 height 13
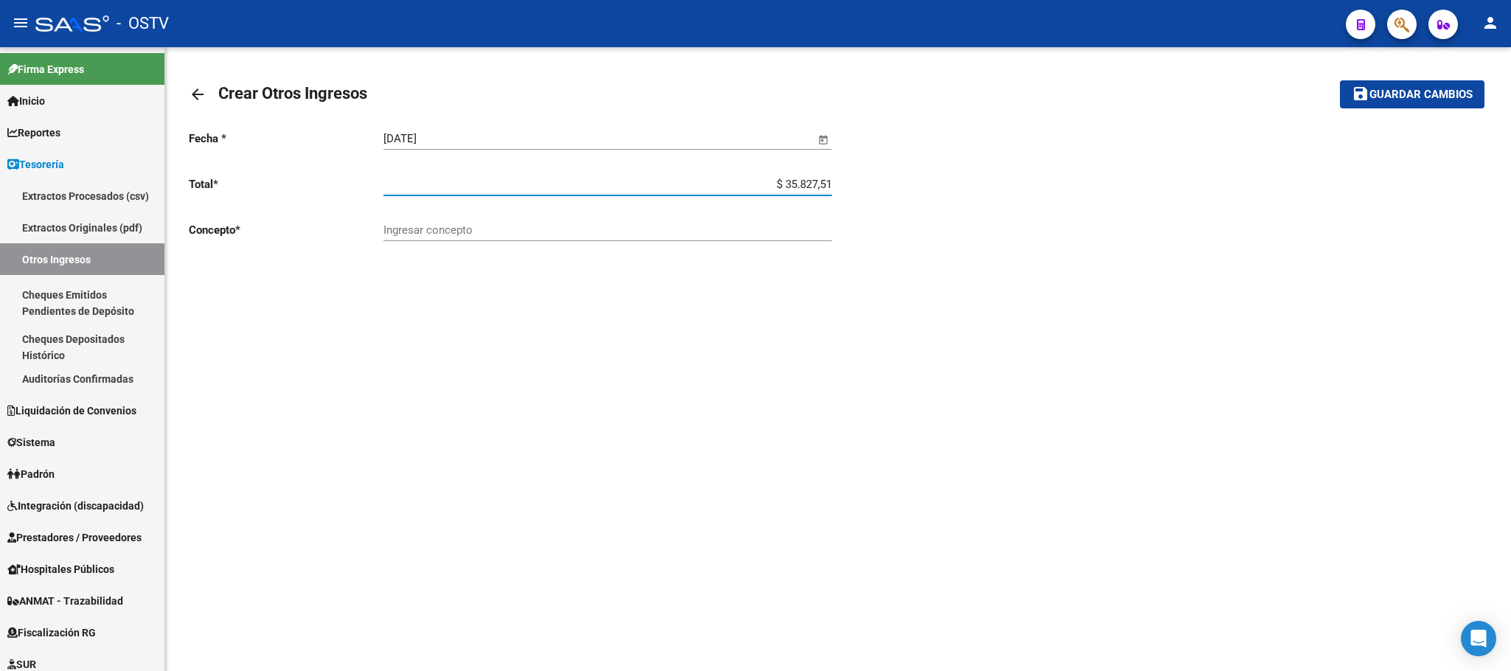
type input "$ 358.275,16"
click at [462, 221] on div "Ingresar concepto" at bounding box center [608, 225] width 448 height 32
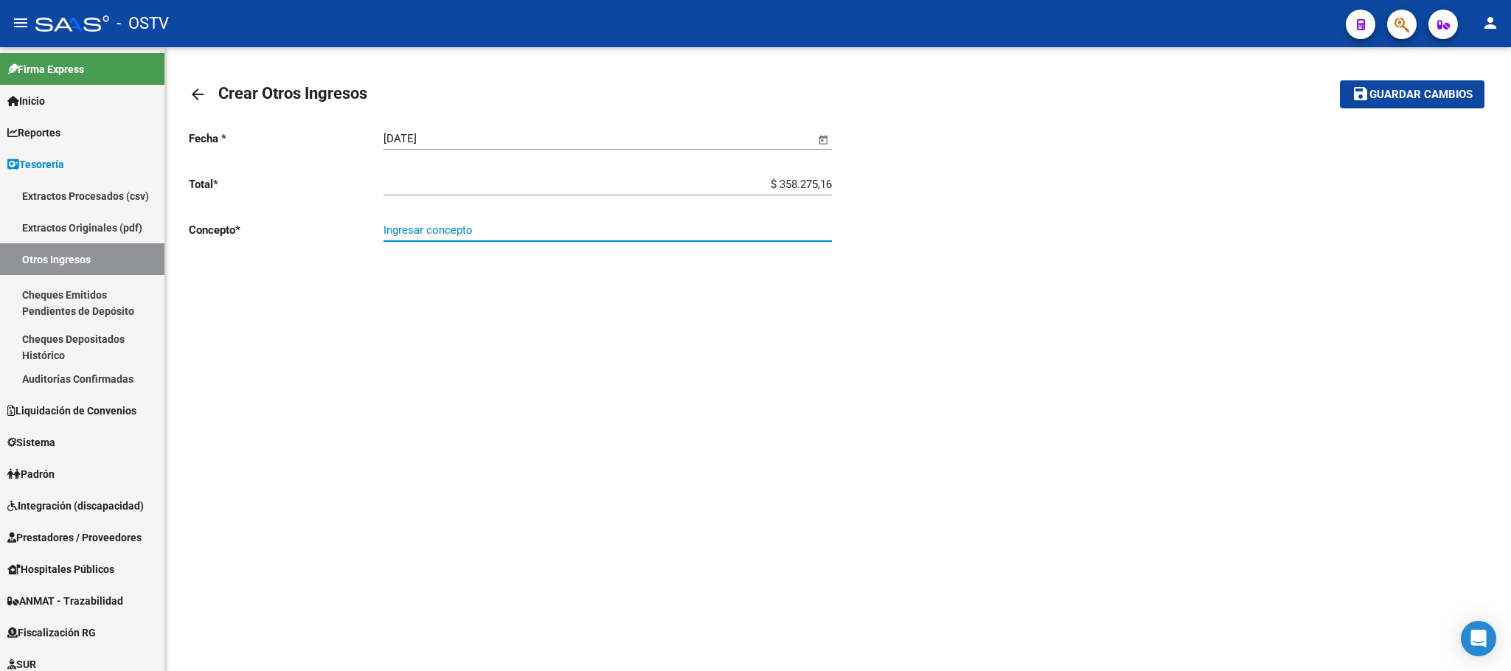
click at [443, 235] on input "Ingresar concepto" at bounding box center [608, 229] width 448 height 13
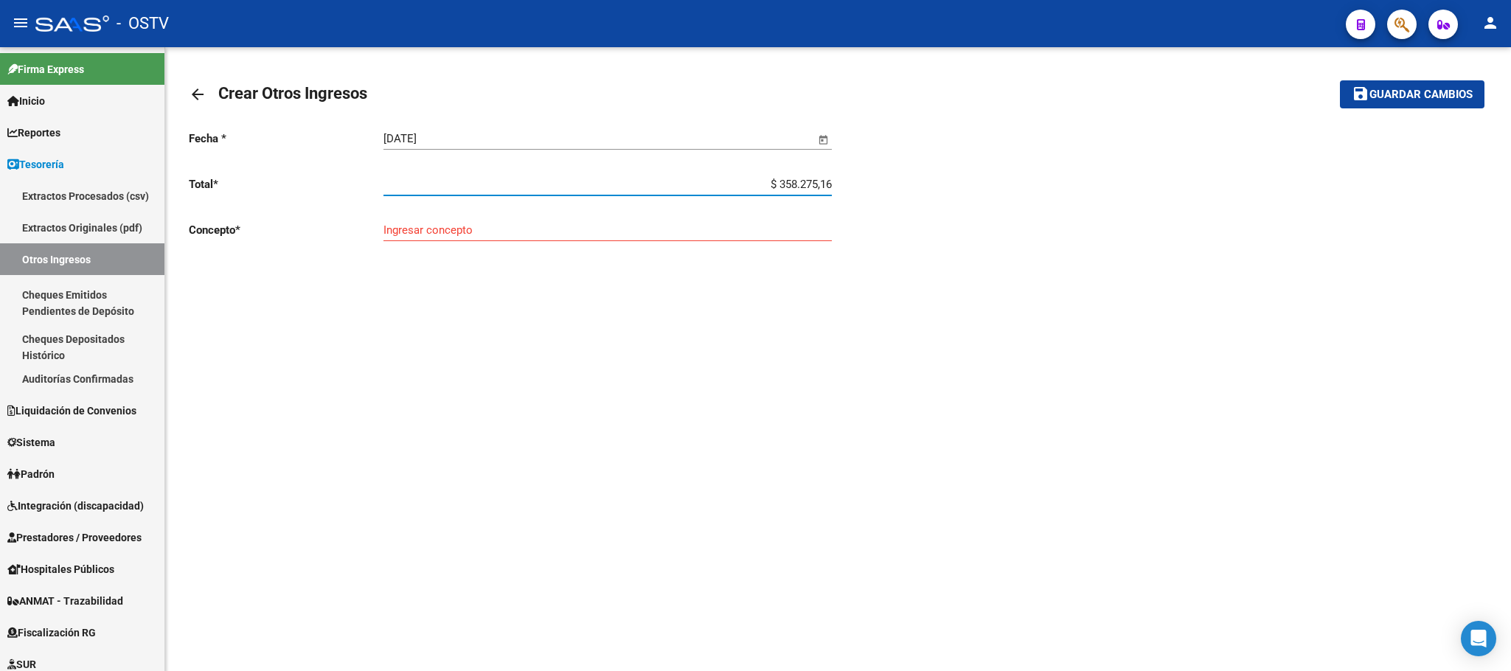
drag, startPoint x: 828, startPoint y: 186, endPoint x: 740, endPoint y: 195, distance: 88.2
click at [740, 195] on div "$ 358.275,16 Ingresar total" at bounding box center [608, 180] width 448 height 32
drag, startPoint x: 780, startPoint y: 189, endPoint x: 197, endPoint y: 94, distance: 590.4
click at [197, 94] on mat-icon "arrow_back" at bounding box center [198, 95] width 18 height 18
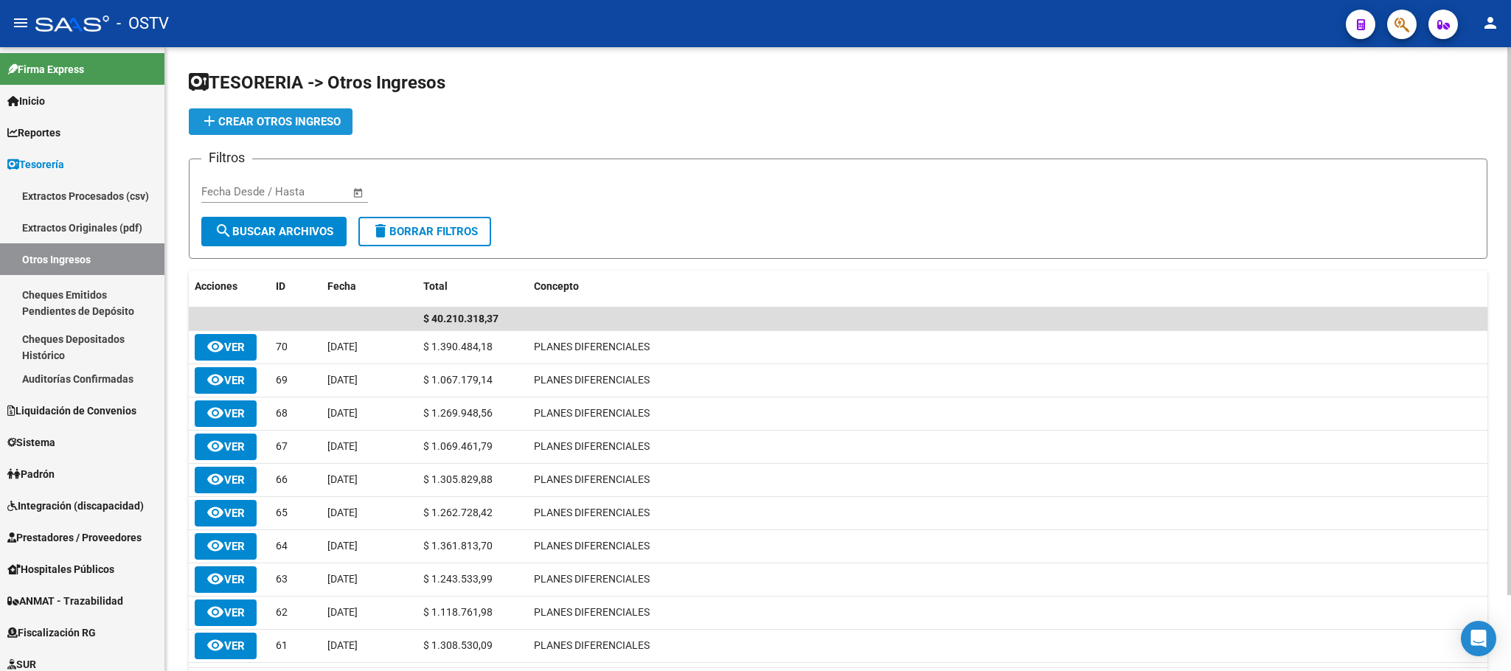
click at [273, 120] on span "add Crear Otros Ingreso" at bounding box center [271, 121] width 140 height 13
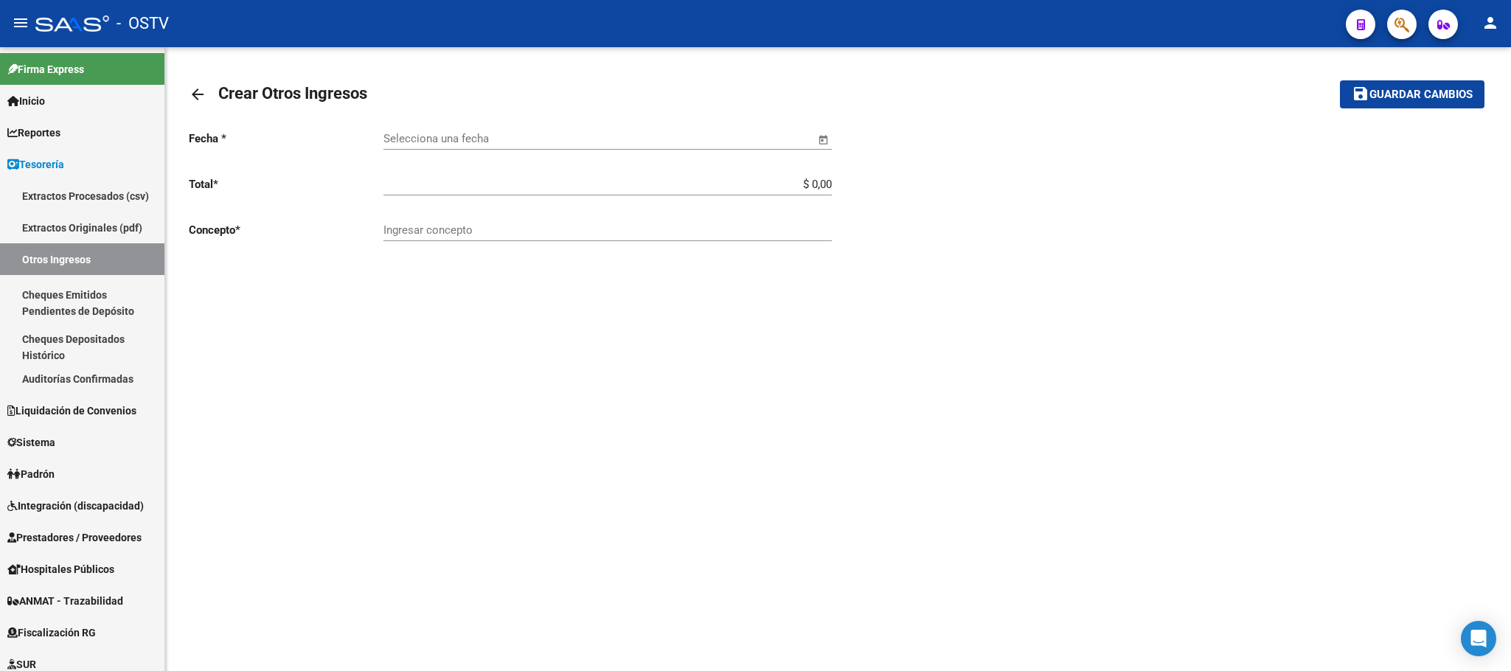
click at [449, 139] on input "Selecciona una fecha" at bounding box center [599, 138] width 431 height 13
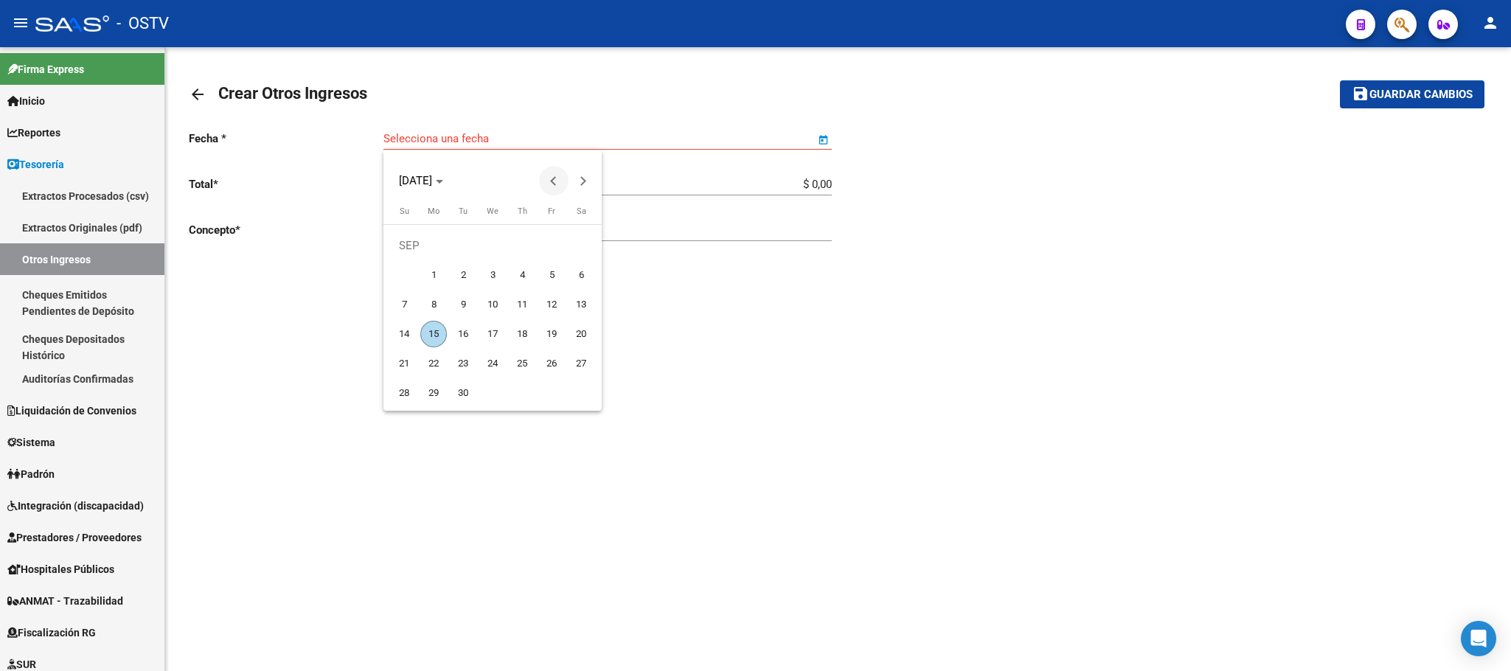
click at [549, 180] on span "Previous month" at bounding box center [554, 181] width 30 height 30
click at [403, 394] on span "31" at bounding box center [404, 393] width 27 height 27
type input "31/08/2025"
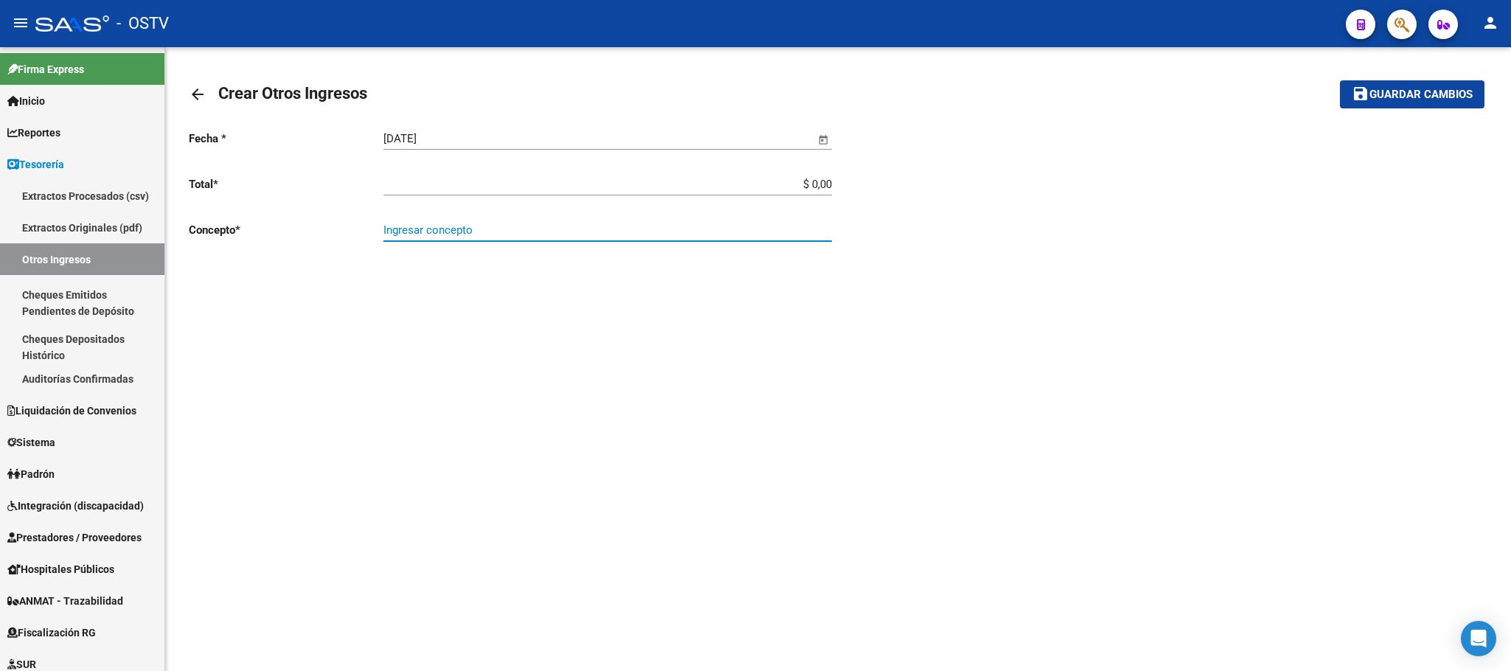
click at [602, 230] on input "Ingresar concepto" at bounding box center [608, 229] width 448 height 13
type input "p"
type input "PLANES DIFERENCIALES"
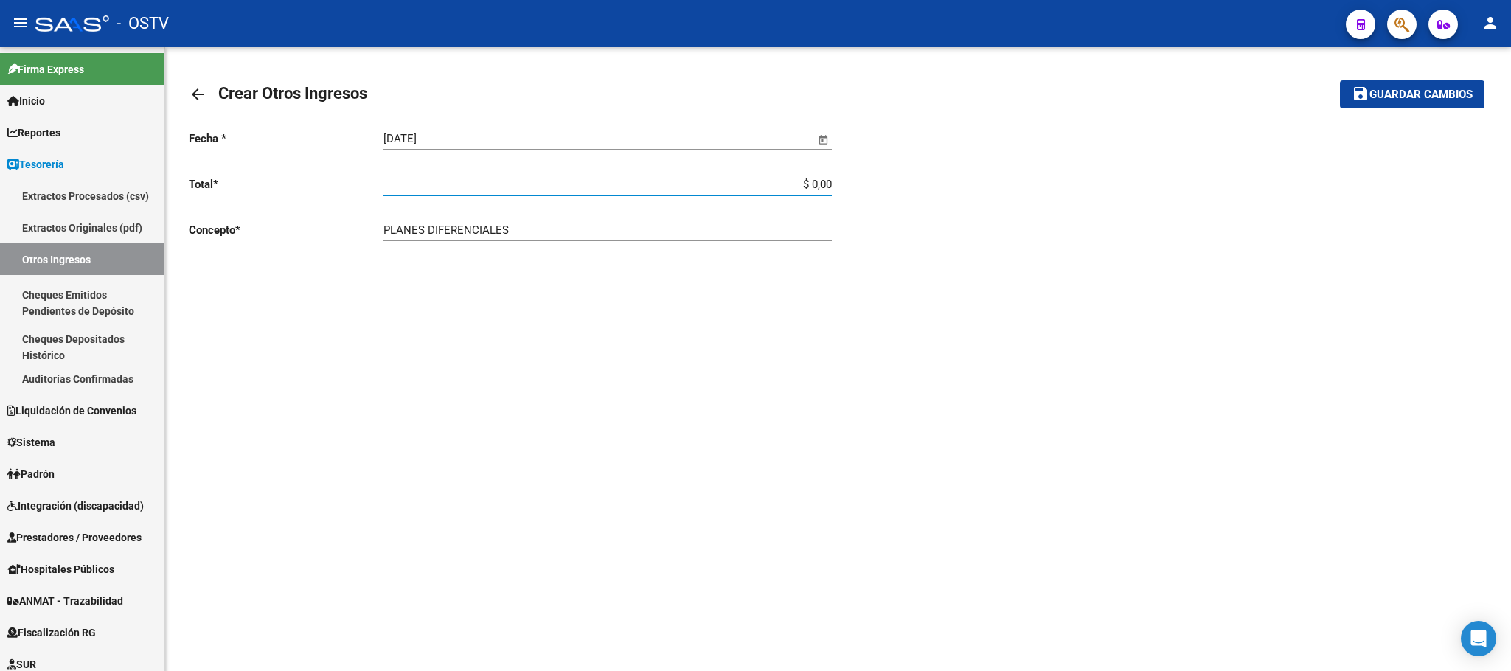
drag, startPoint x: 751, startPoint y: 187, endPoint x: 890, endPoint y: 195, distance: 139.6
click at [890, 193] on div "Fecha * 31/08/2025 Selecciona una fecha Total * $ 0,00 Ingresar total Concepto …" at bounding box center [838, 186] width 1299 height 136
type input "$ 358.275,16"
click at [1423, 91] on span "Guardar cambios" at bounding box center [1421, 95] width 103 height 13
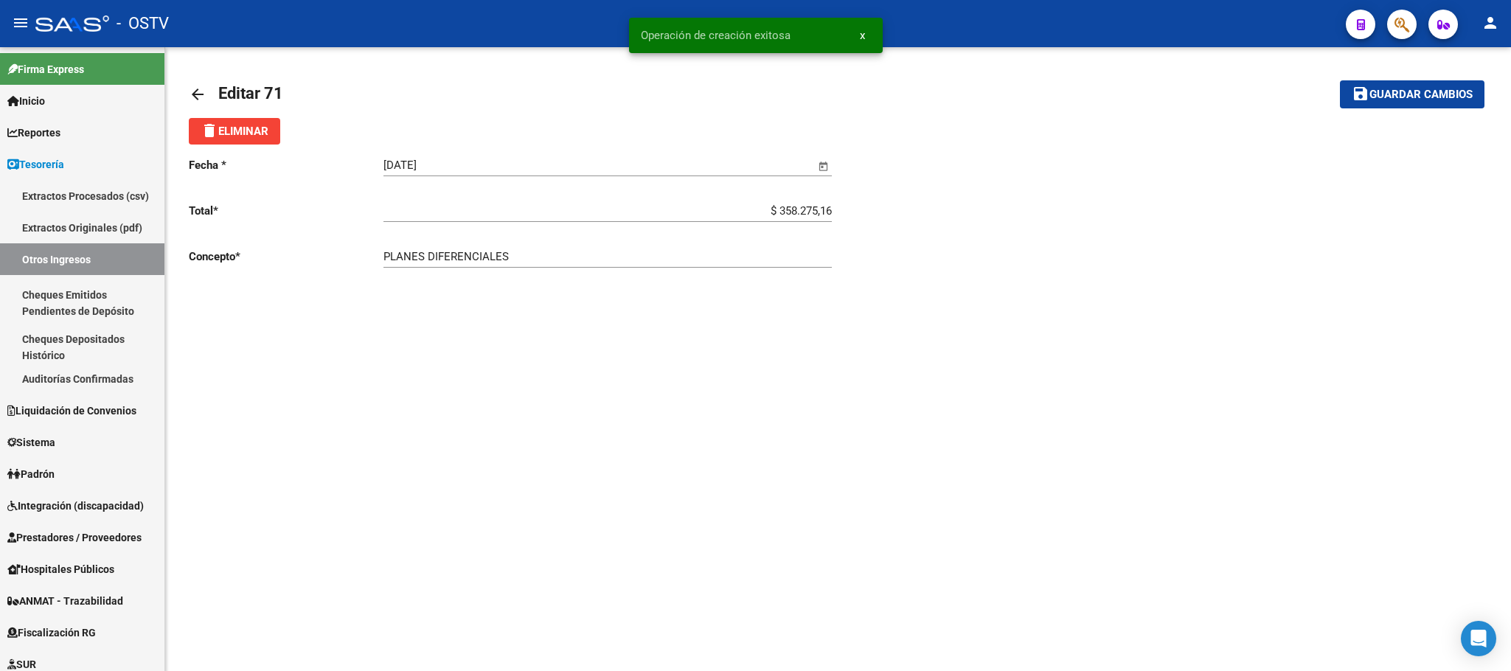
click at [193, 89] on mat-icon "arrow_back" at bounding box center [198, 95] width 18 height 18
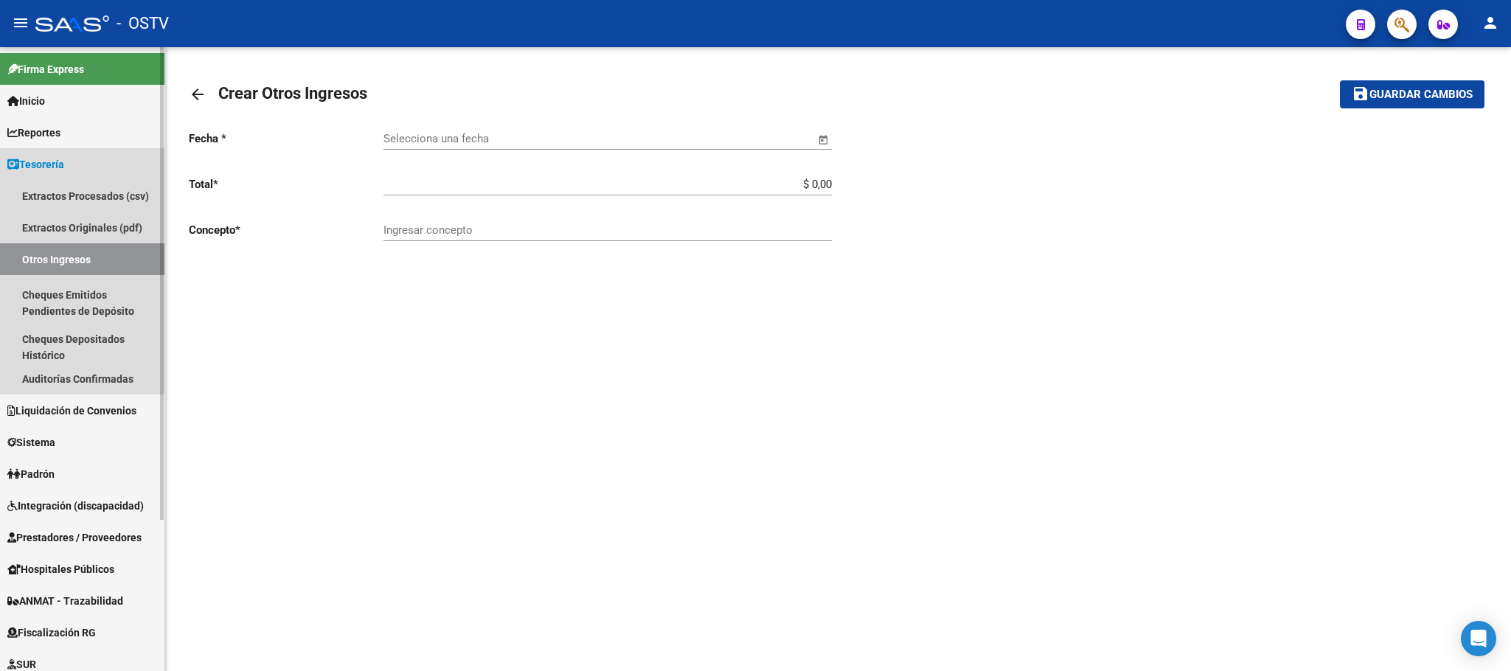
click at [72, 249] on link "Otros Ingresos" at bounding box center [82, 259] width 164 height 32
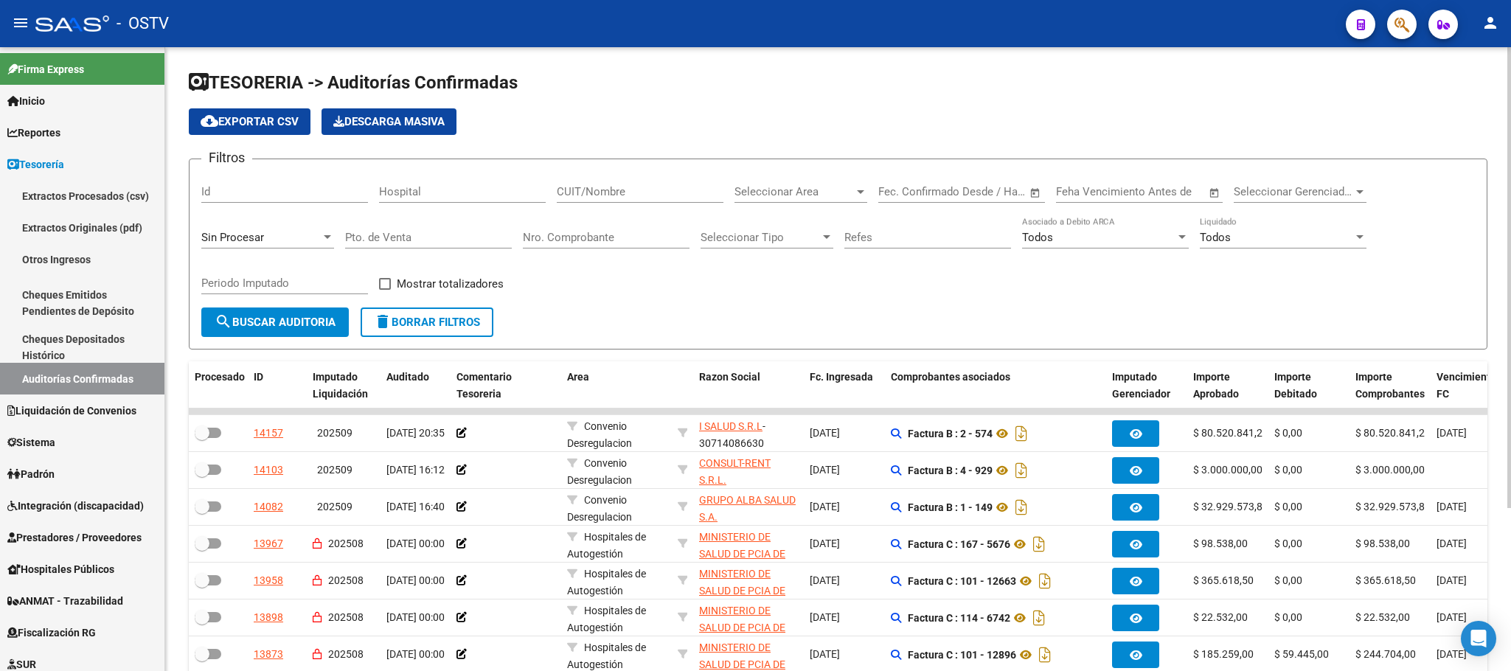
scroll to position [221, 0]
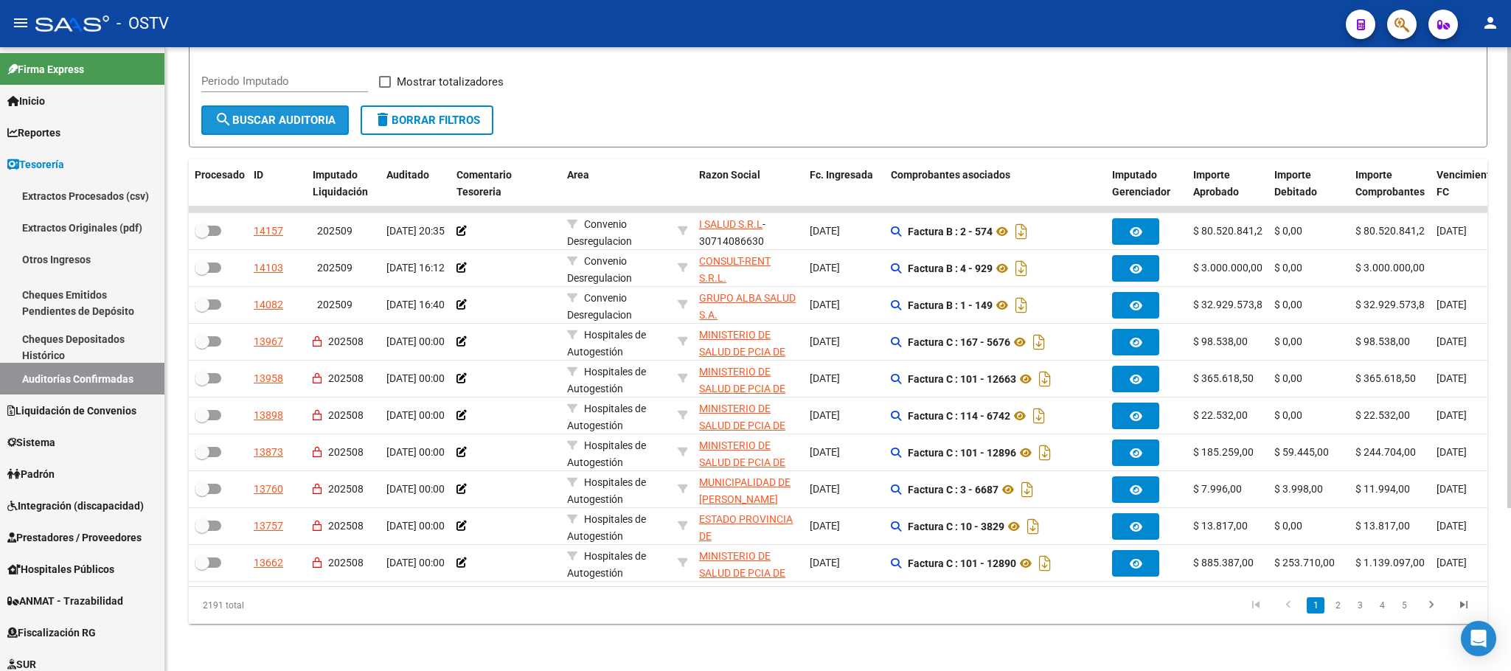
drag, startPoint x: 0, startPoint y: 0, endPoint x: 275, endPoint y: 95, distance: 291.1
click at [275, 114] on span "search Buscar Auditoria" at bounding box center [275, 120] width 121 height 13
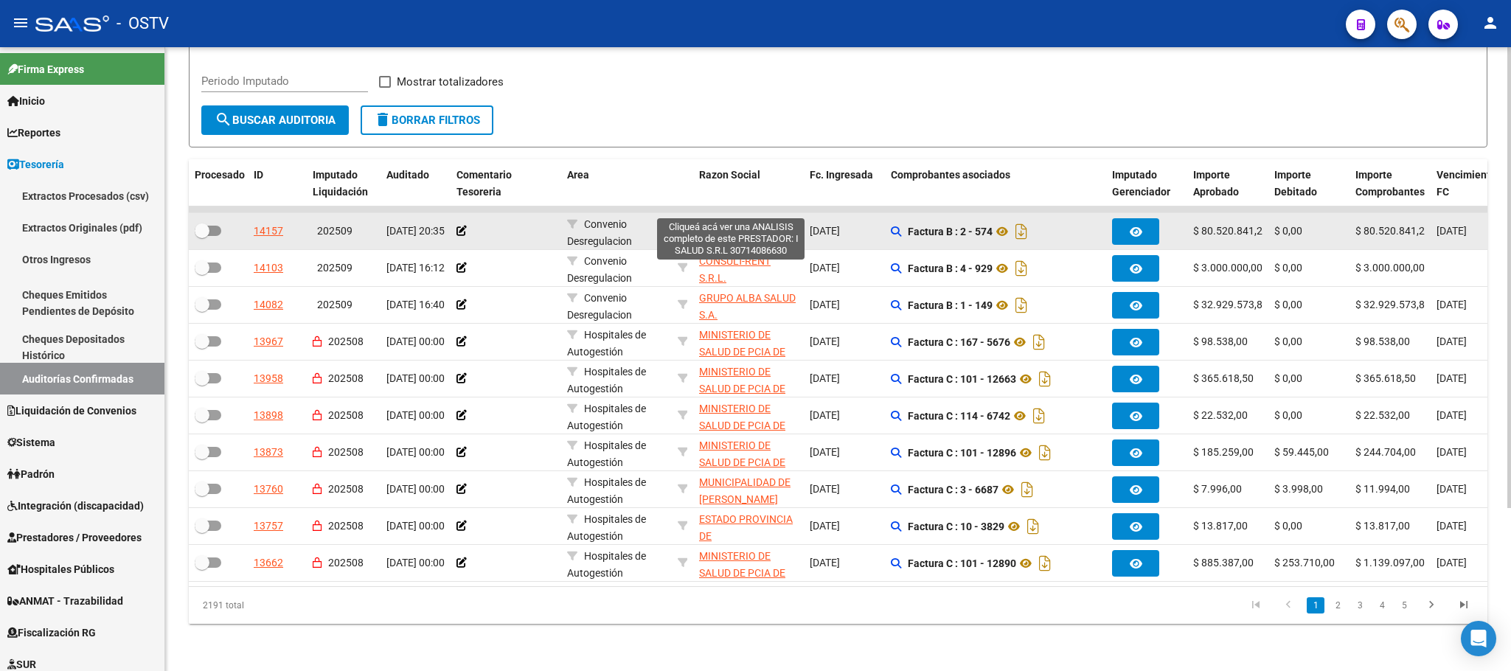
click at [724, 218] on span "I SALUD S.R.L" at bounding box center [730, 224] width 63 height 12
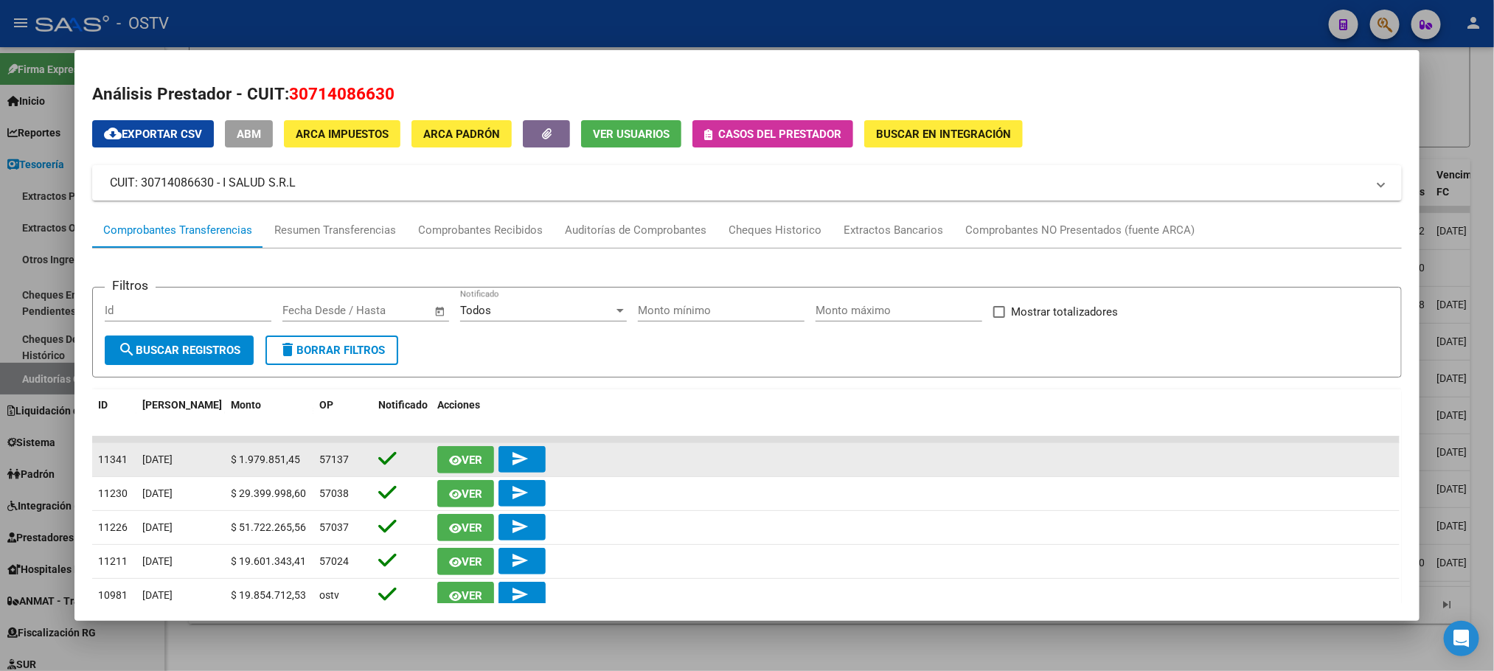
click at [462, 454] on span "Ver" at bounding box center [472, 460] width 21 height 13
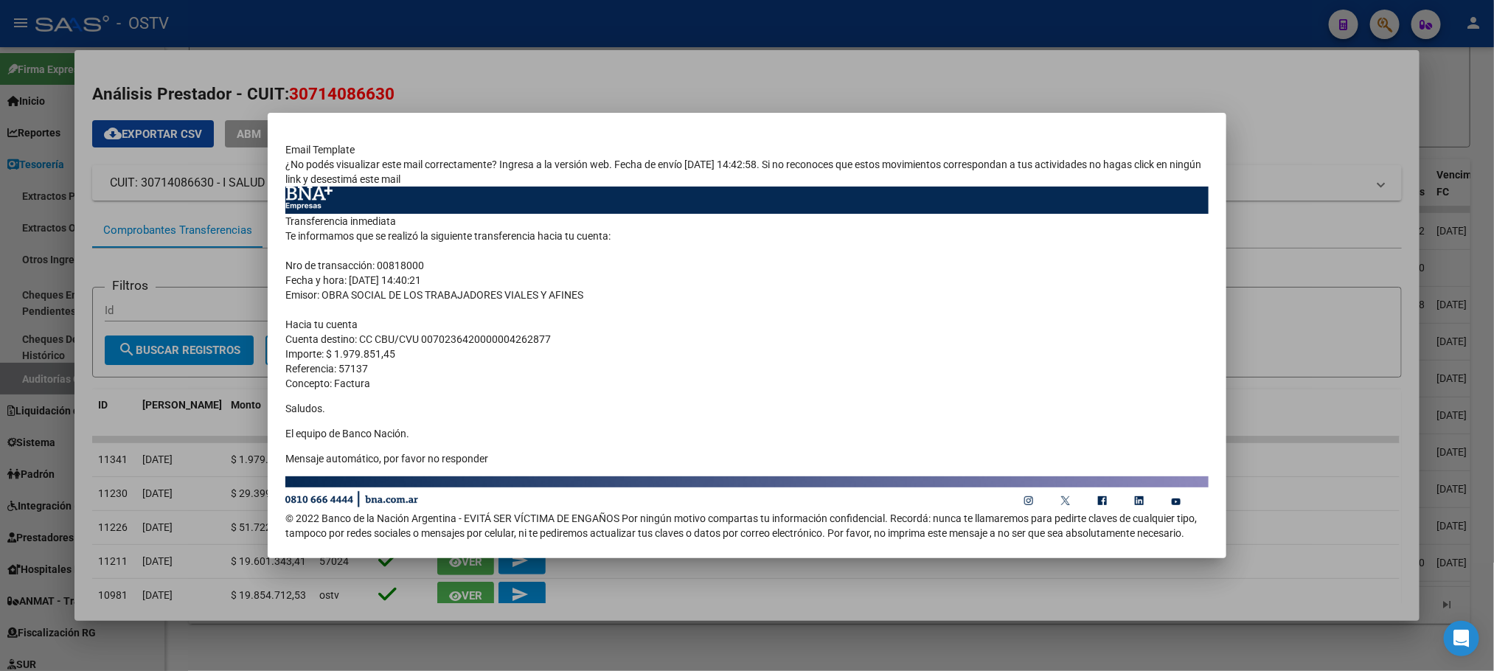
click at [574, 80] on div at bounding box center [747, 335] width 1494 height 671
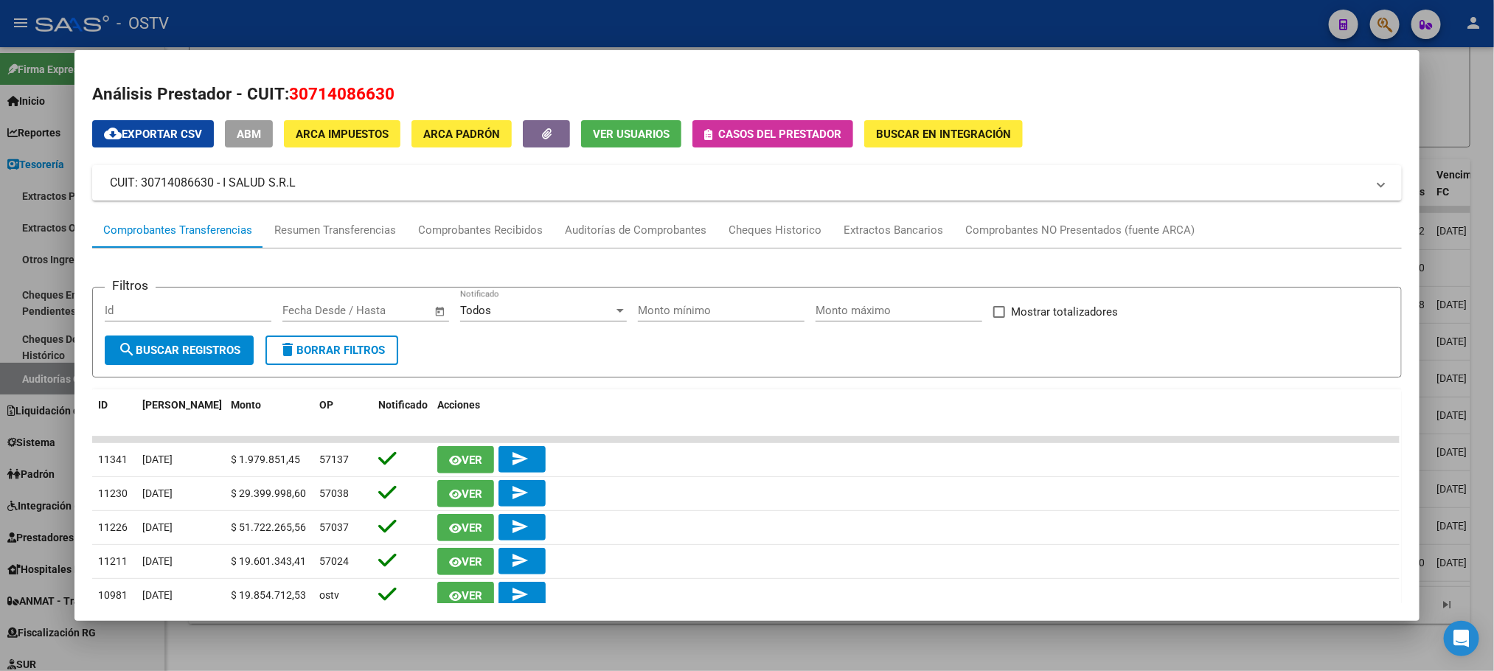
click at [24, 145] on div at bounding box center [747, 335] width 1494 height 671
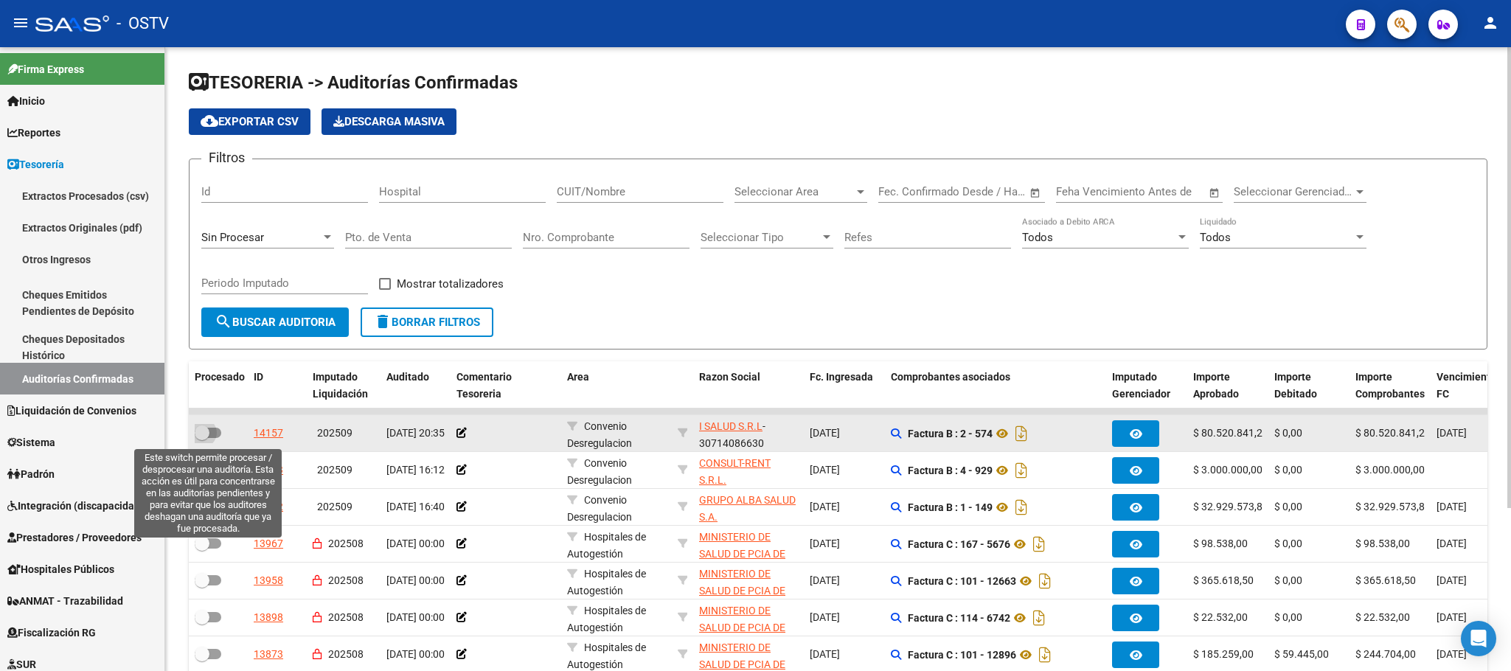
click at [215, 441] on label at bounding box center [208, 433] width 27 height 18
click at [202, 439] on input "checkbox" at bounding box center [201, 438] width 1 height 1
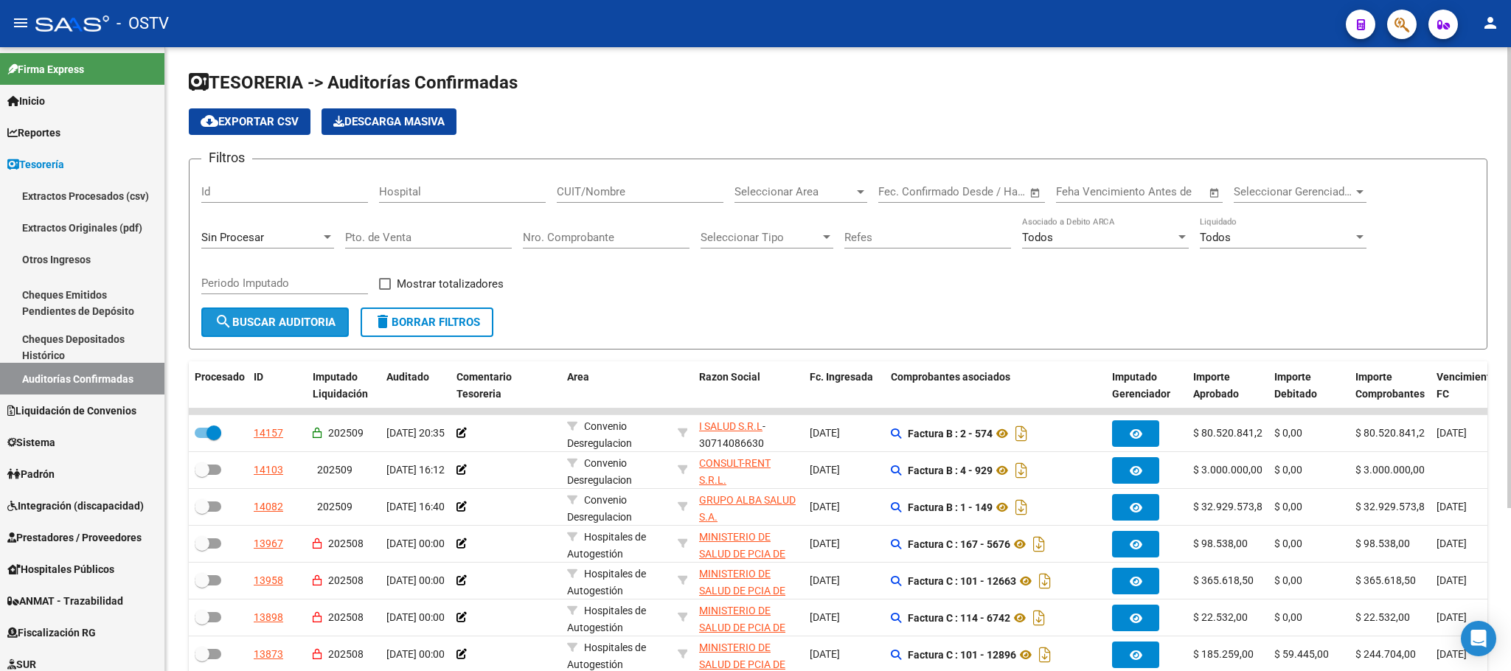
click at [264, 325] on span "search Buscar Auditoria" at bounding box center [275, 322] width 121 height 13
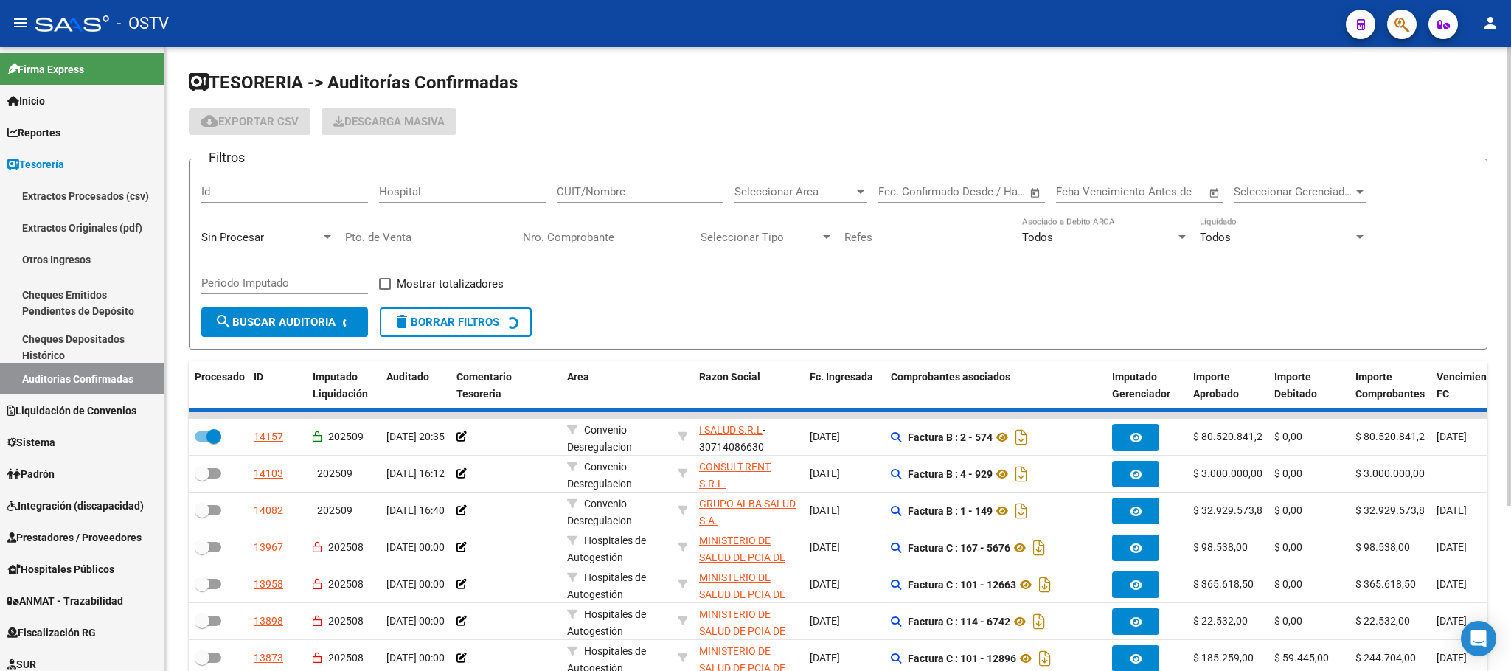
checkbox input "false"
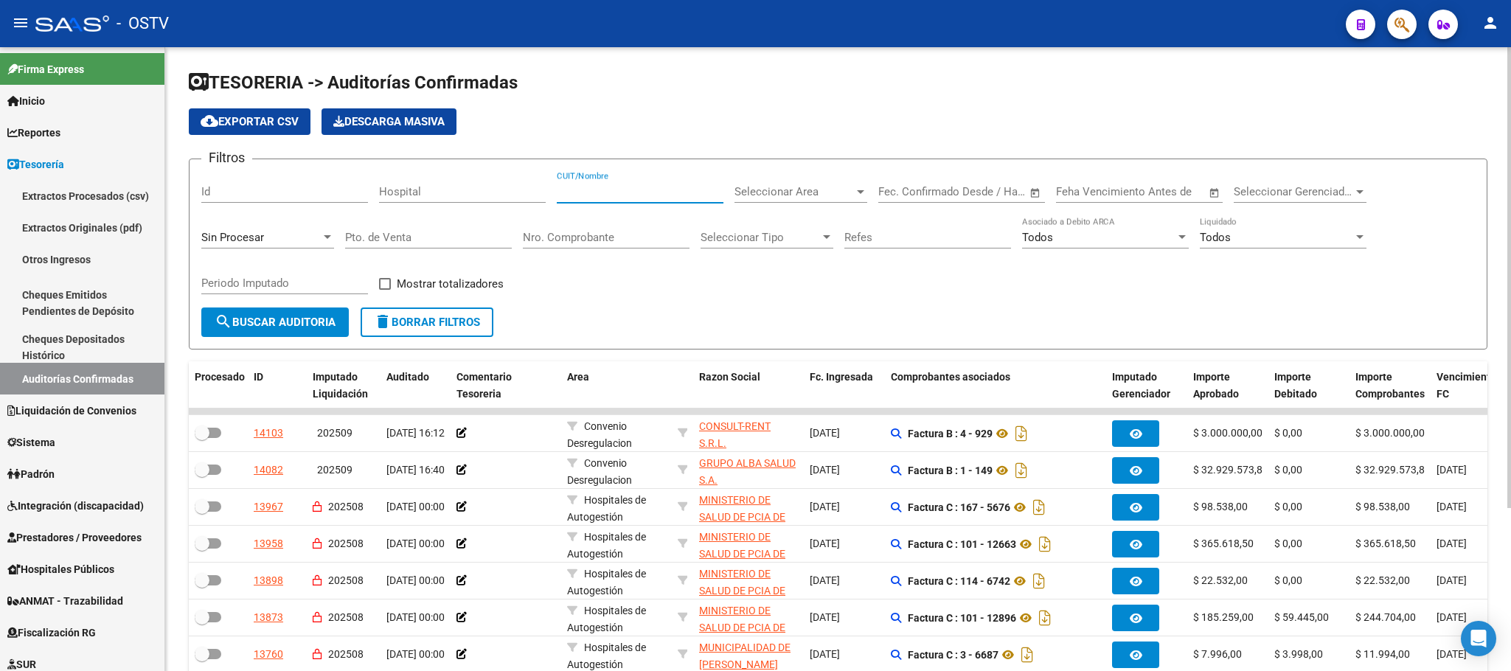
click at [640, 193] on input "CUIT/Nombre" at bounding box center [640, 191] width 167 height 13
type input "reforsal"
click at [275, 329] on span "search Buscar Auditoria" at bounding box center [275, 322] width 121 height 13
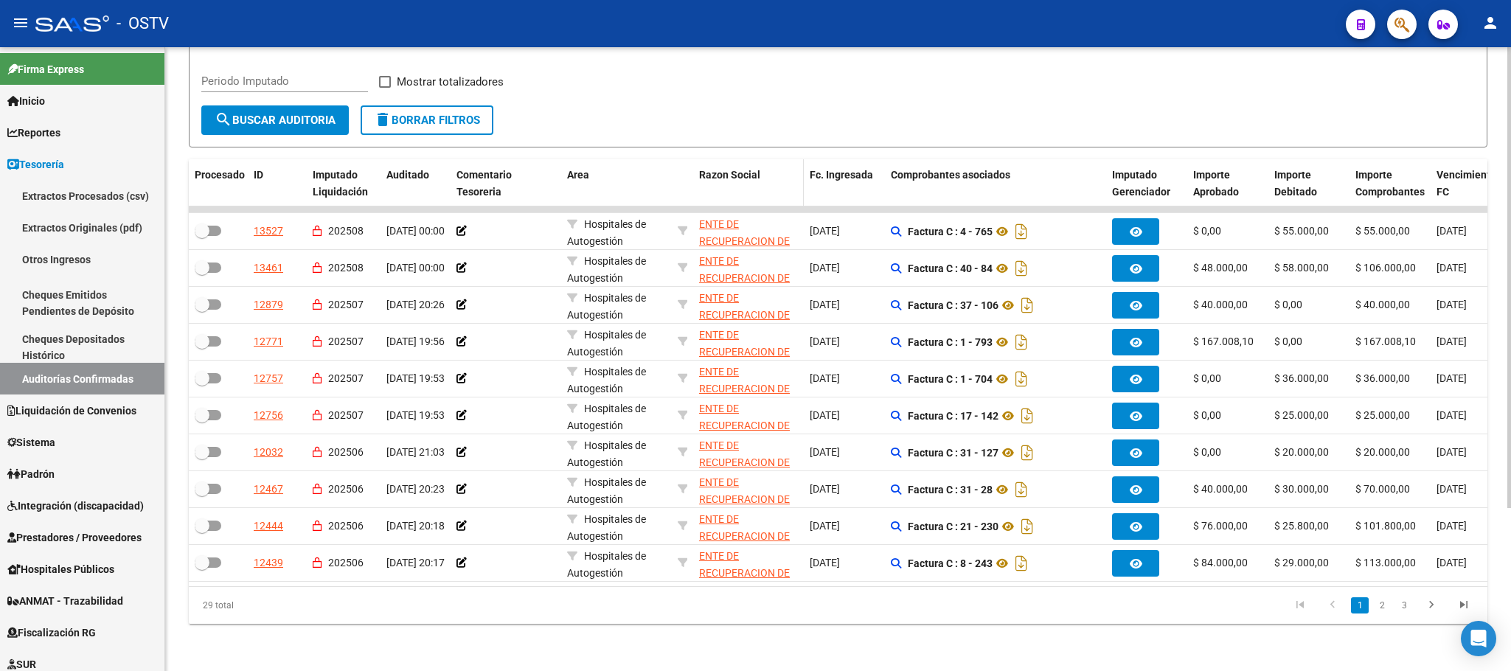
scroll to position [111, 0]
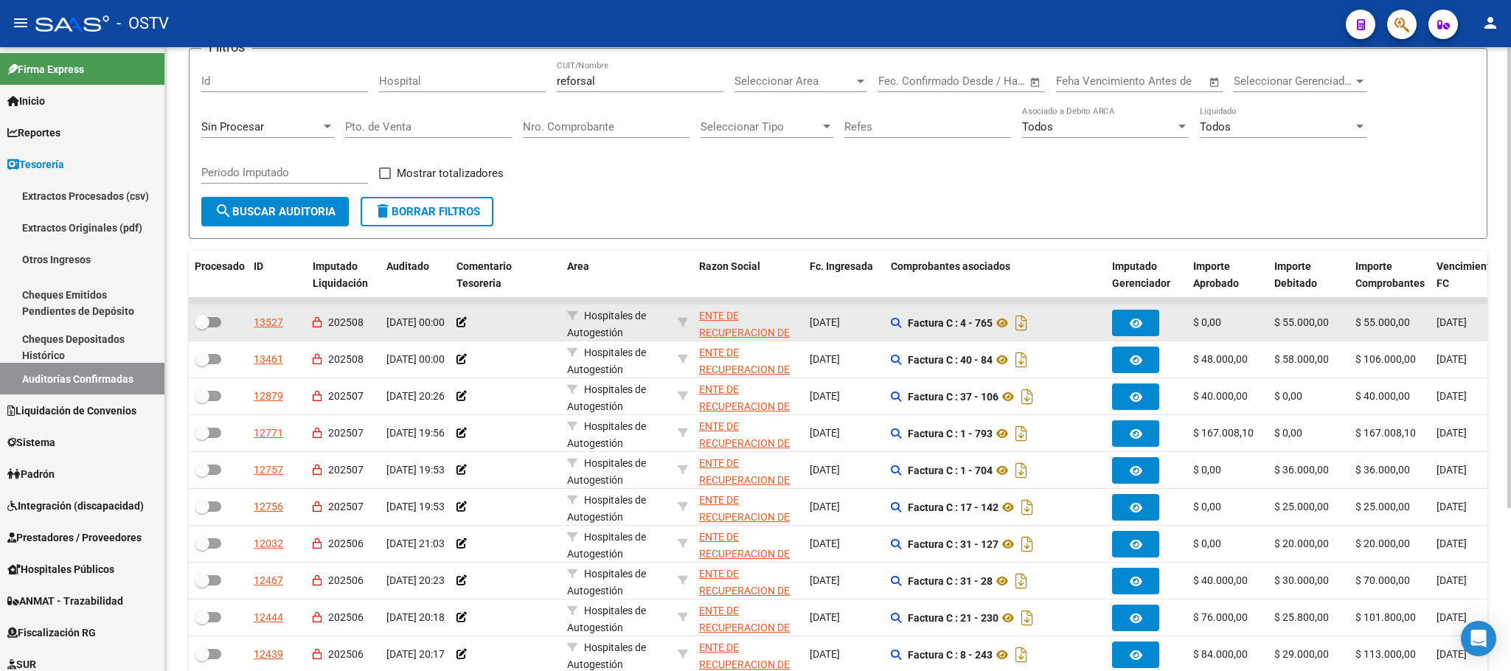
click at [735, 326] on app-link-go-to "ENTE DE RECUPERACION DE FONDOS PARA EL FORTALECIMIENTO DEL SISTEMA DE SALUD DE …" at bounding box center [748, 366] width 99 height 117
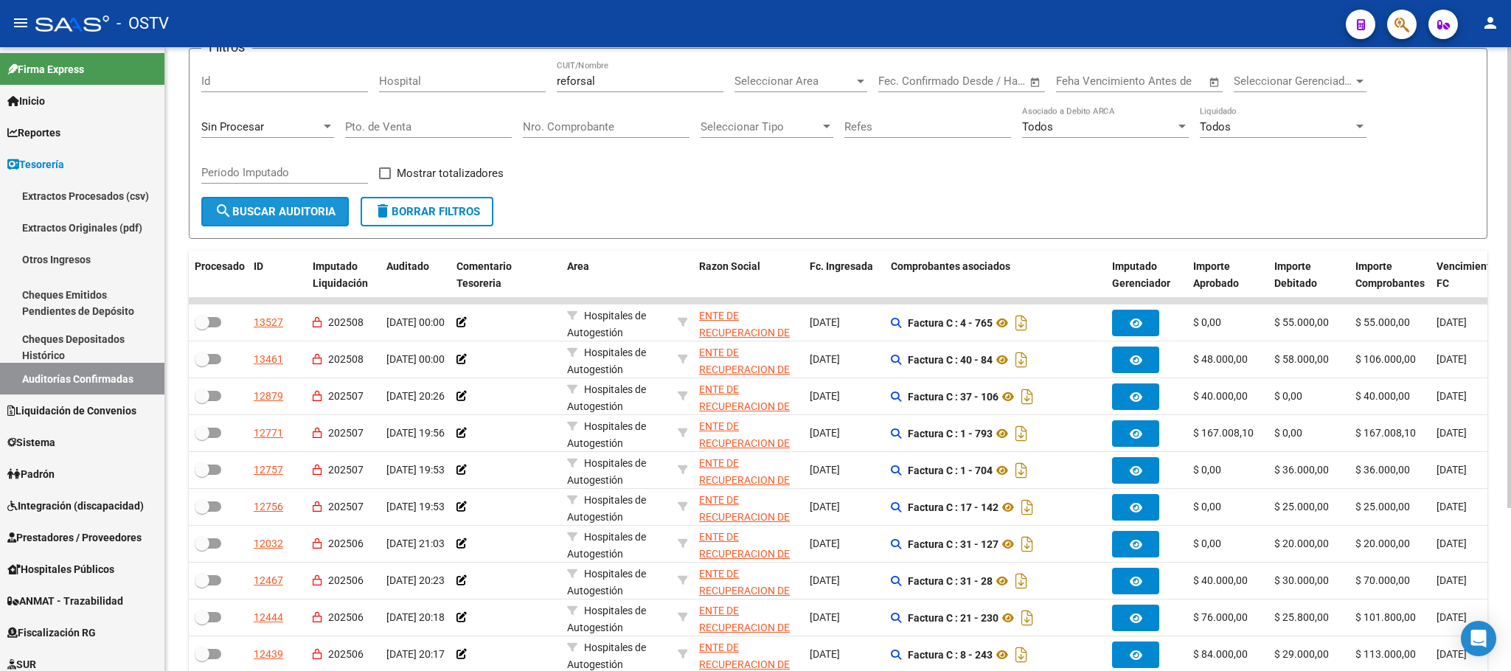
click at [284, 217] on span "search Buscar Auditoria" at bounding box center [275, 211] width 121 height 13
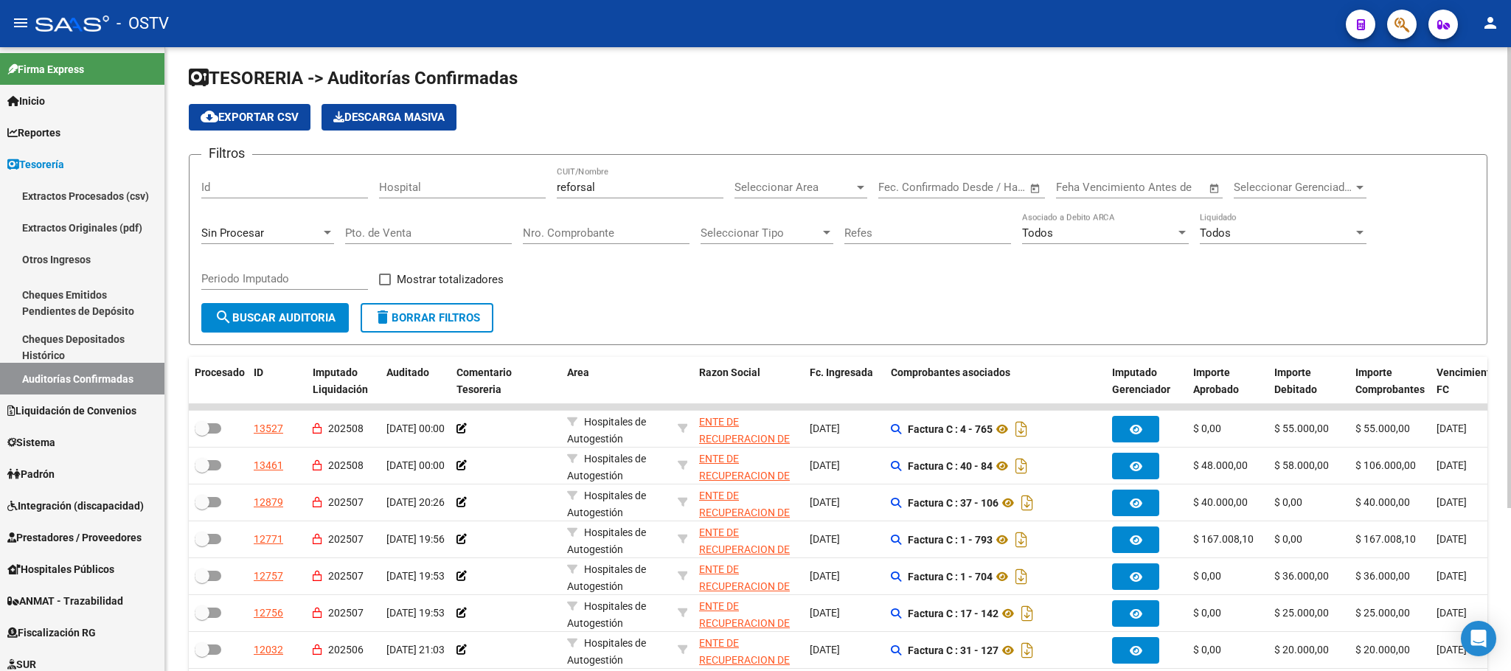
scroll to position [0, 0]
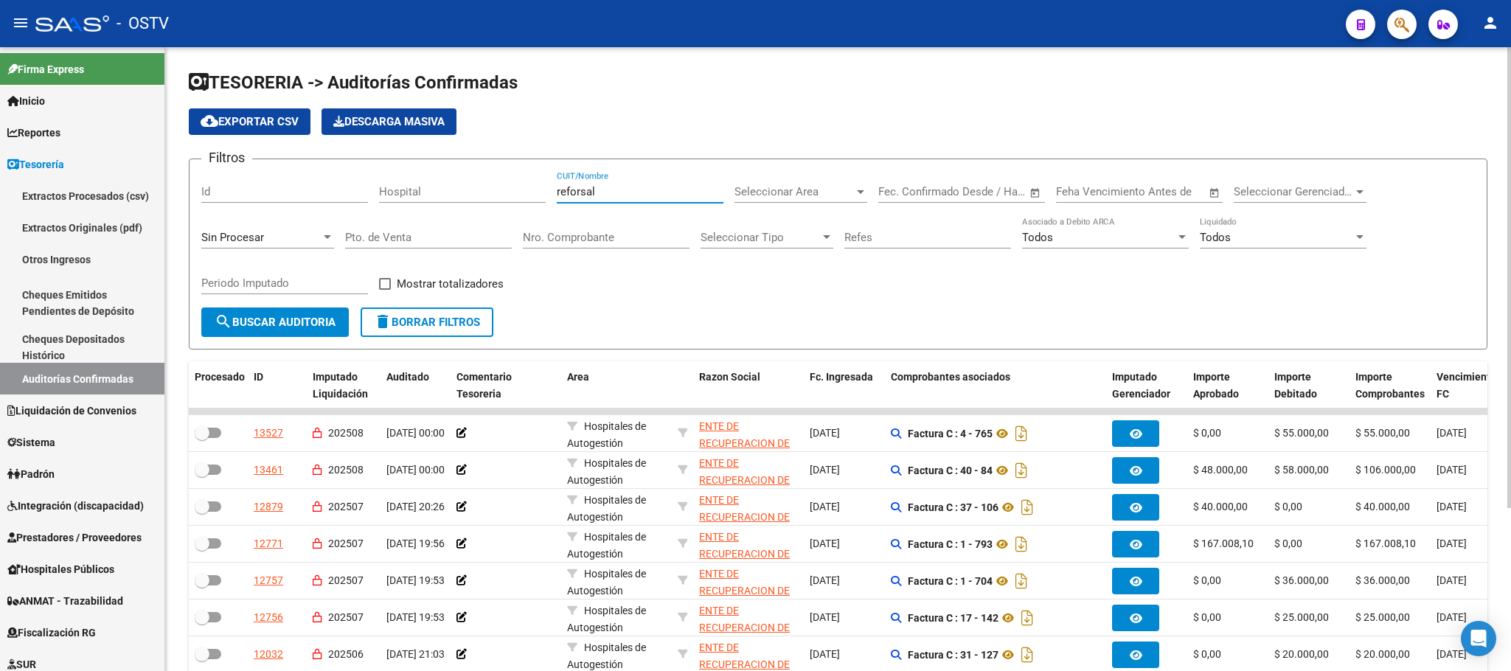
drag, startPoint x: 638, startPoint y: 195, endPoint x: 476, endPoint y: 195, distance: 161.5
click at [476, 195] on div "Filtros Id Hospital reforsal CUIT/Nombre Seleccionar Area Seleccionar Area Fech…" at bounding box center [838, 239] width 1274 height 136
paste input "text"
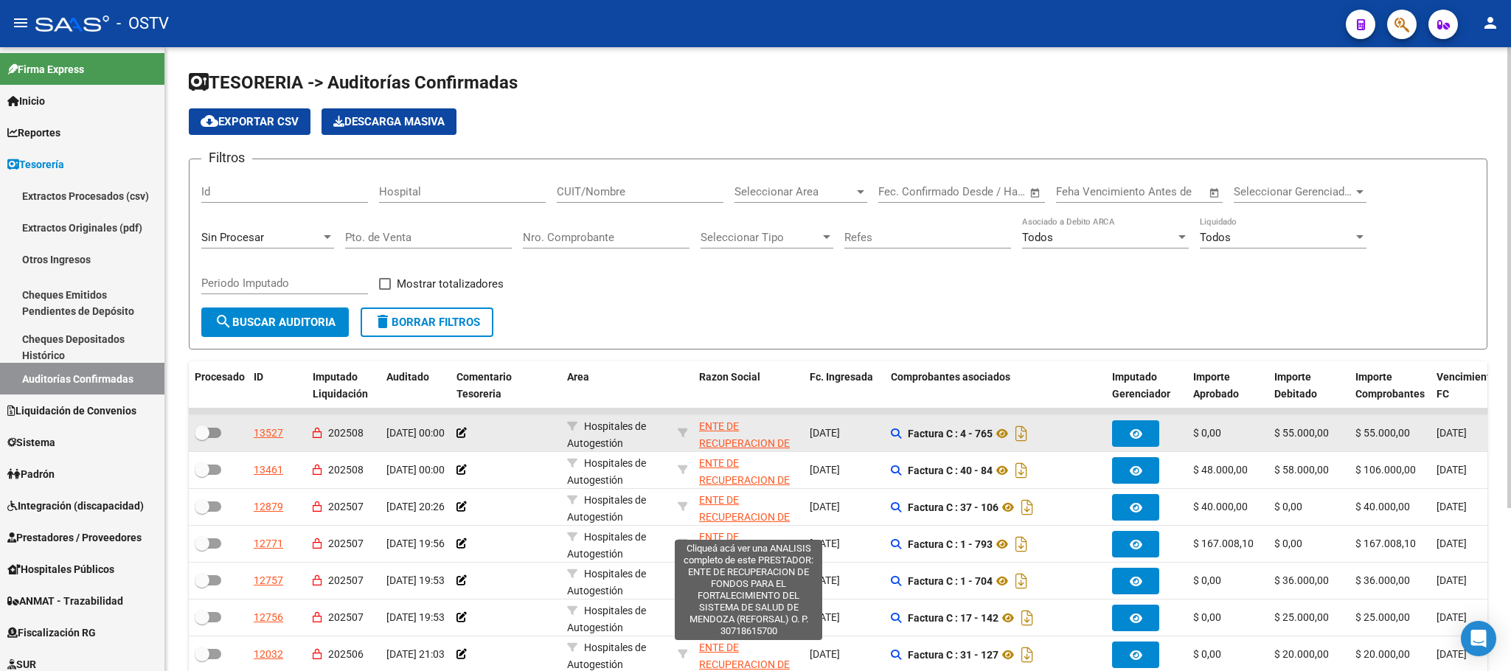
click at [724, 431] on span "ENTE DE RECUPERACION DE FONDOS PARA EL FORTALECIMIENTO DEL SISTEMA DE SALUD DE …" at bounding box center [747, 476] width 97 height 113
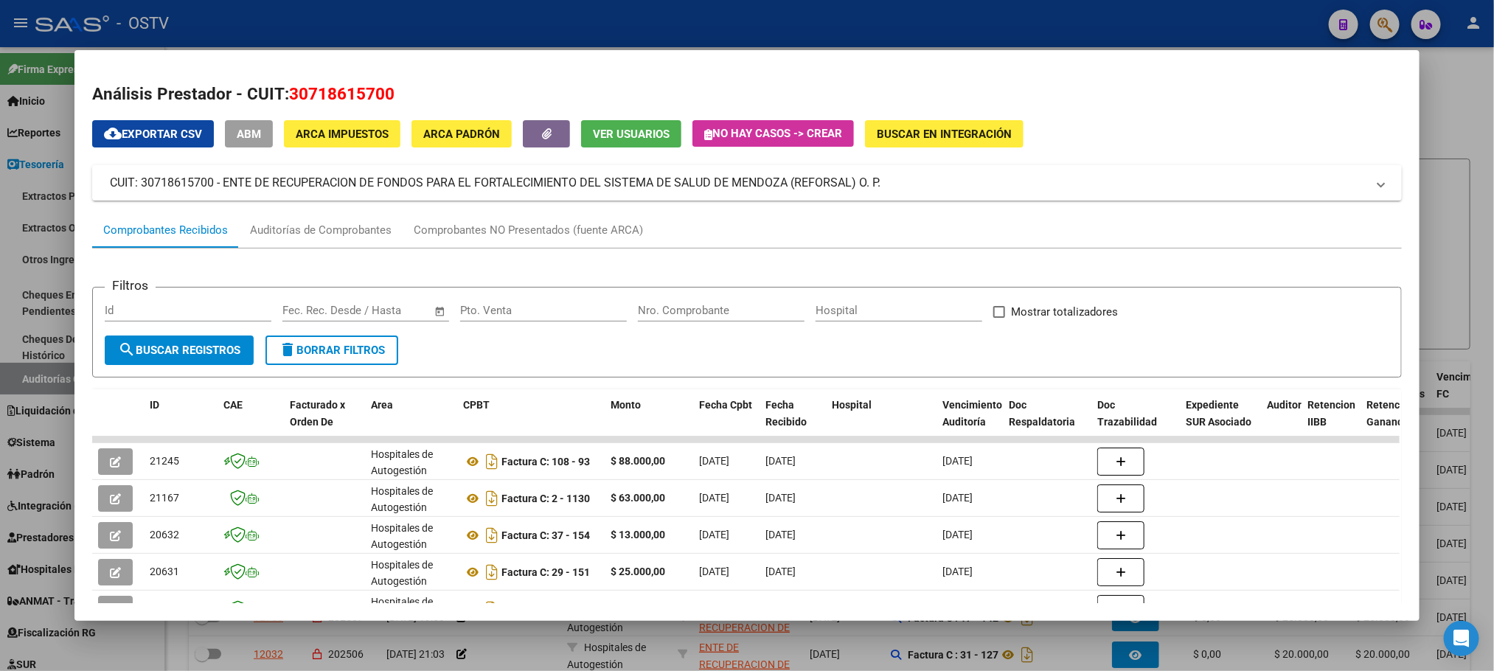
click at [35, 361] on div at bounding box center [747, 335] width 1494 height 671
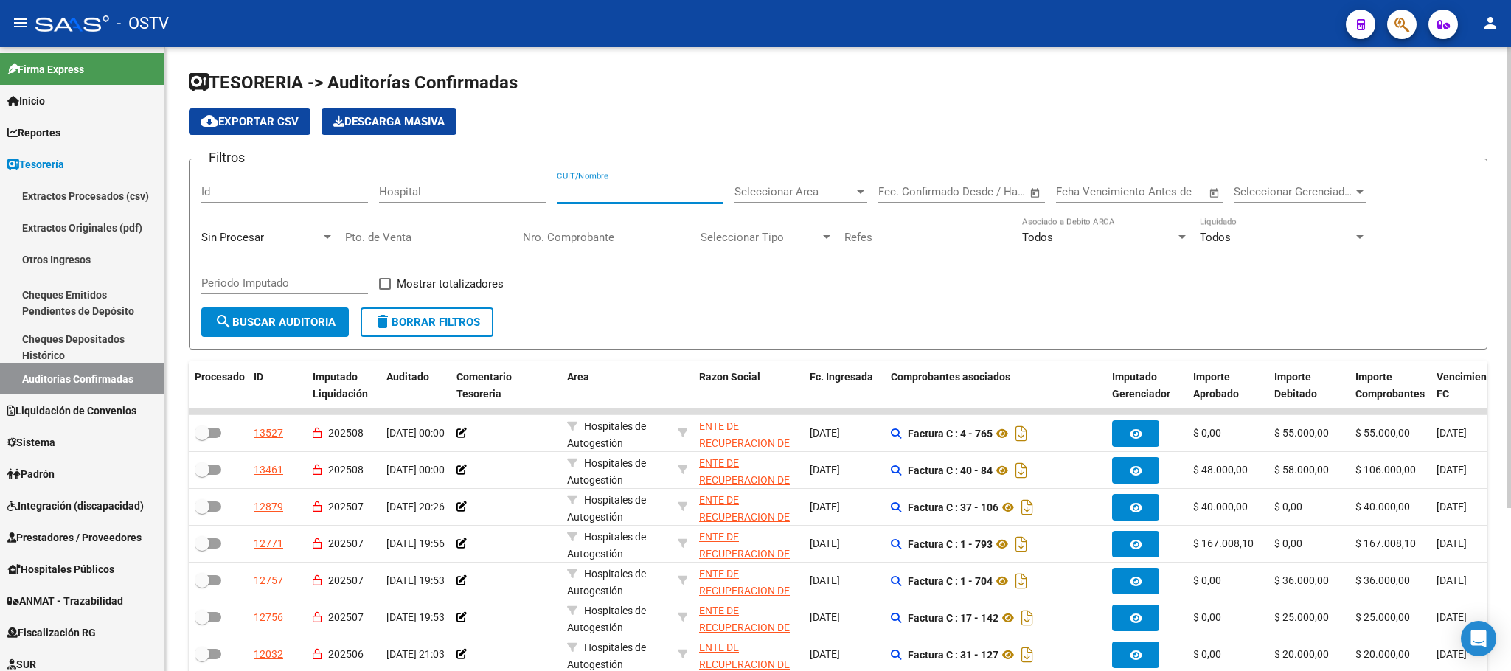
click at [575, 186] on input "CUIT/Nombre" at bounding box center [640, 191] width 167 height 13
paste input "30718615700"
type input "30718615700"
click at [286, 328] on span "search Buscar Auditoria" at bounding box center [275, 322] width 121 height 13
click at [384, 285] on span at bounding box center [385, 284] width 12 height 12
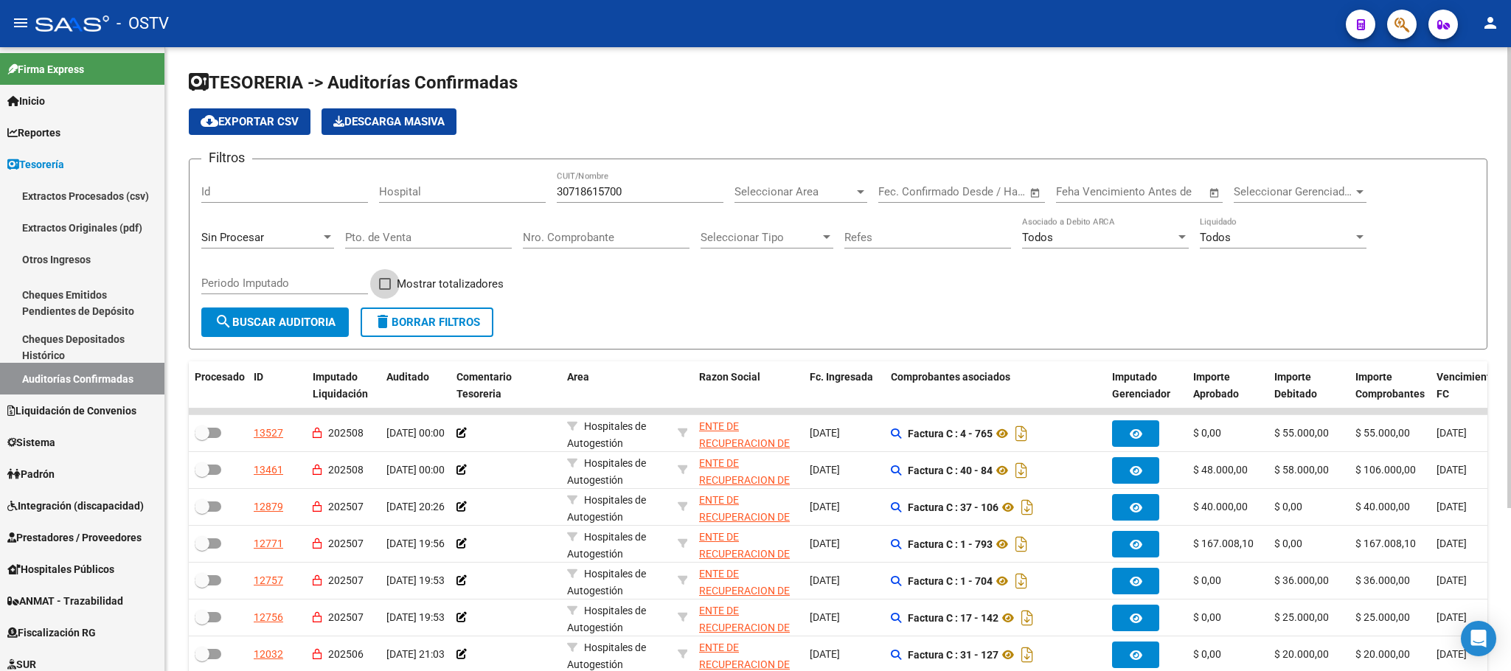
click at [384, 290] on input "Mostrar totalizadores" at bounding box center [384, 290] width 1 height 1
checkbox input "true"
click at [293, 329] on span "search Buscar Auditoria" at bounding box center [275, 322] width 121 height 13
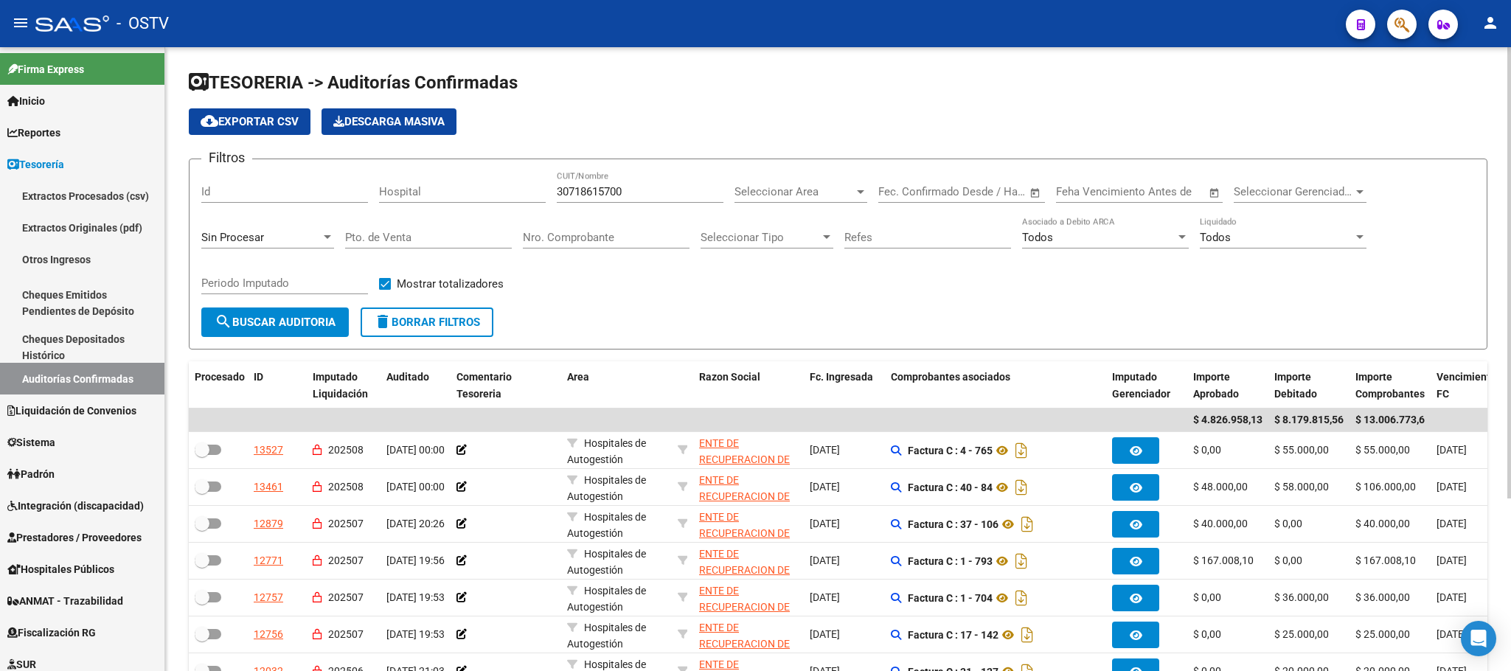
click at [252, 120] on span "cloud_download Exportar CSV" at bounding box center [250, 121] width 98 height 13
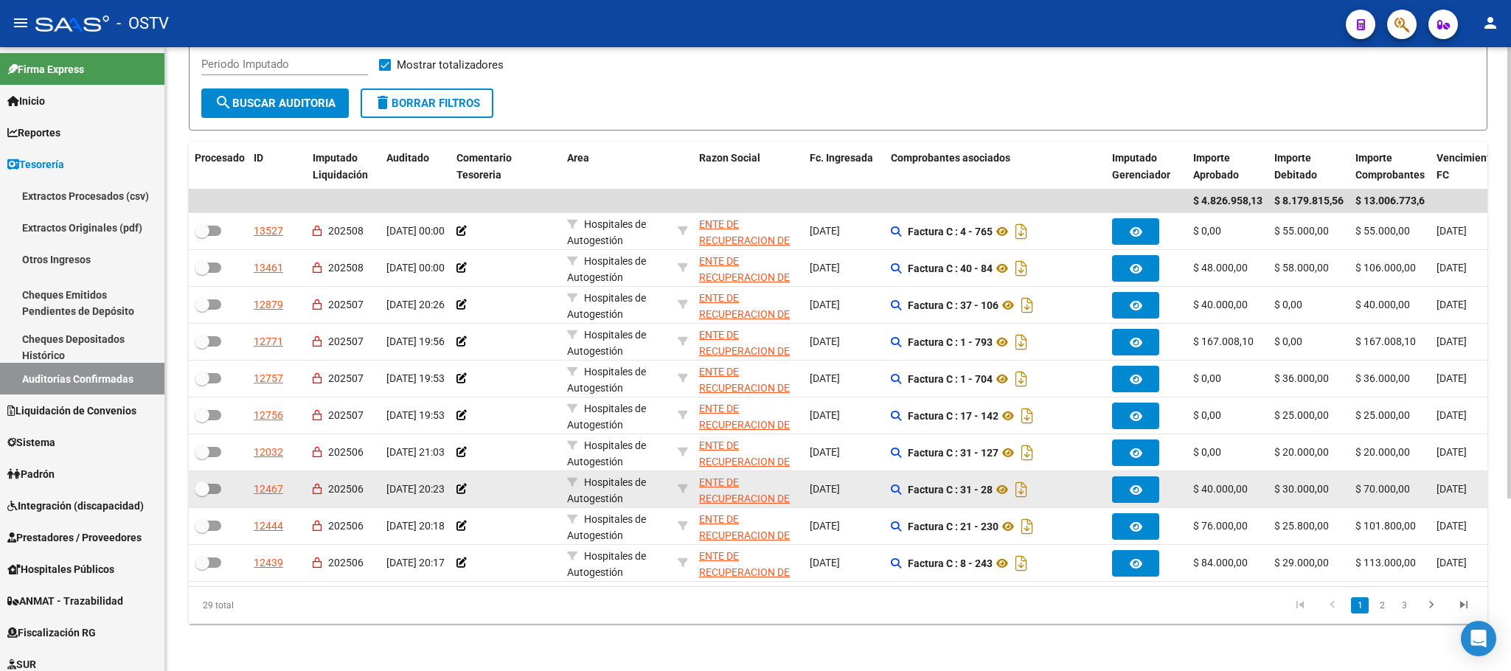
scroll to position [237, 0]
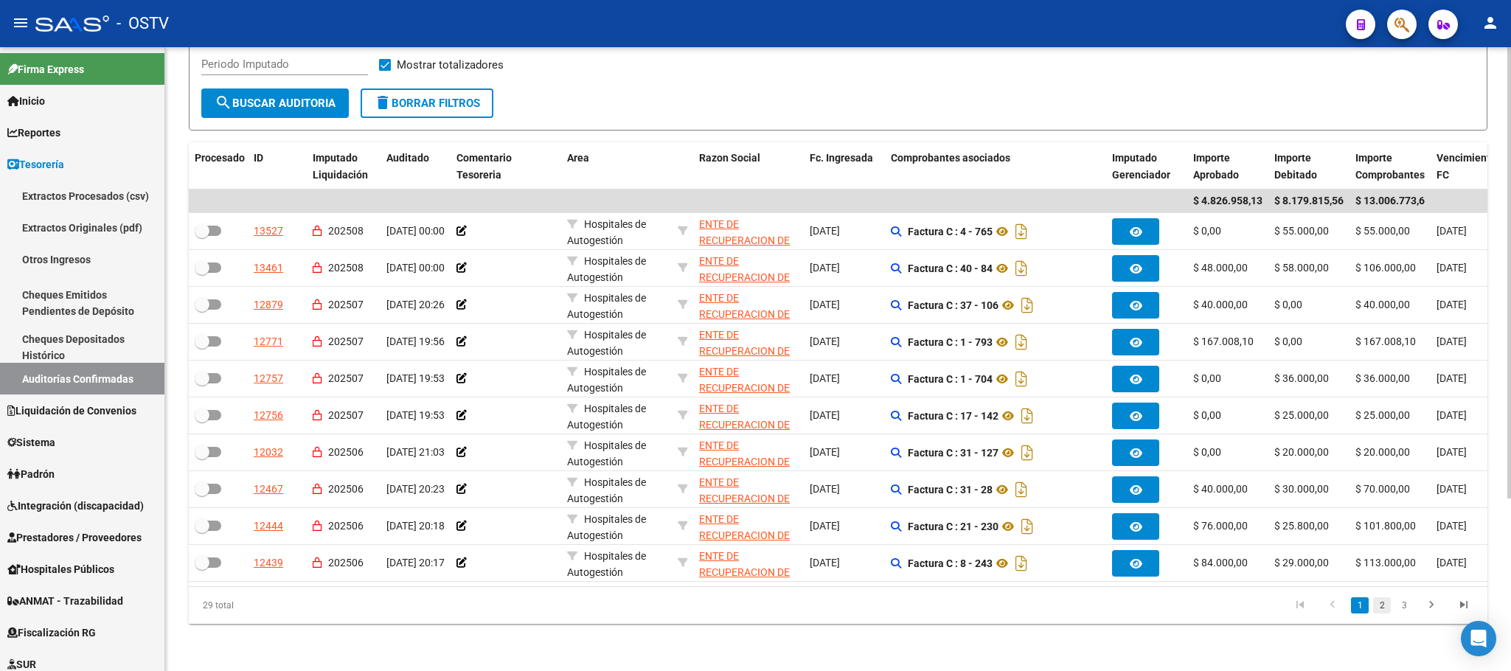
click at [1378, 605] on link "2" at bounding box center [1382, 605] width 18 height 16
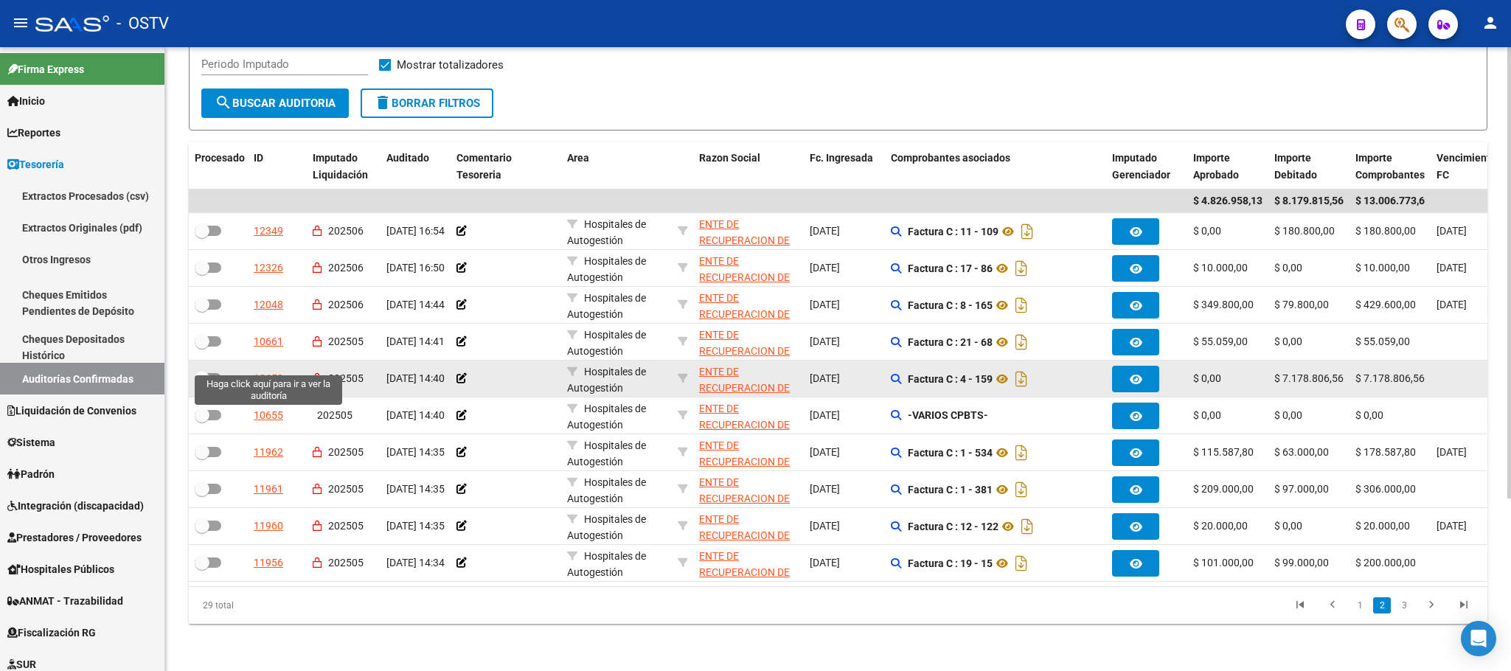
click at [263, 370] on div "10659" at bounding box center [269, 378] width 30 height 17
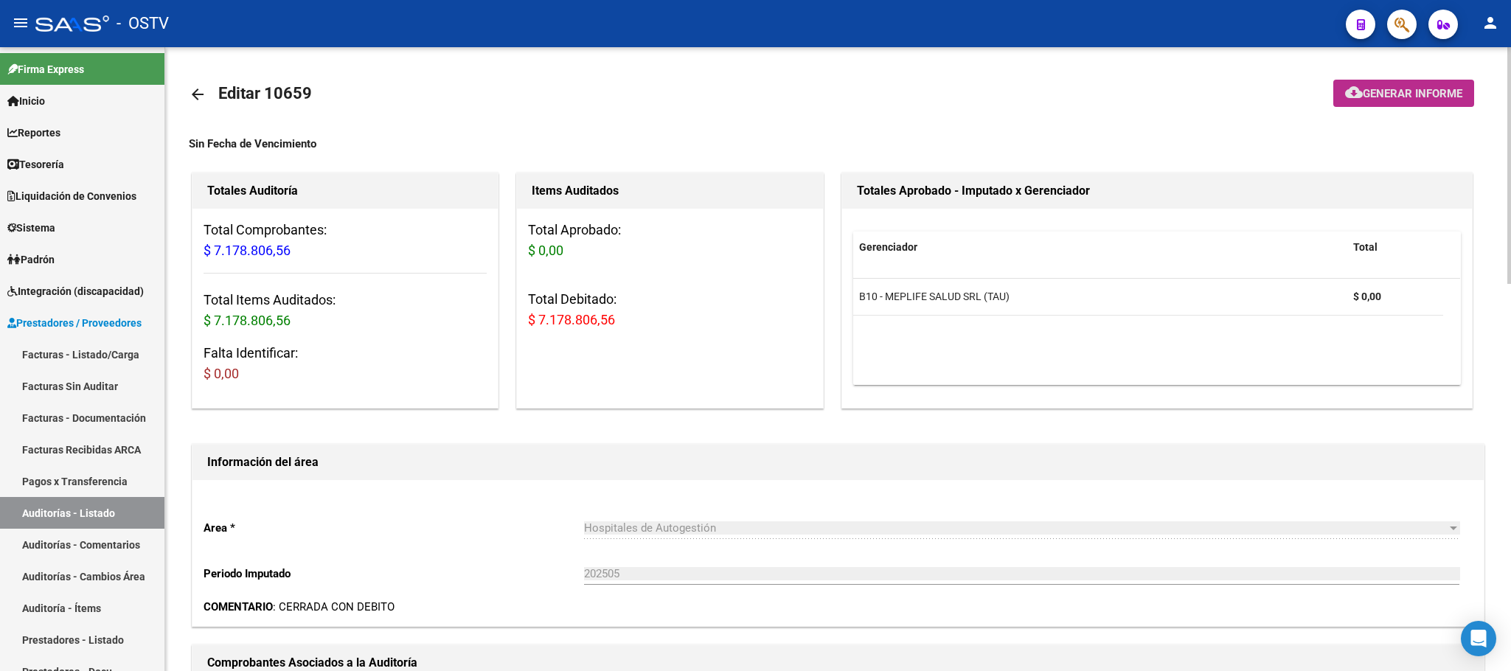
click at [1405, 89] on span "Generar informe" at bounding box center [1413, 93] width 100 height 13
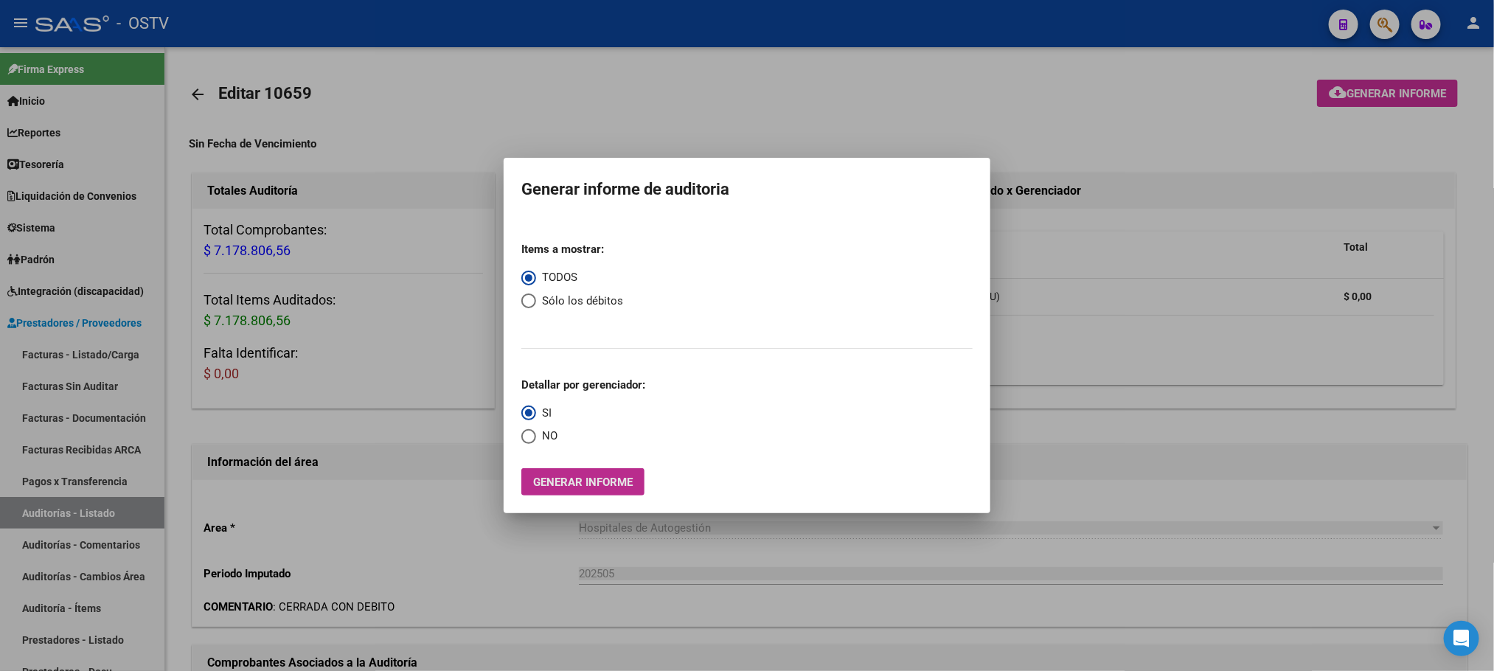
click at [585, 483] on span "Generar informe" at bounding box center [583, 482] width 100 height 13
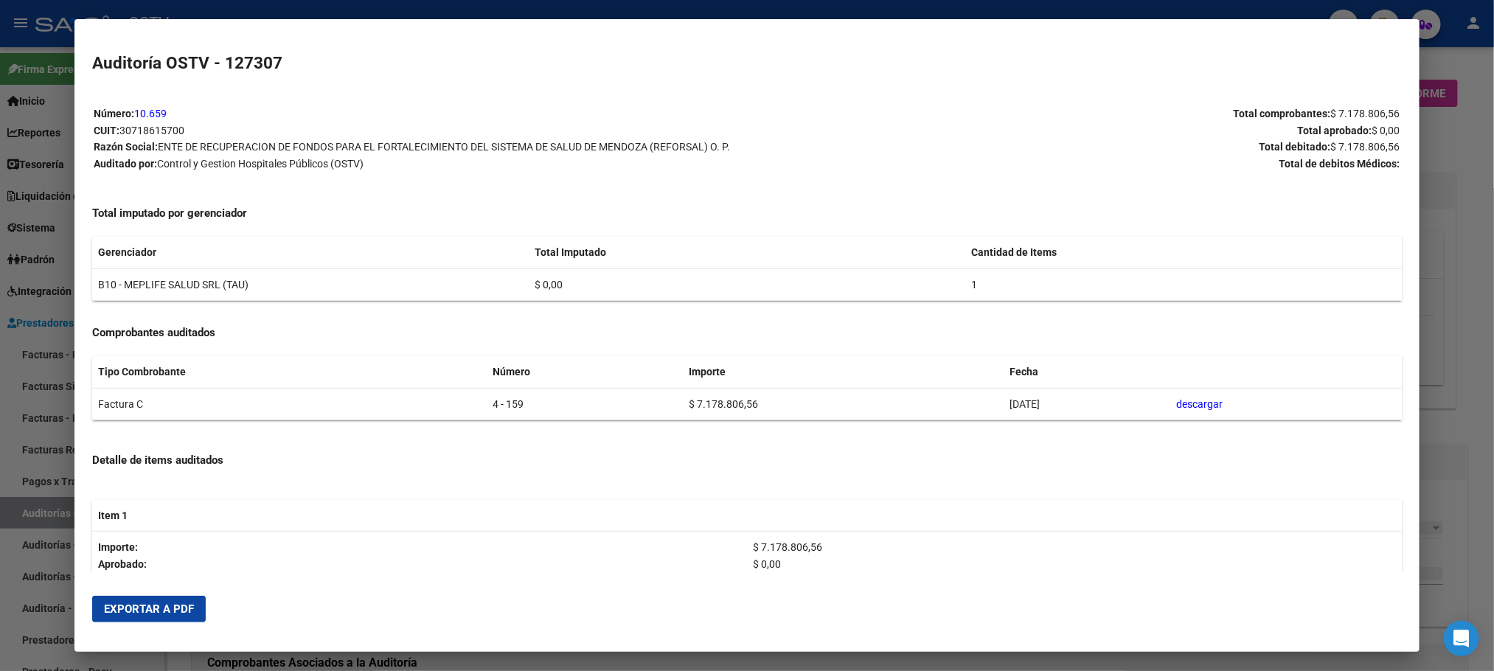
click at [1195, 403] on link "descargar" at bounding box center [1200, 404] width 46 height 12
click at [146, 603] on span "Exportar a PDF" at bounding box center [149, 609] width 90 height 13
click at [34, 93] on div at bounding box center [747, 335] width 1494 height 671
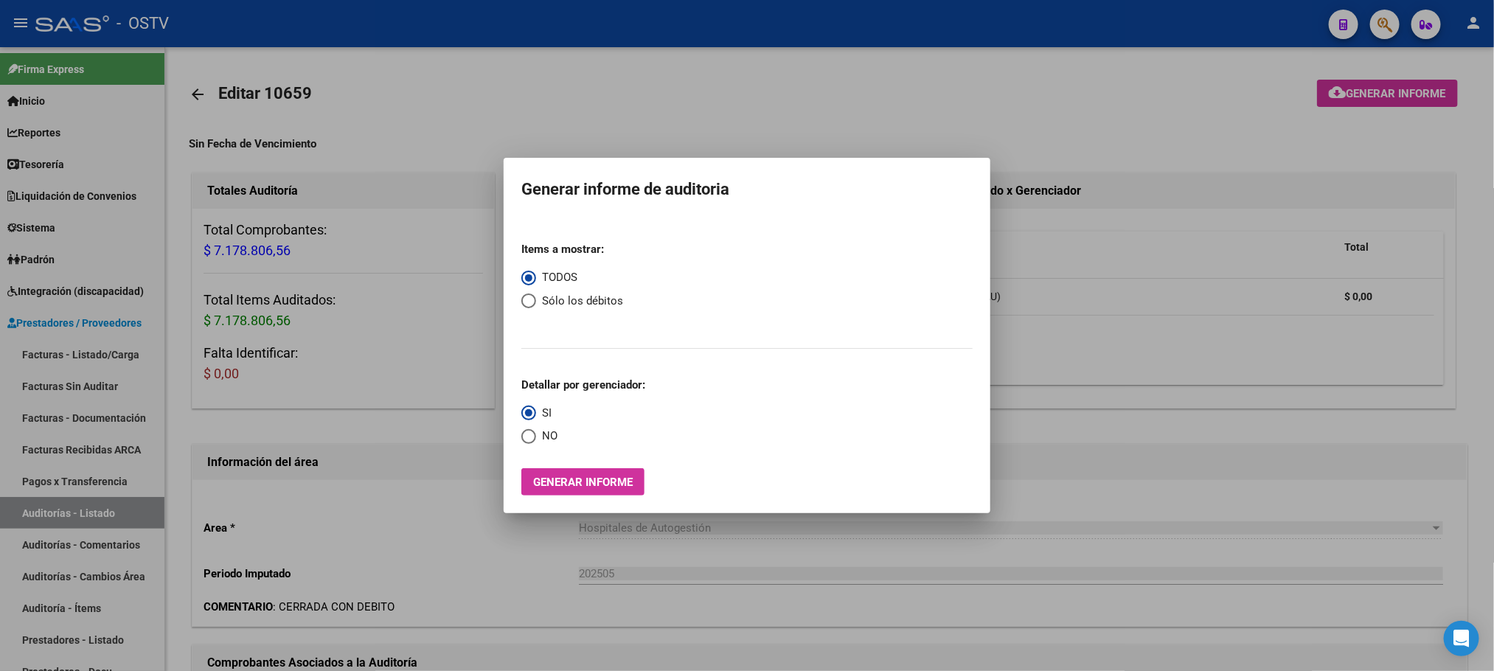
click at [887, 122] on div at bounding box center [747, 335] width 1494 height 671
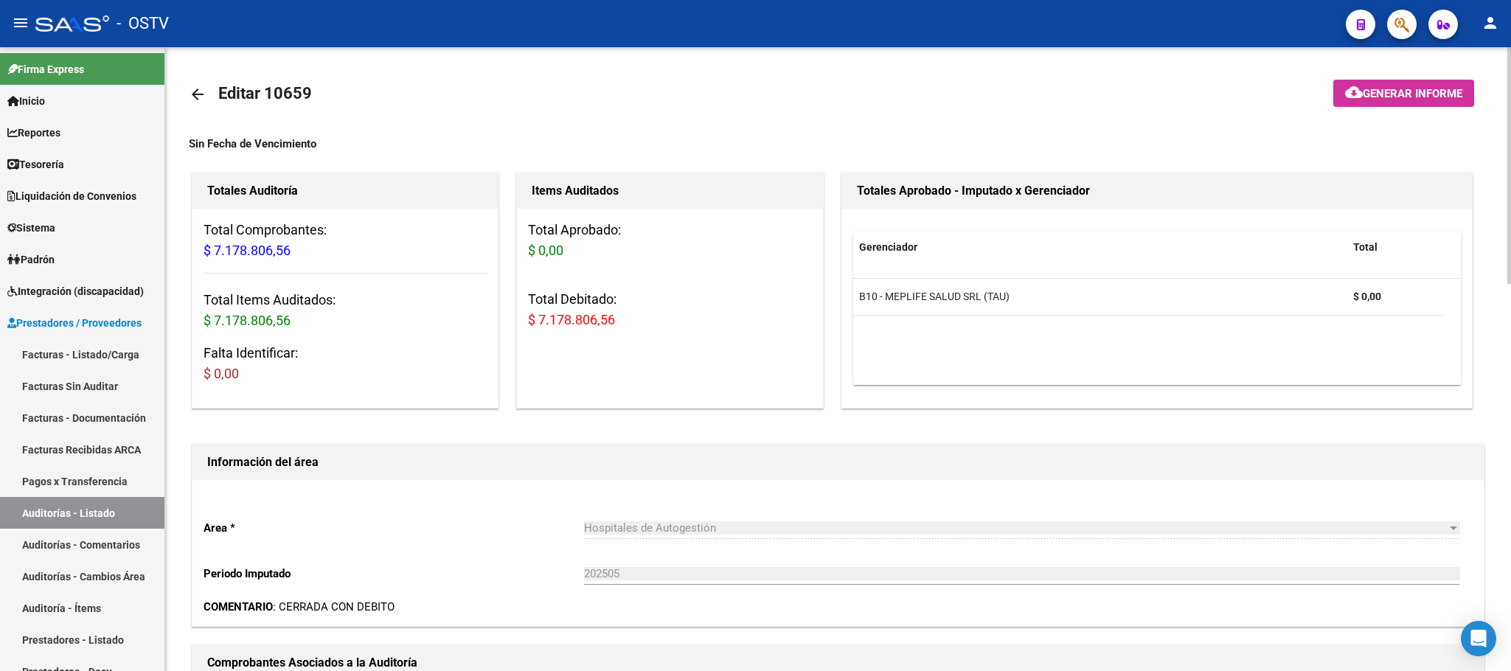
click at [195, 94] on mat-icon "arrow_back" at bounding box center [198, 95] width 18 height 18
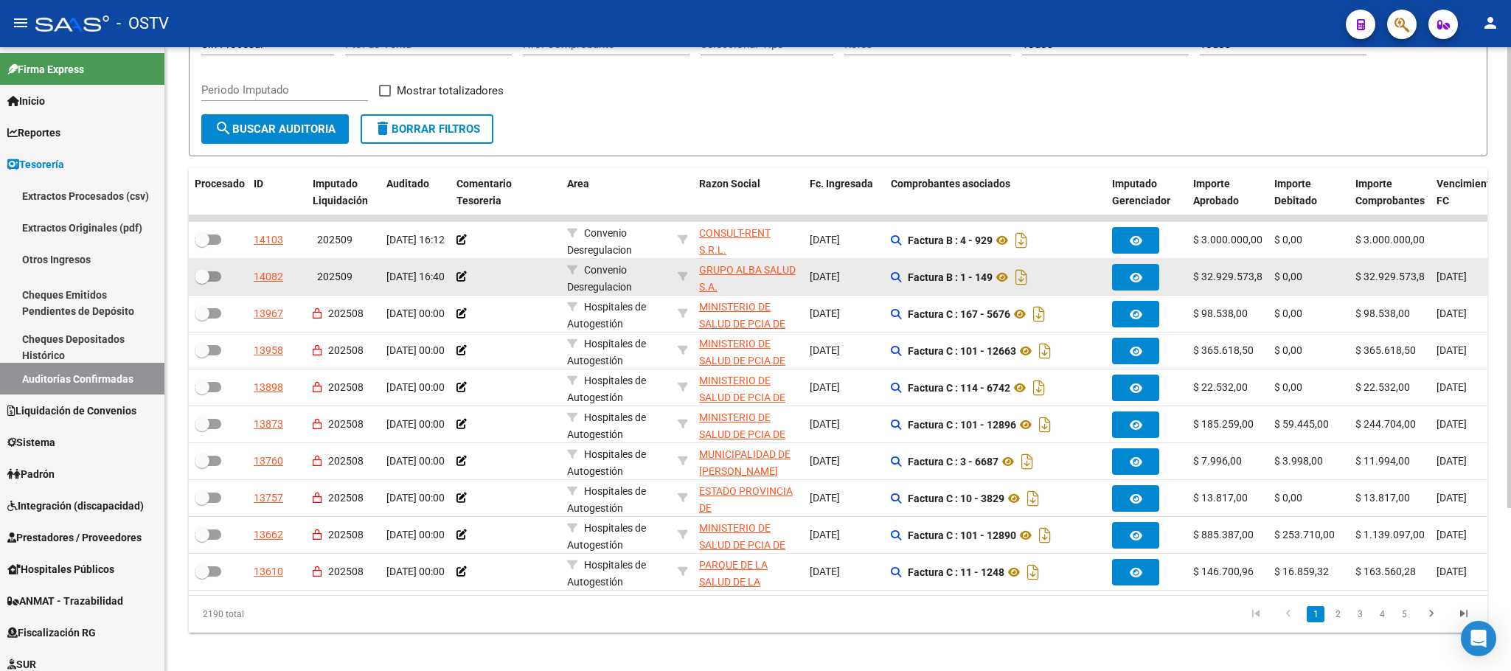
scroll to position [221, 0]
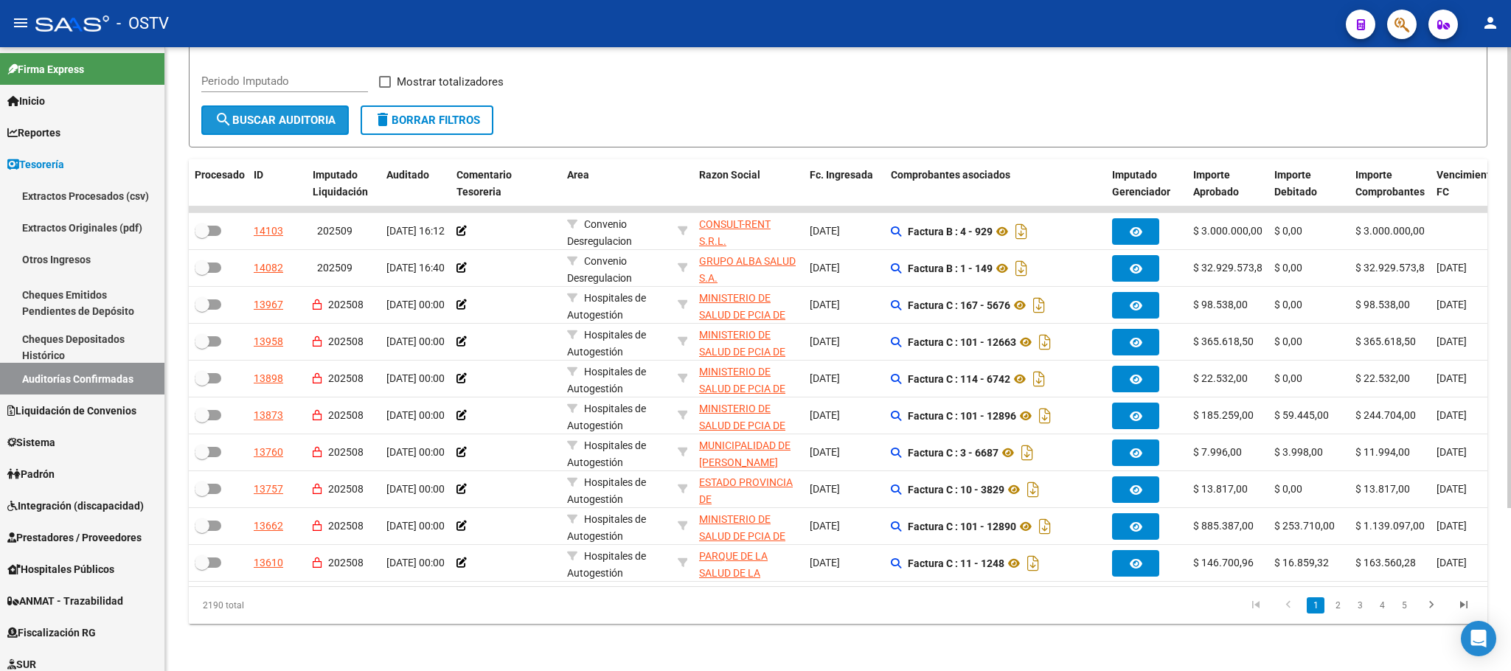
click at [279, 111] on button "search Buscar Auditoria" at bounding box center [275, 120] width 148 height 30
